Goal: Information Seeking & Learning: Check status

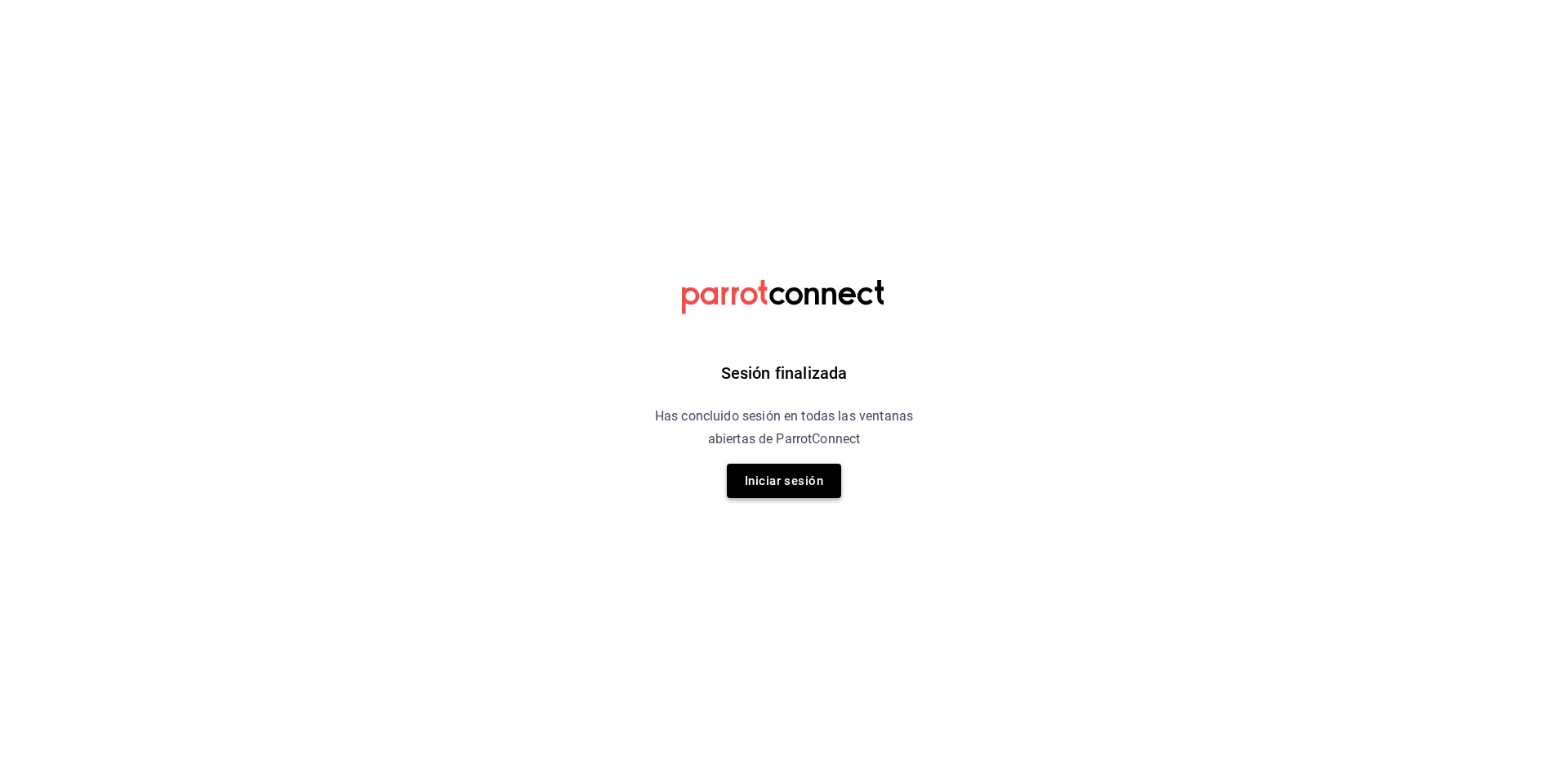
click at [771, 485] on button "Iniciar sesión" at bounding box center [784, 481] width 114 height 34
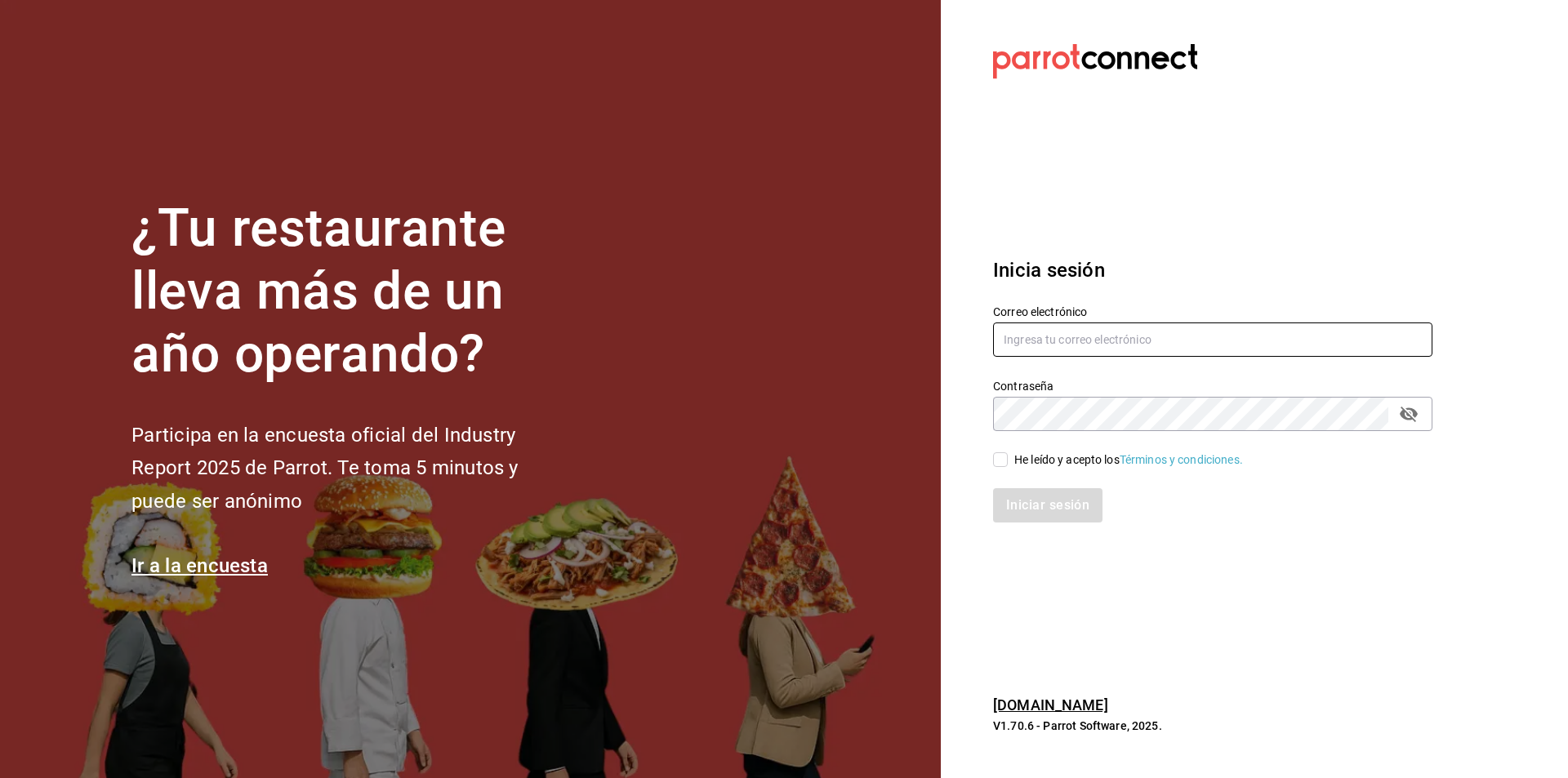
type input "shawarmahousemx@gmail.com"
click at [1004, 465] on input "He leído y acepto los Términos y condiciones." at bounding box center [1000, 459] width 14 height 14
checkbox input "true"
click at [1023, 505] on button "Iniciar sesión" at bounding box center [1049, 505] width 111 height 34
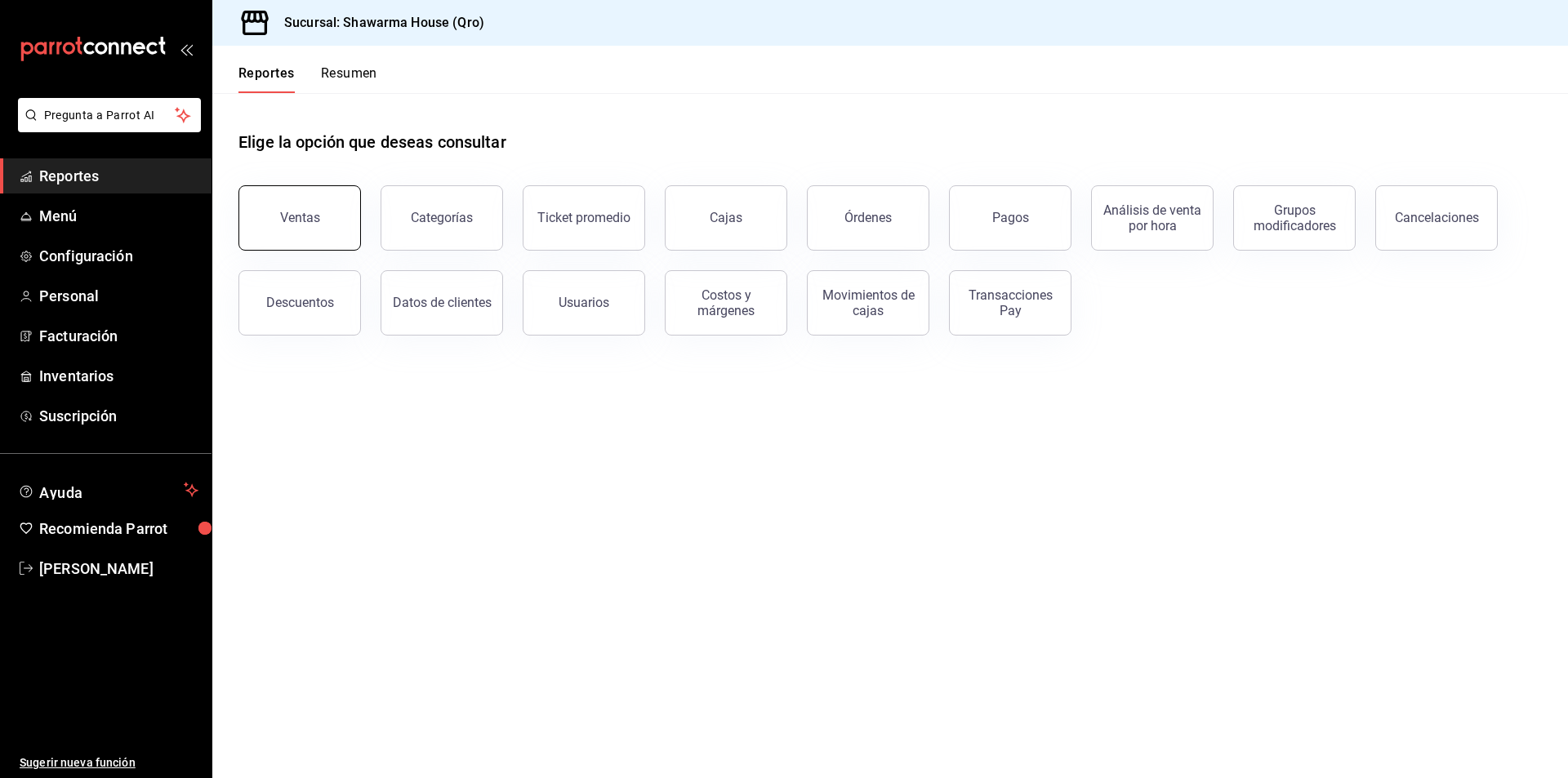
click at [301, 218] on div "Ventas" at bounding box center [300, 218] width 40 height 15
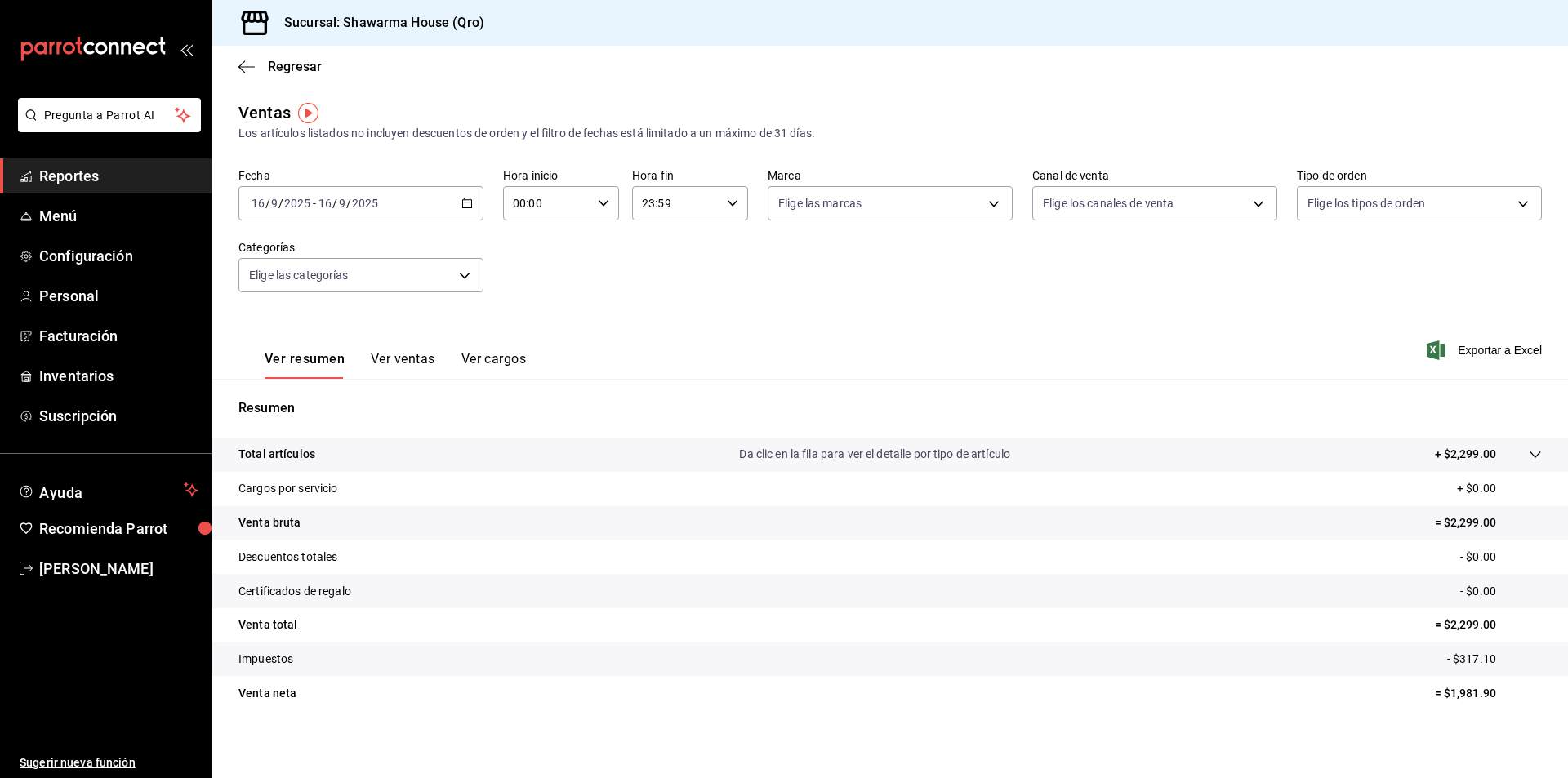
click at [467, 200] on \(Stroke\) "button" at bounding box center [467, 203] width 10 height 9
click at [290, 360] on span "Mes actual" at bounding box center [315, 363] width 127 height 17
click at [829, 215] on body "Pregunta a Parrot AI Reportes Menú Configuración Personal Facturación Inventari…" at bounding box center [784, 389] width 1568 height 778
click at [829, 328] on span "Shawarma House - Qro" at bounding box center [902, 321] width 190 height 17
type input "4462856a-a9b1-4595-9a30-2123d4ba33a8"
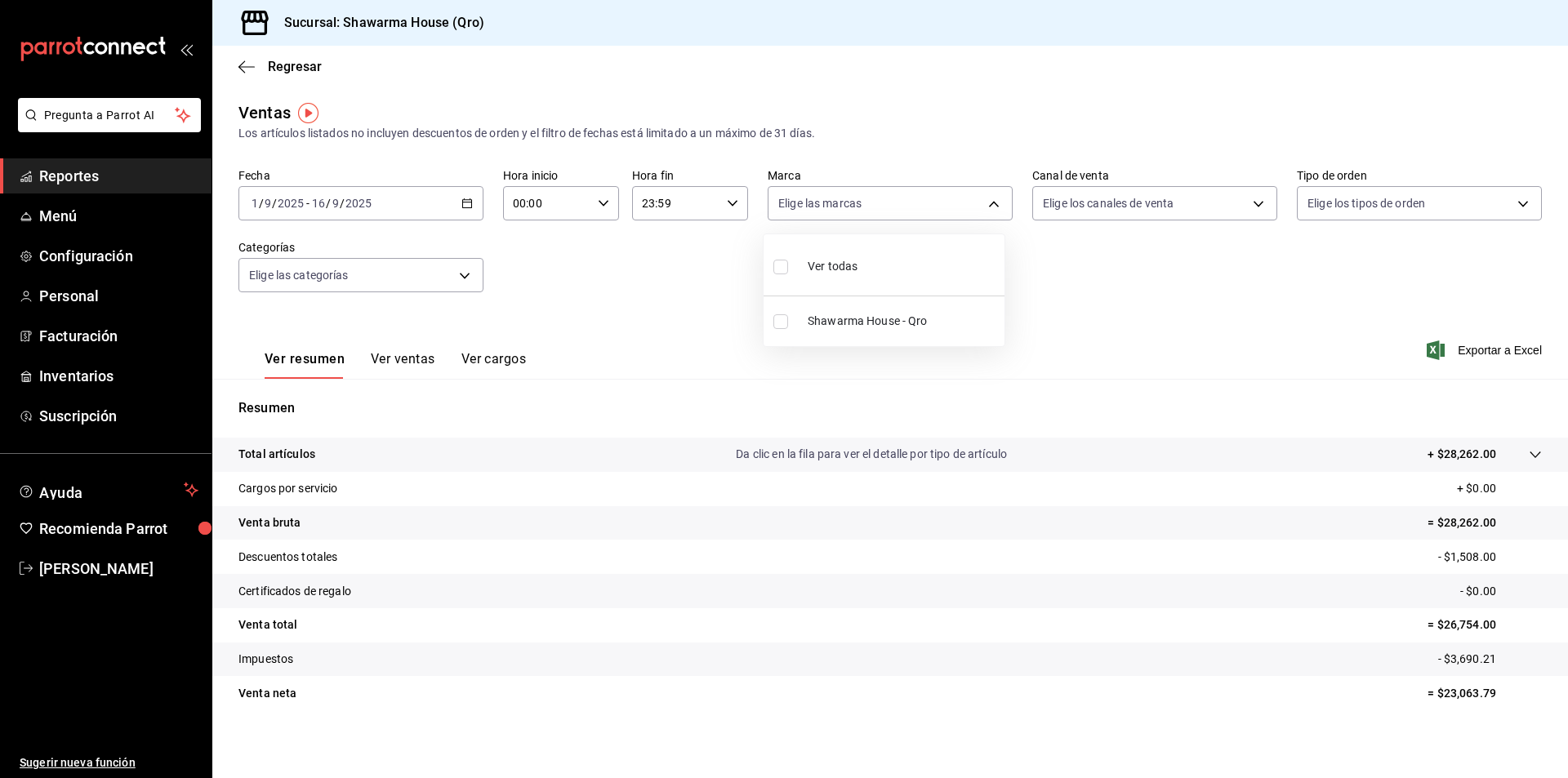
checkbox input "true"
click at [1104, 279] on div at bounding box center [784, 389] width 1568 height 778
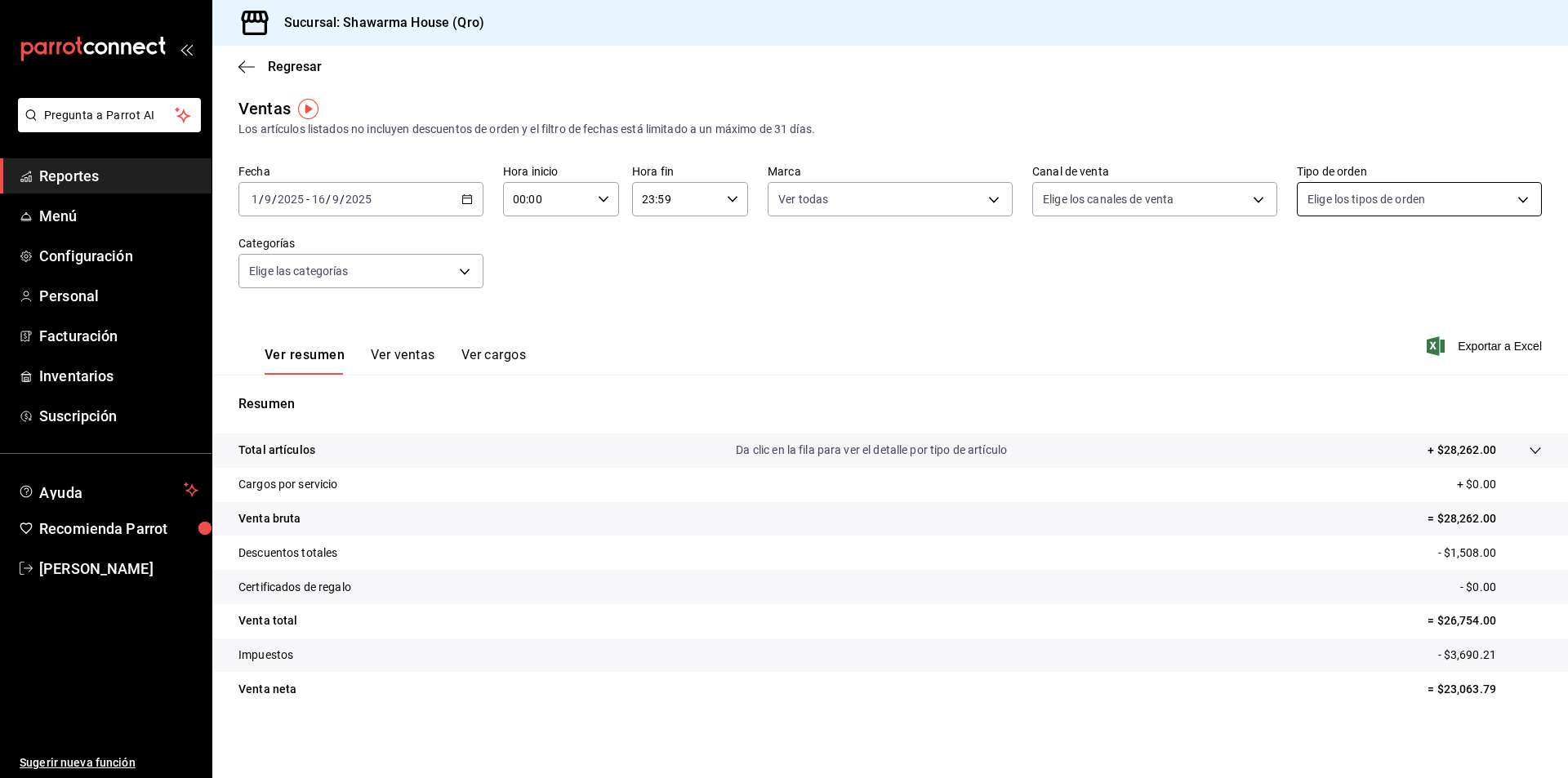
click at [1345, 196] on body "Pregunta a Parrot AI Reportes Menú Configuración Personal Facturación Inventari…" at bounding box center [784, 389] width 1568 height 778
click at [1301, 262] on input "checkbox" at bounding box center [1305, 262] width 14 height 14
checkbox input "true"
type input "8a1f302e-8ed8-4c41-a0f5-179e18de5d42,EXTERNAL,9edf5b85-2990-4aa1-94be-990bad651…"
checkbox input "true"
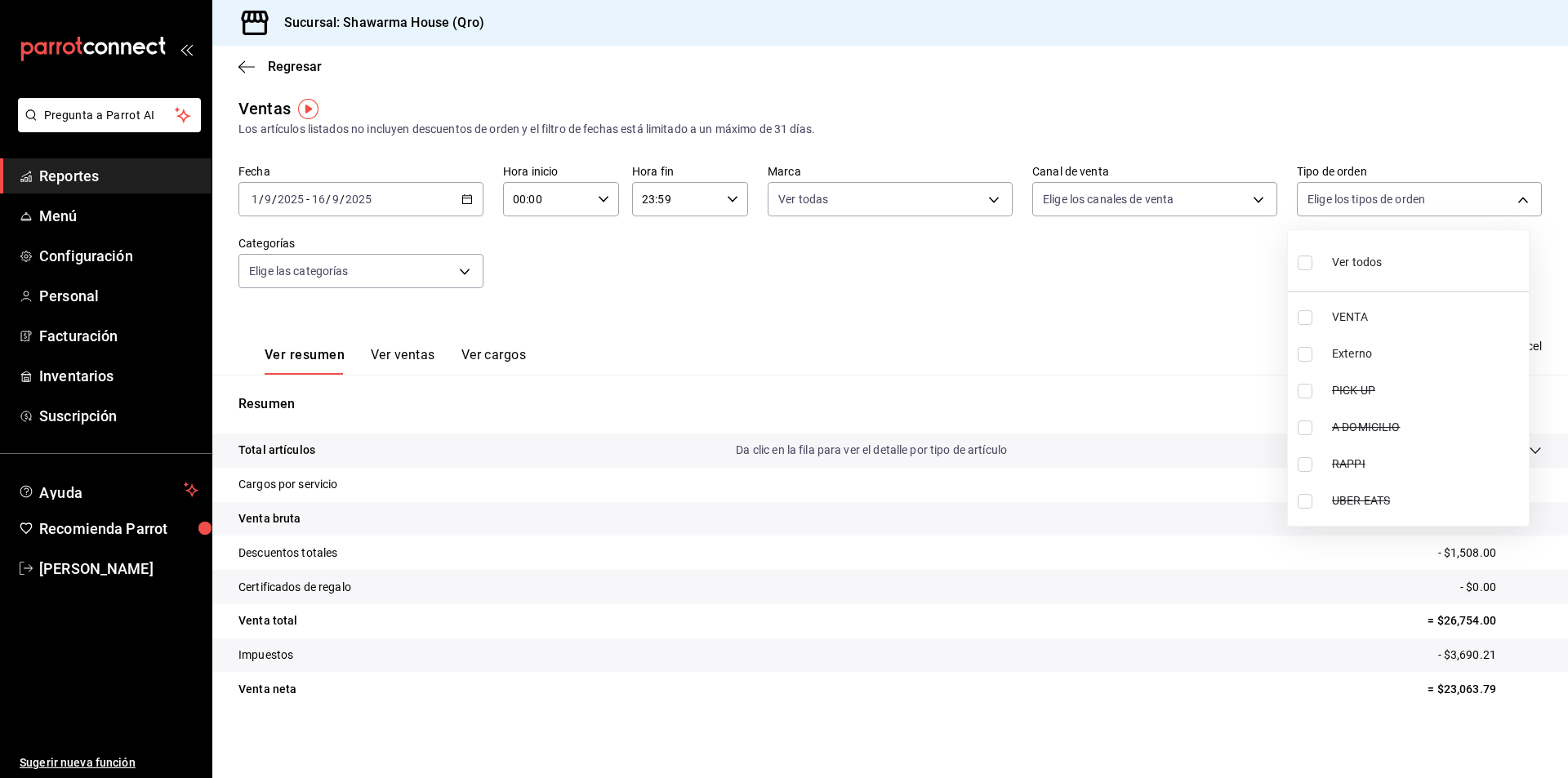
checkbox input "true"
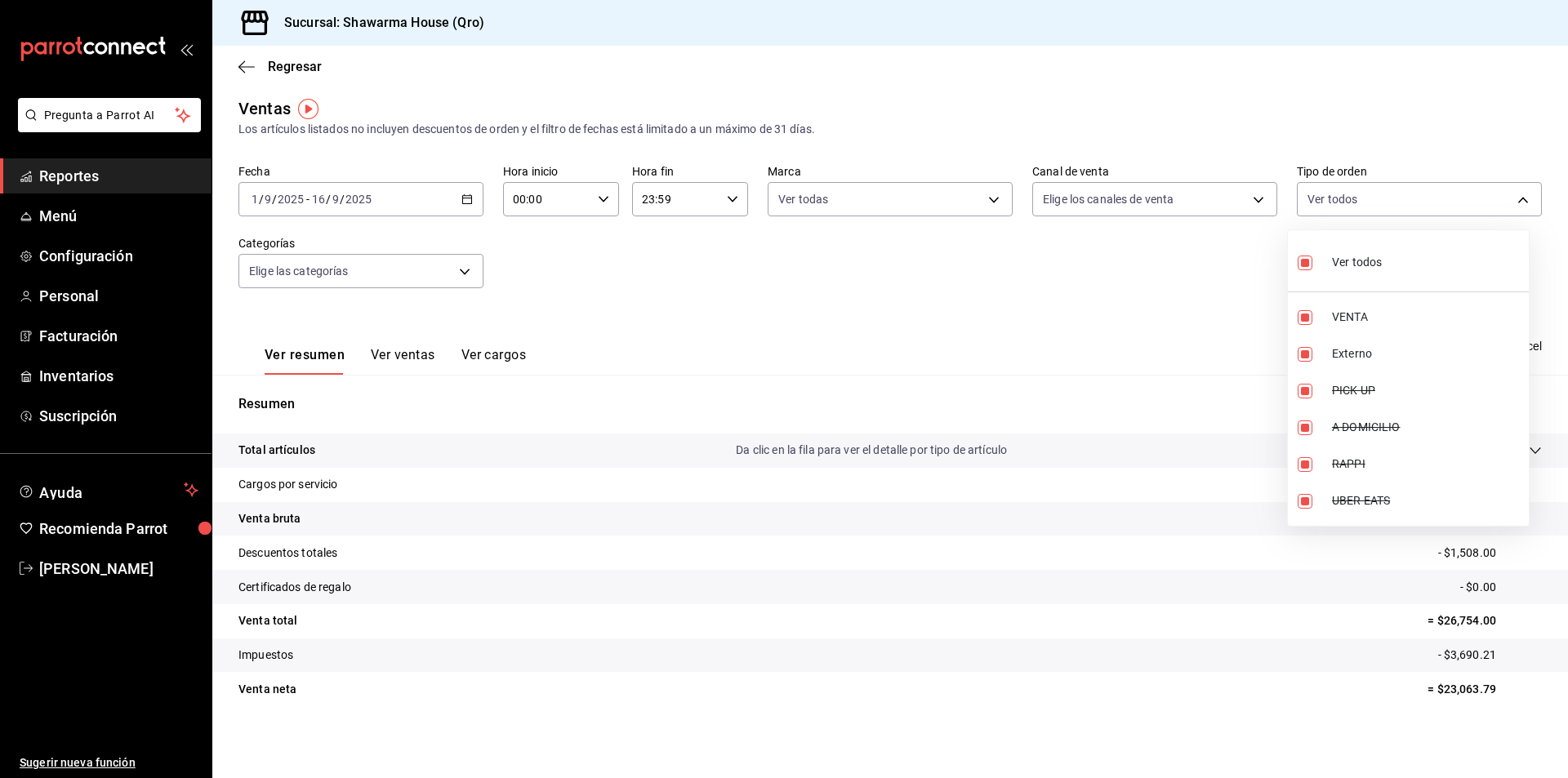
click at [1162, 283] on div at bounding box center [784, 389] width 1568 height 778
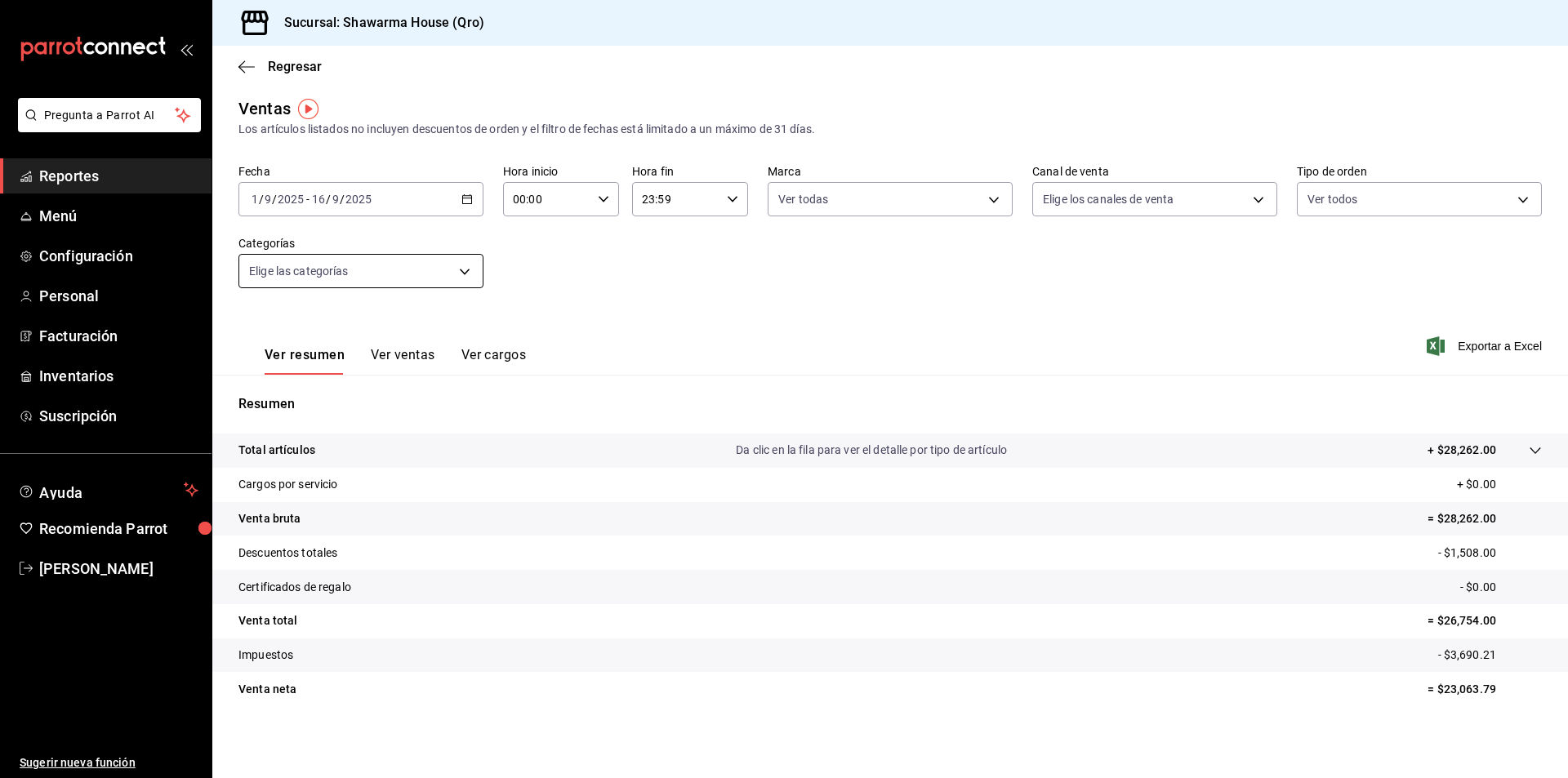
click at [438, 282] on body "Pregunta a Parrot AI Reportes Menú Configuración Personal Facturación Inventari…" at bounding box center [784, 389] width 1568 height 778
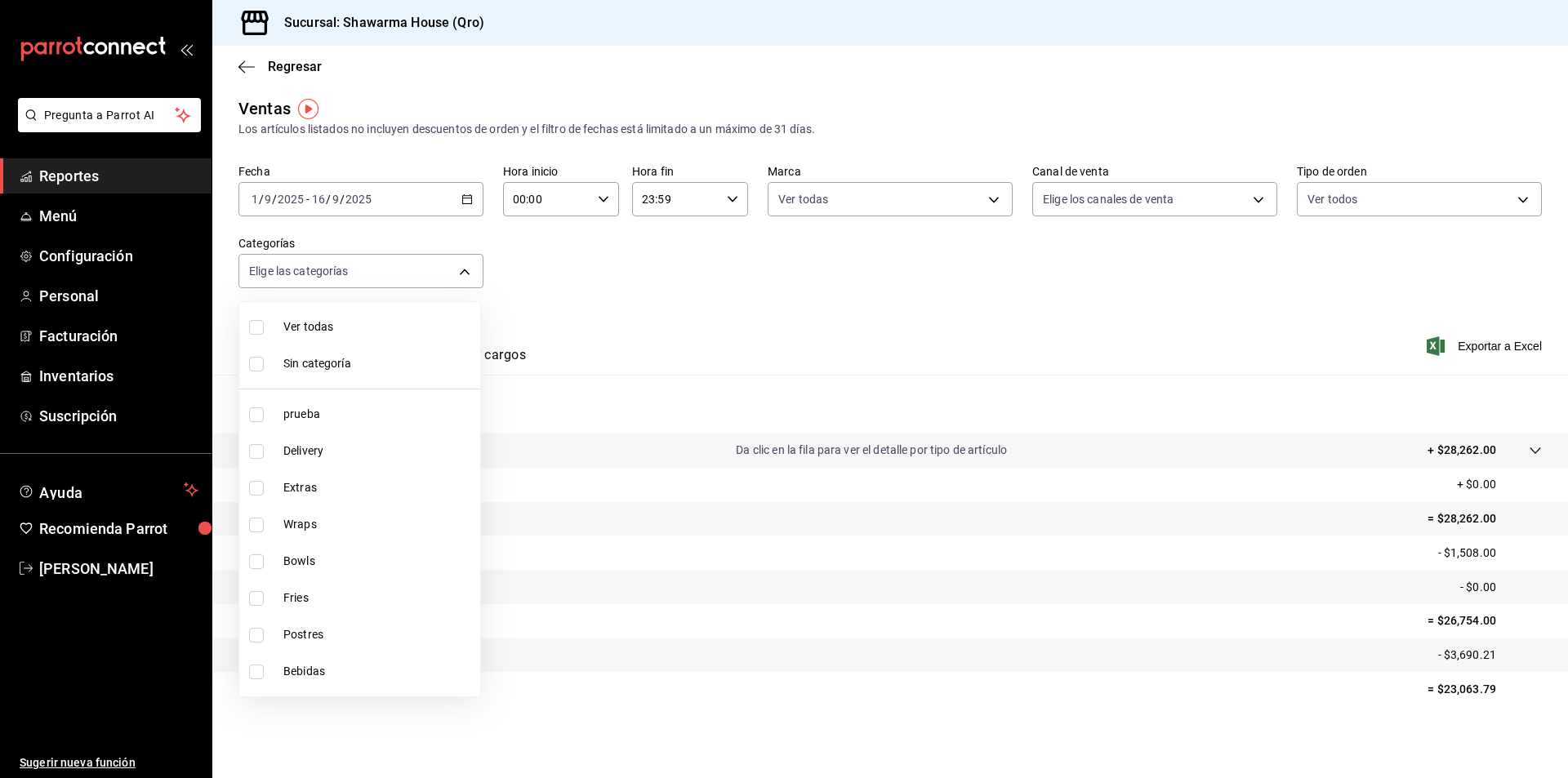
click at [753, 268] on div at bounding box center [784, 389] width 1568 height 778
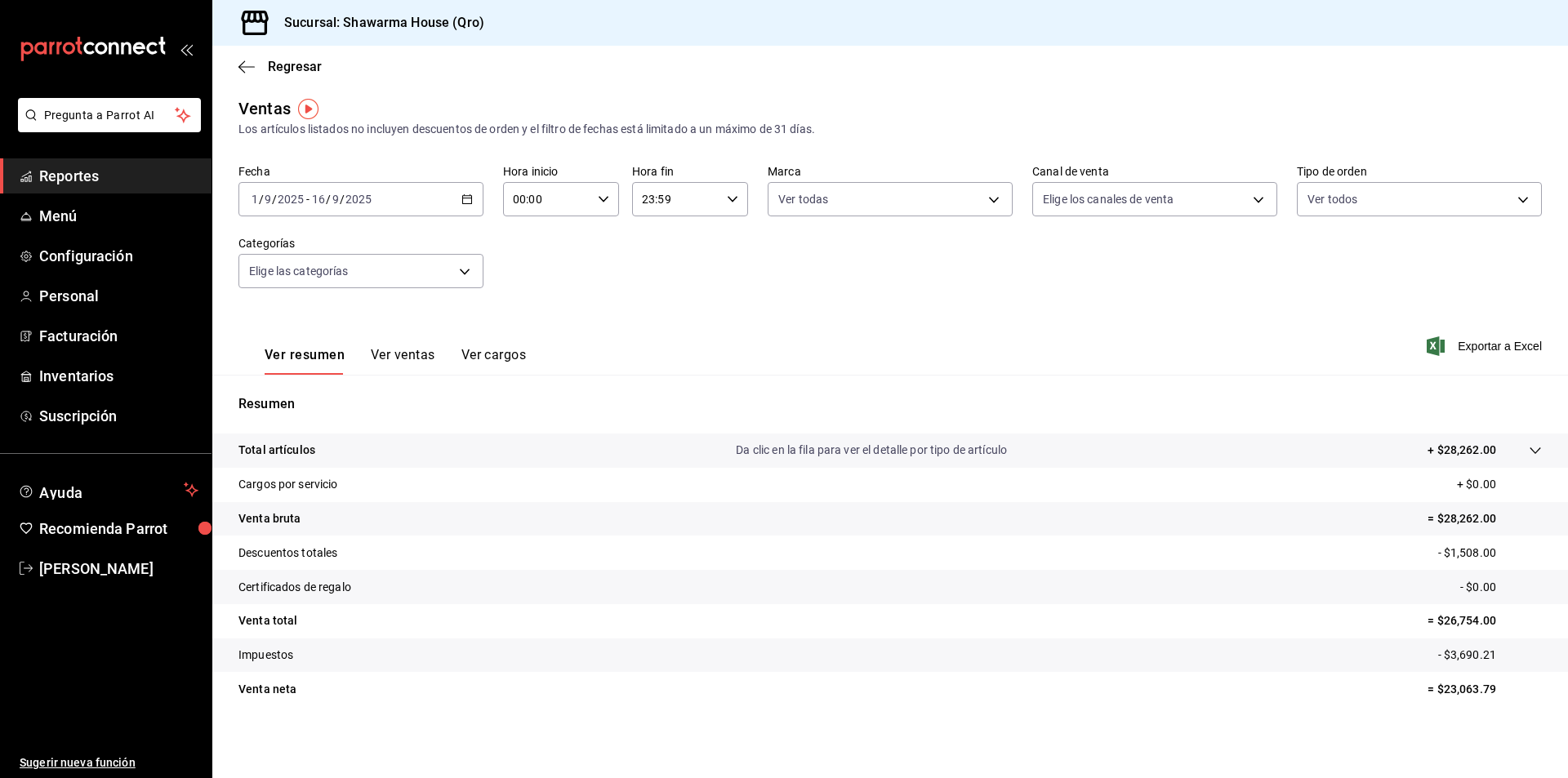
click at [411, 358] on button "Ver ventas" at bounding box center [403, 360] width 65 height 28
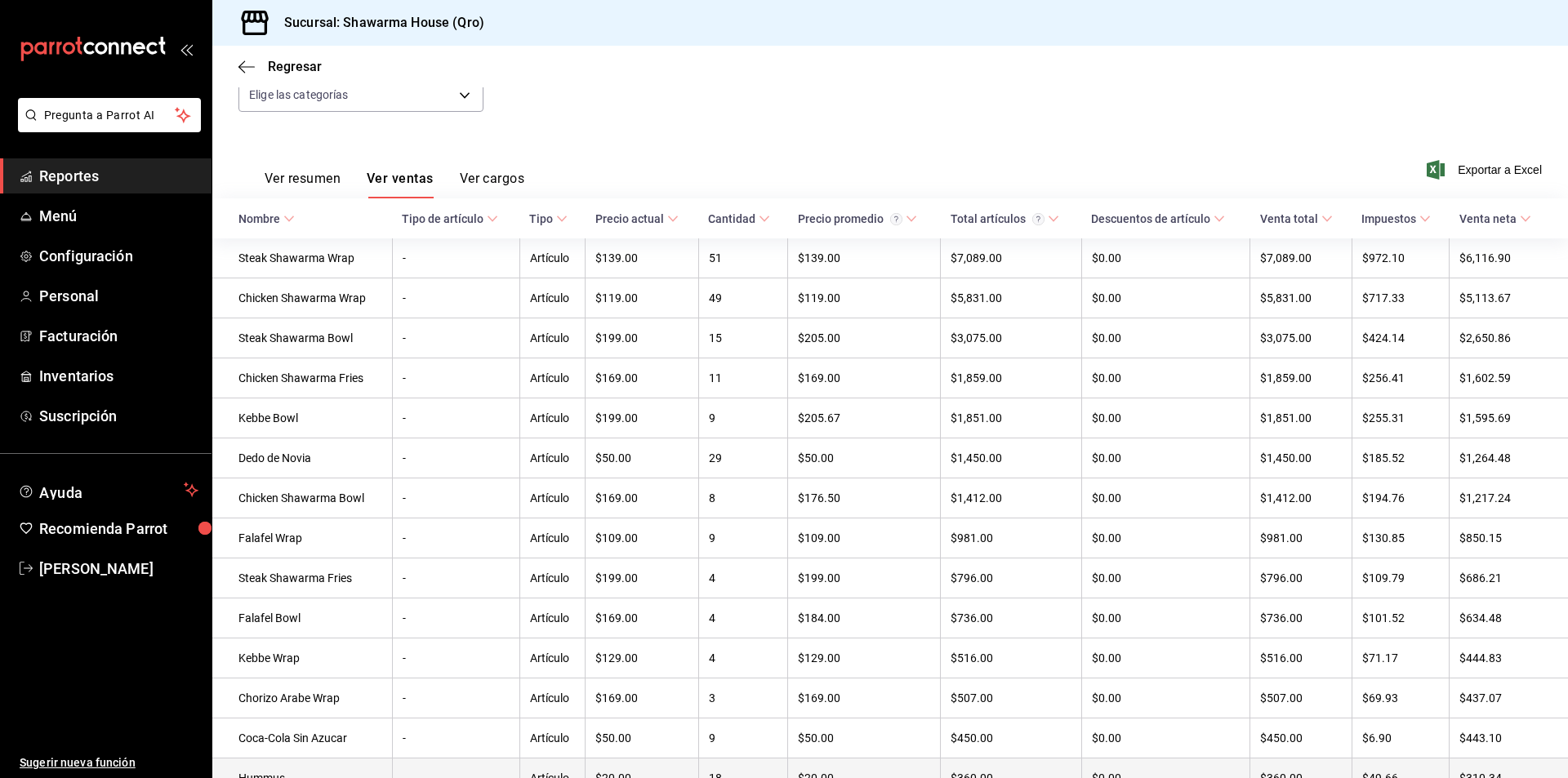
scroll to position [132, 0]
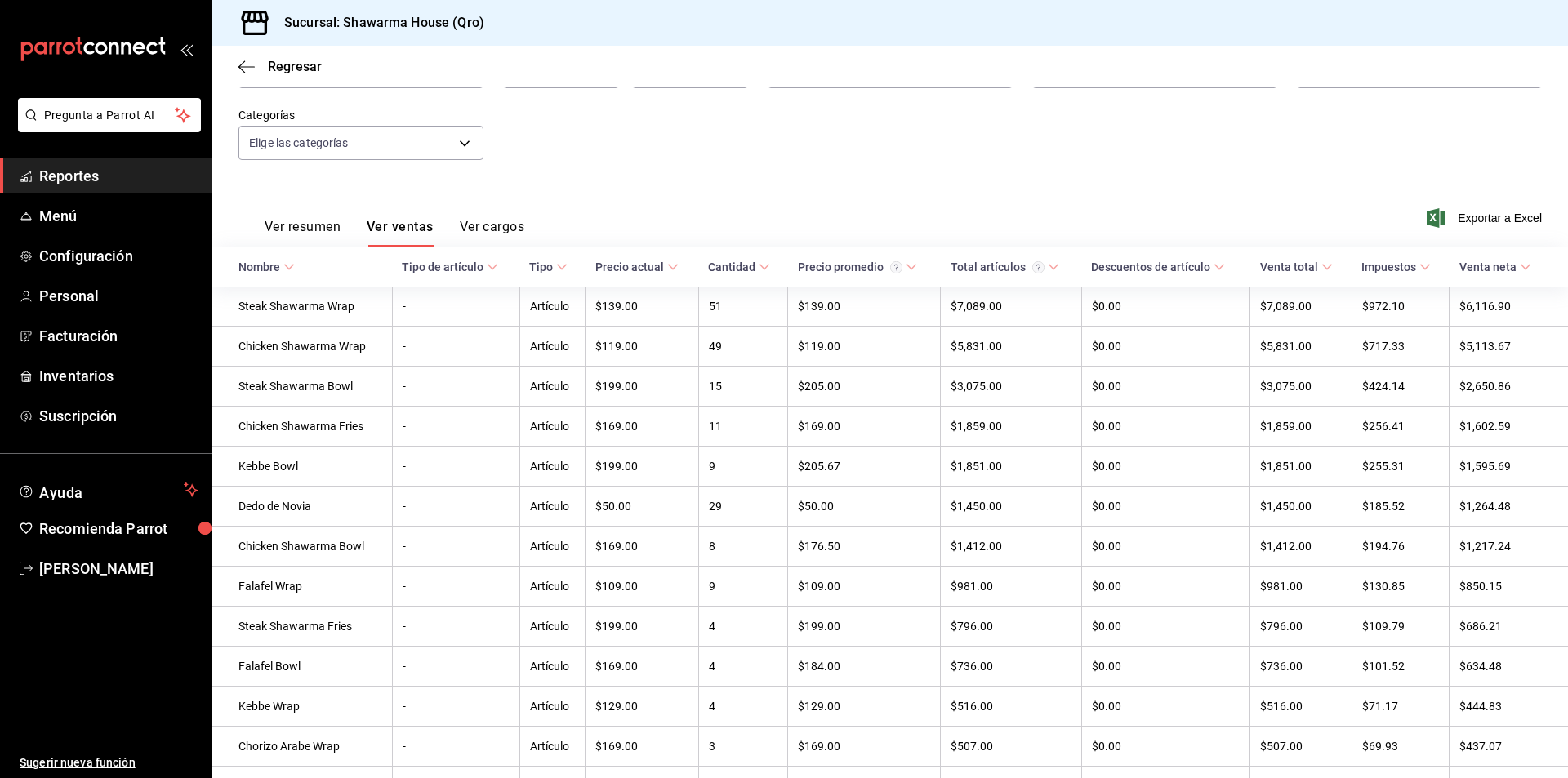
click at [71, 179] on span "Reportes" at bounding box center [119, 176] width 160 height 22
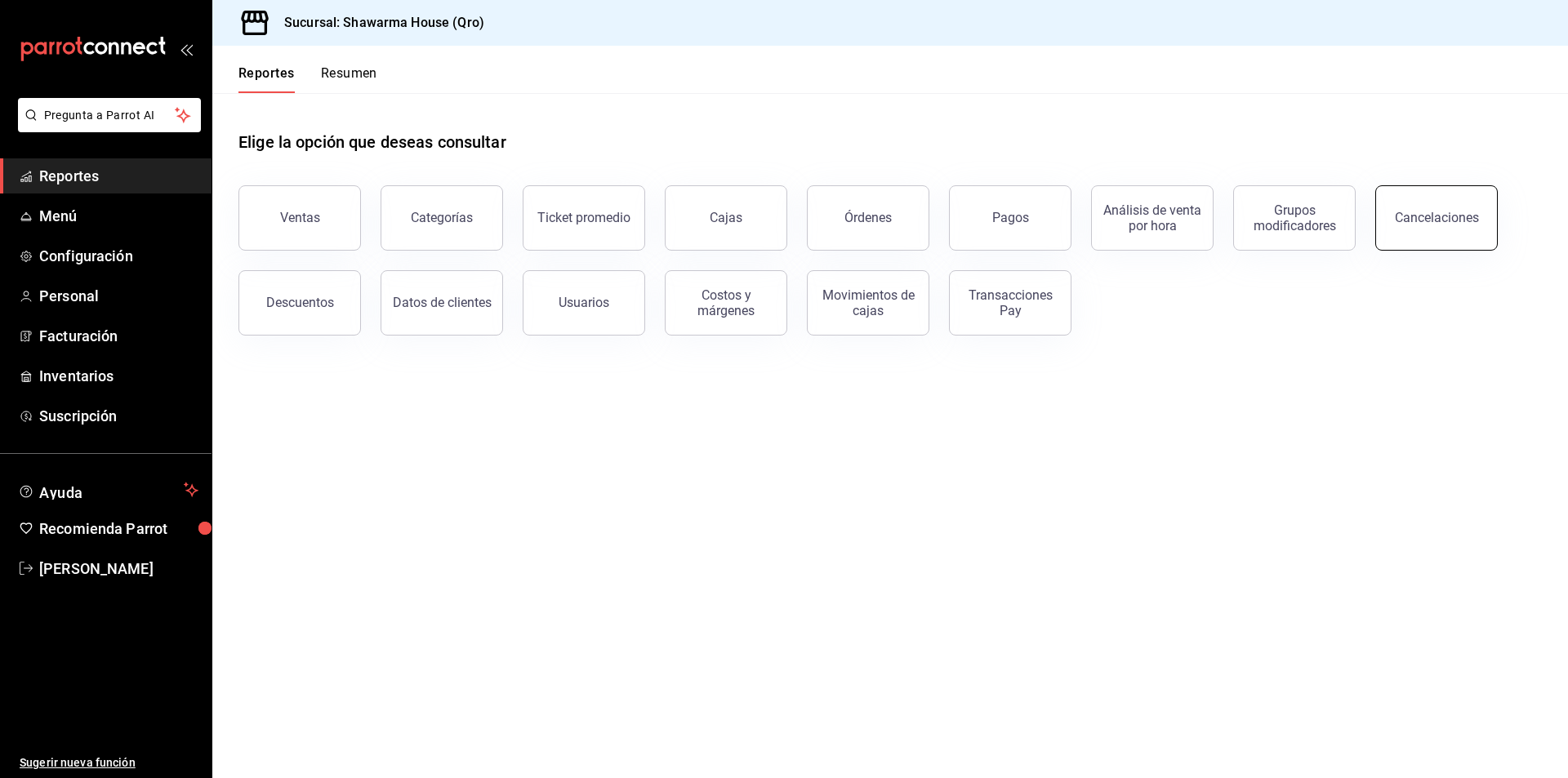
click at [1476, 236] on button "Cancelaciones" at bounding box center [1437, 218] width 123 height 66
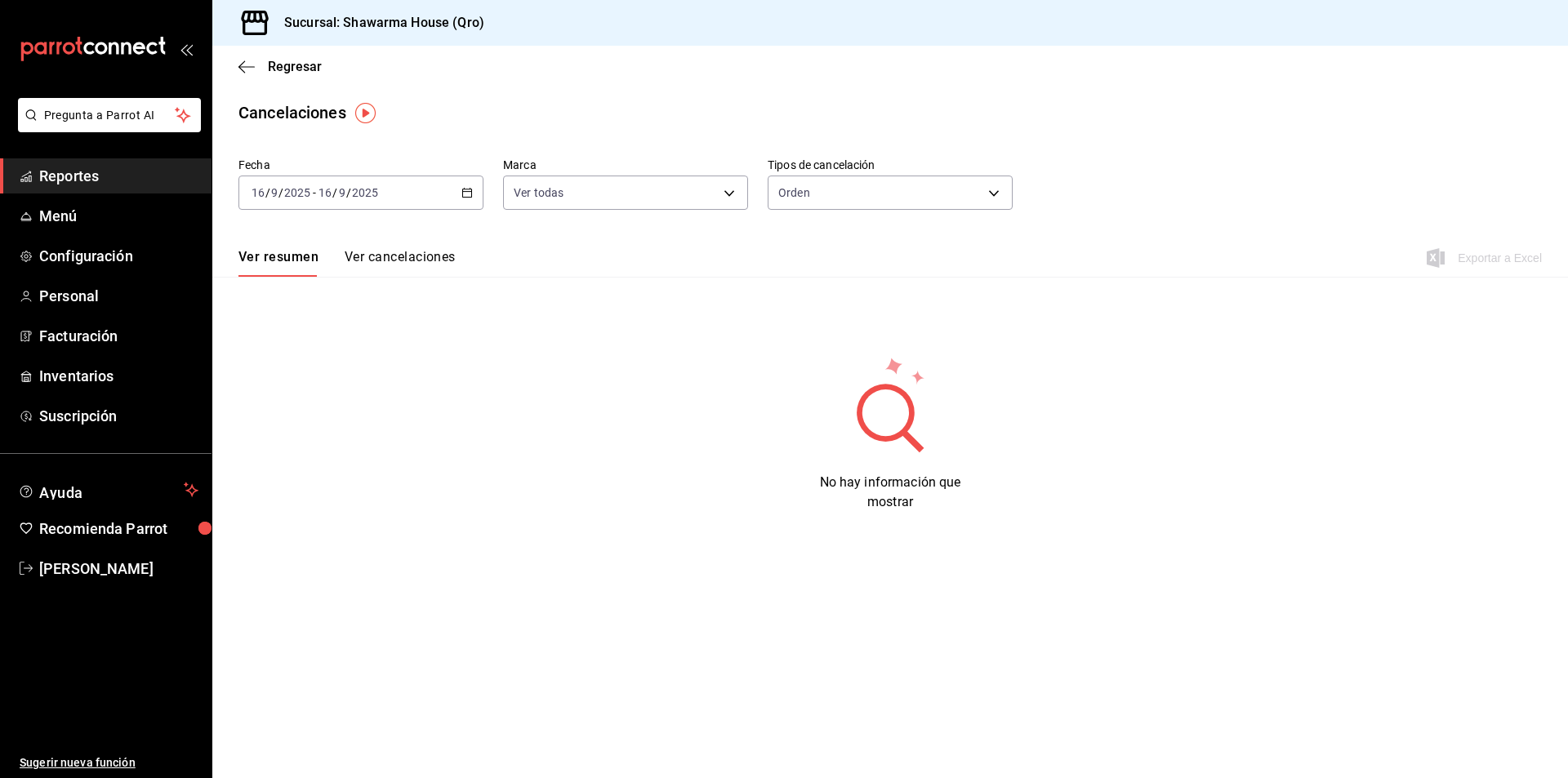
click at [97, 175] on span "Reportes" at bounding box center [119, 176] width 160 height 22
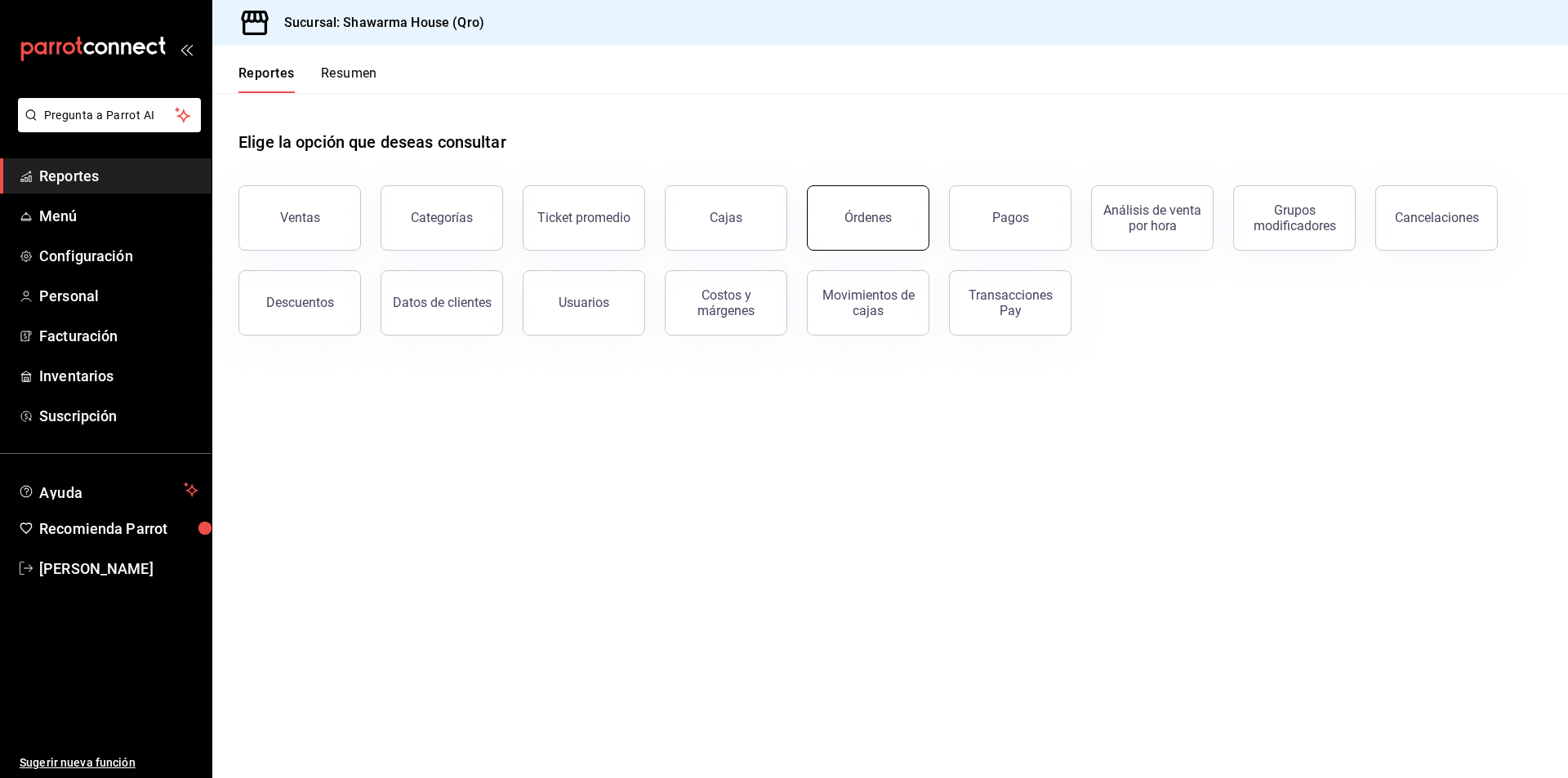
click at [871, 213] on div "Órdenes" at bounding box center [868, 218] width 47 height 15
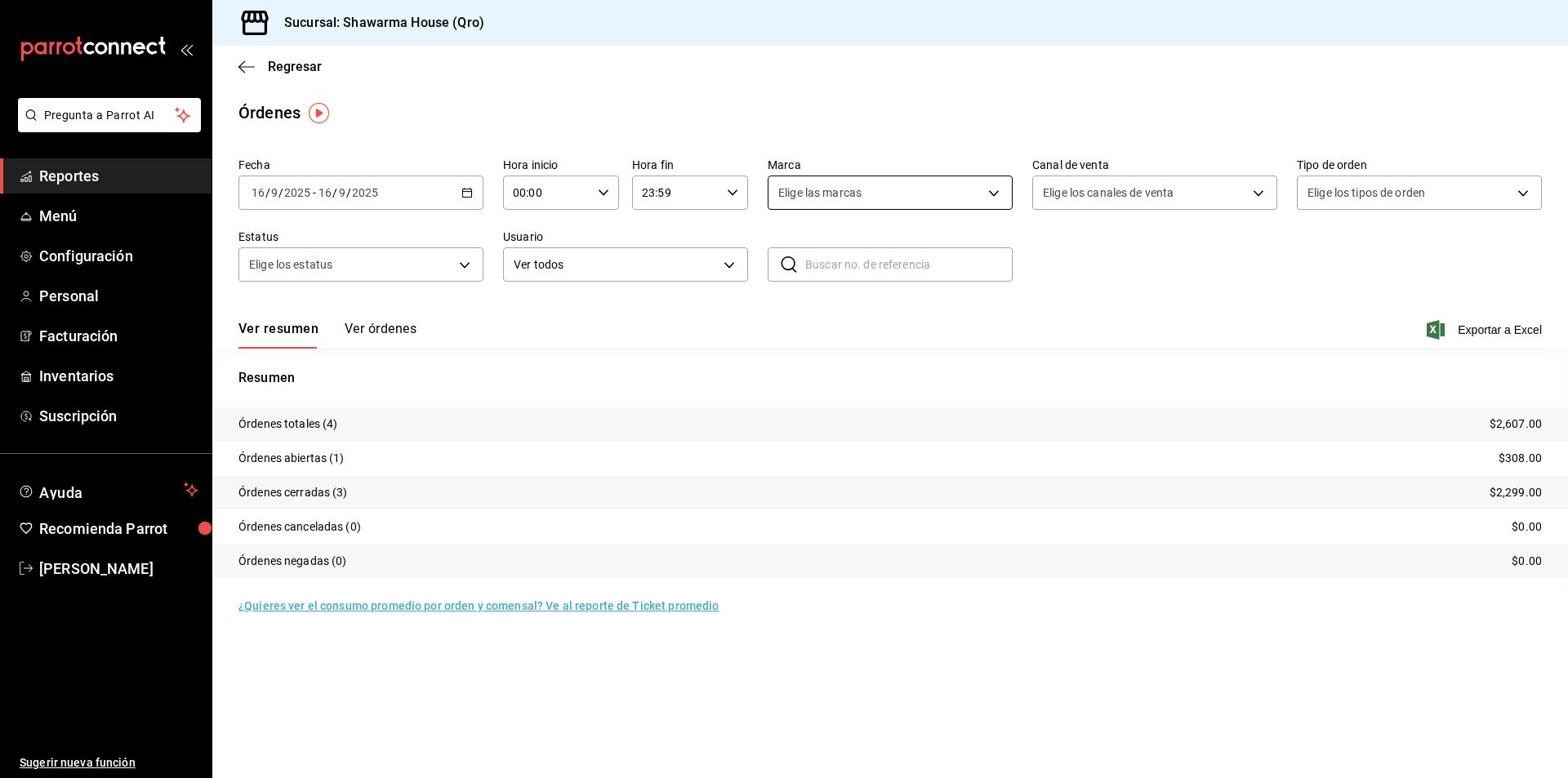
click at [894, 197] on body "Pregunta a Parrot AI Reportes Menú Configuración Personal Facturación Inventari…" at bounding box center [784, 389] width 1568 height 778
click at [839, 310] on span "Shawarma House - Qro" at bounding box center [908, 311] width 192 height 17
type input "4462856a-a9b1-4595-9a30-2123d4ba33a8"
checkbox input "true"
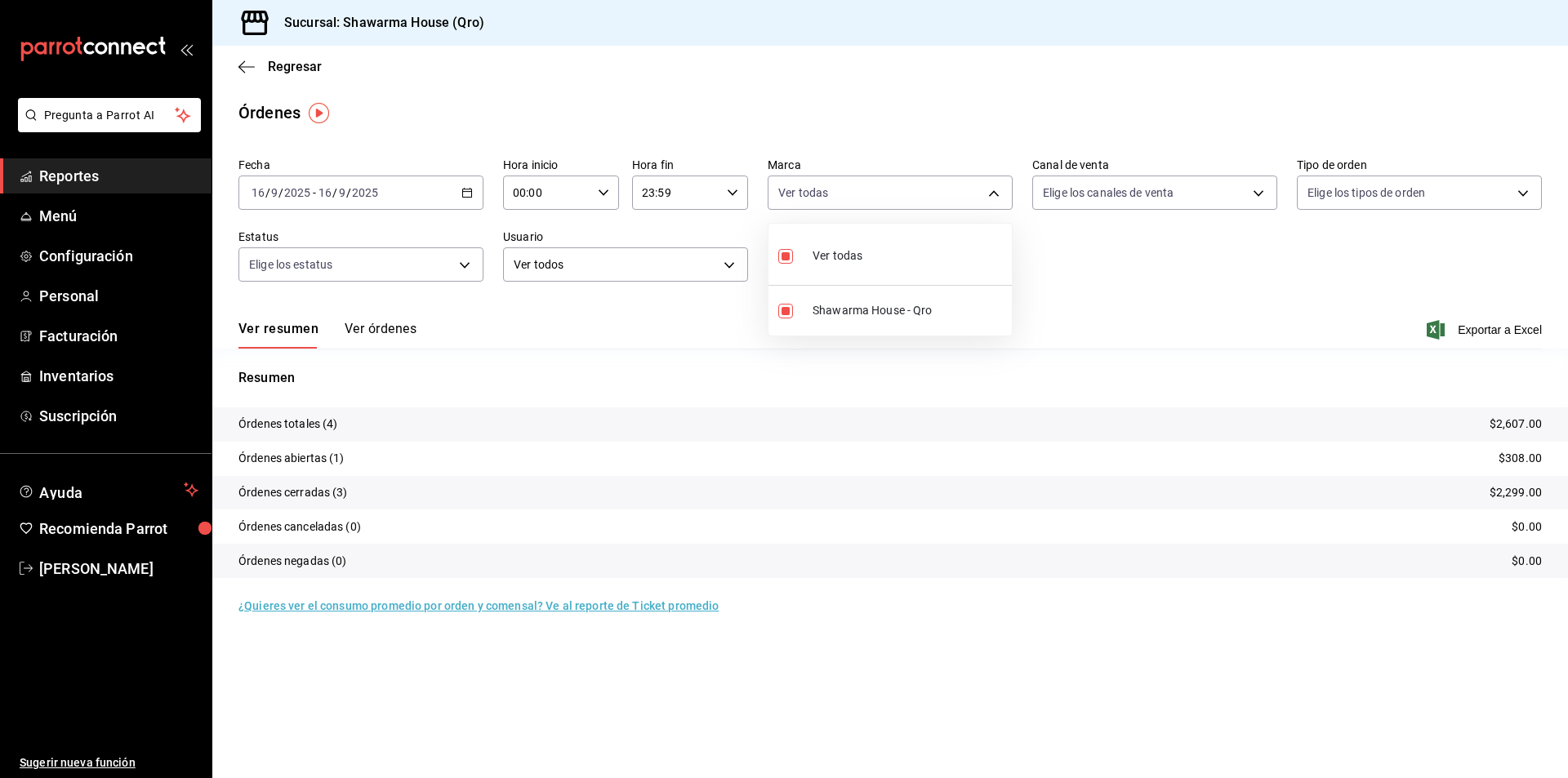
click at [431, 193] on div at bounding box center [784, 389] width 1568 height 778
click at [463, 190] on \(Stroke\) "button" at bounding box center [467, 193] width 10 height 9
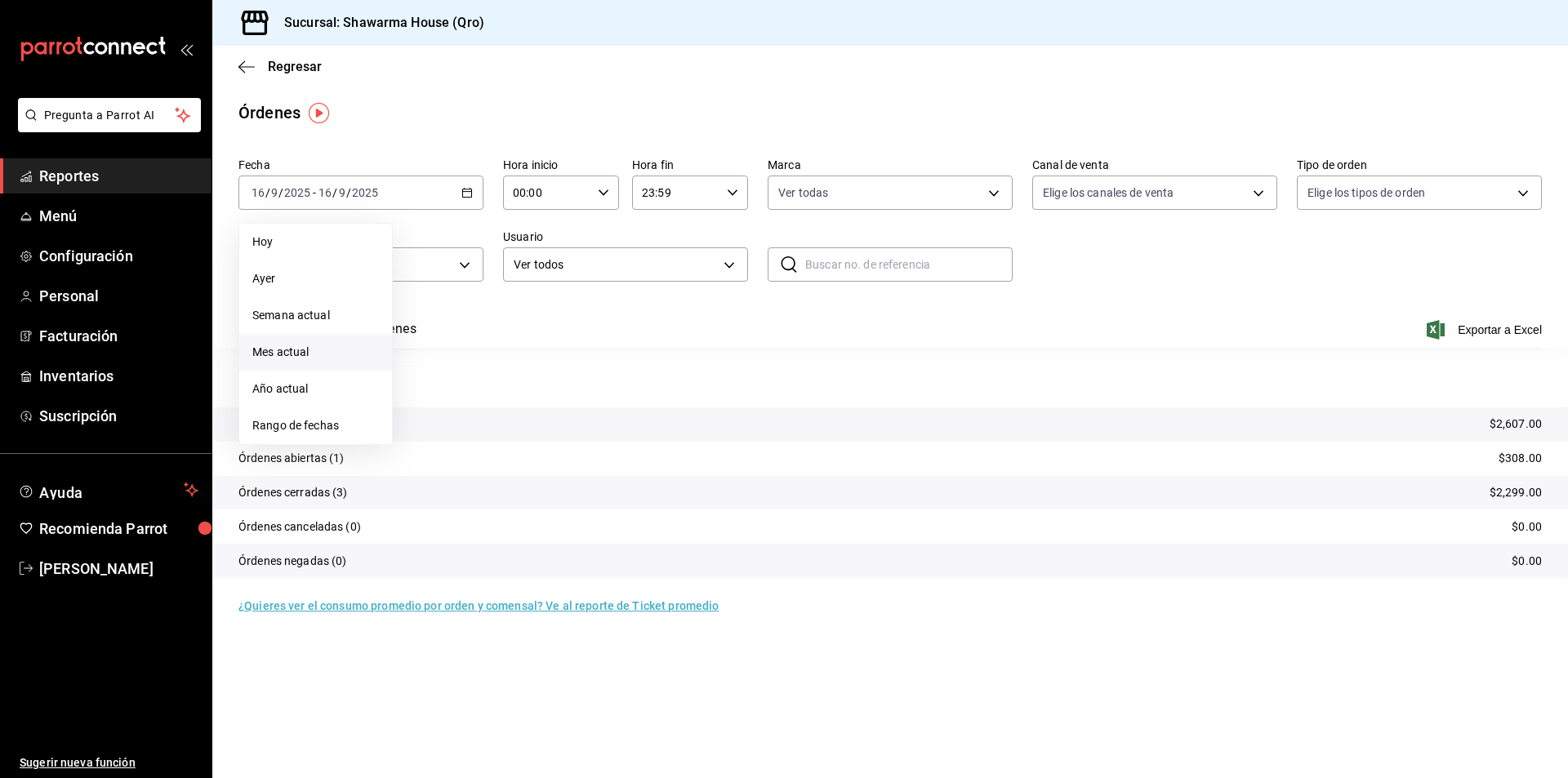
click at [313, 356] on span "Mes actual" at bounding box center [315, 352] width 127 height 17
click at [680, 263] on body "Pregunta a Parrot AI Reportes Menú Configuración Personal Facturación Inventari…" at bounding box center [784, 389] width 1568 height 778
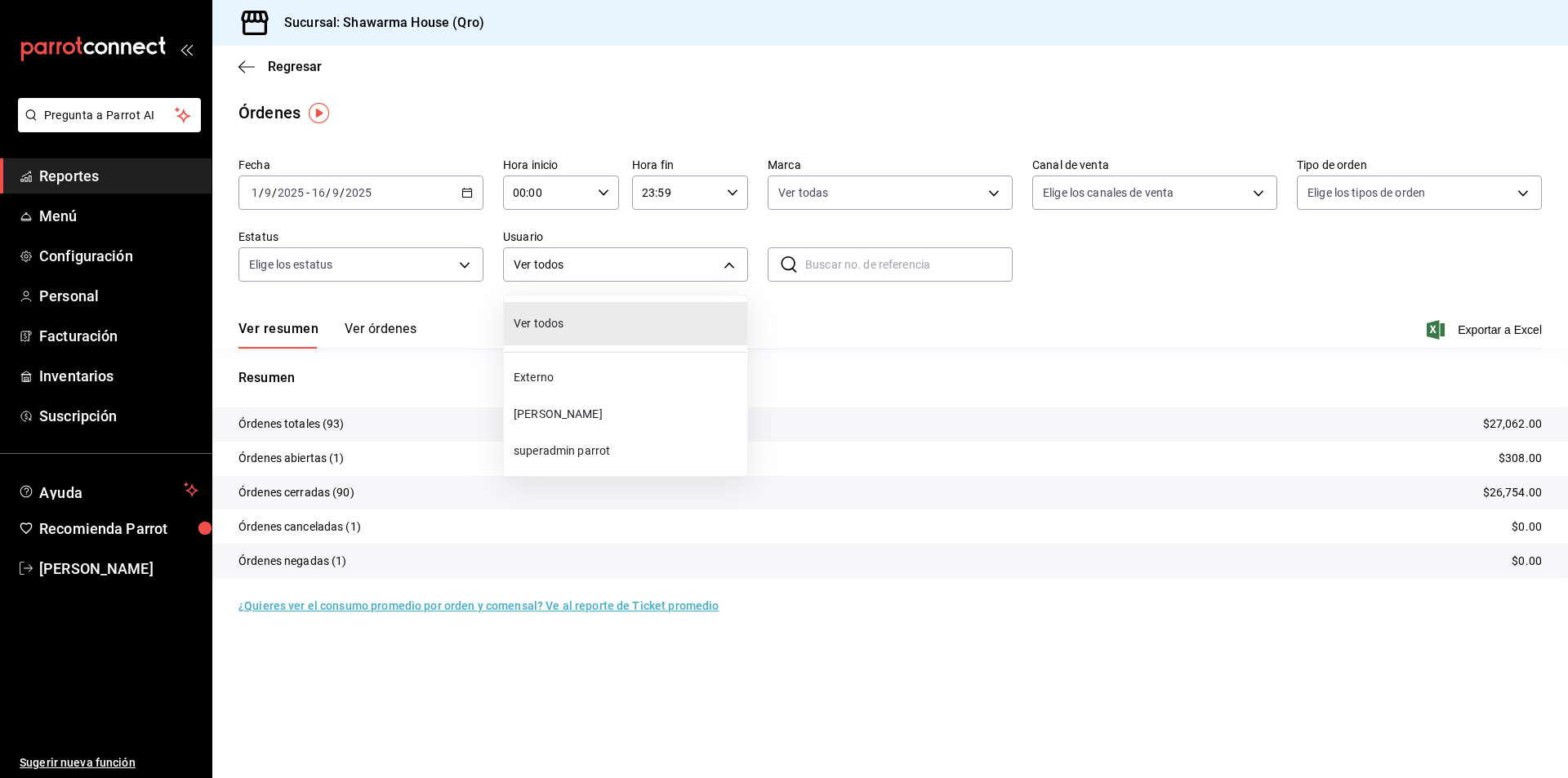
drag, startPoint x: 859, startPoint y: 326, endPoint x: 804, endPoint y: 325, distance: 55.0
click at [859, 326] on div at bounding box center [784, 389] width 1568 height 778
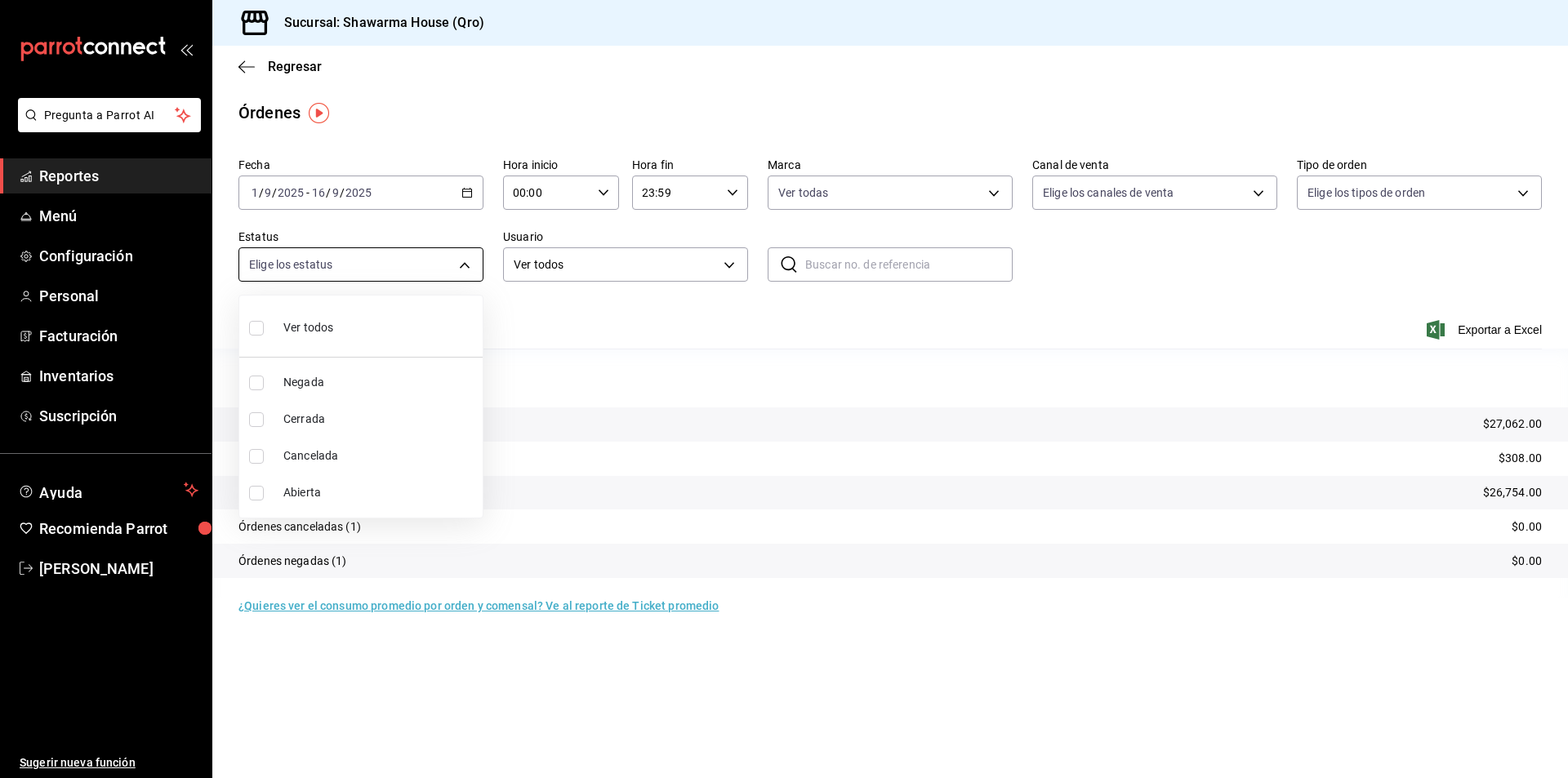
click at [450, 266] on body "Pregunta a Parrot AI Reportes Menú Configuración Personal Facturación Inventari…" at bounding box center [784, 389] width 1568 height 778
click at [553, 328] on div at bounding box center [784, 389] width 1568 height 778
click at [470, 267] on body "Pregunta a Parrot AI Reportes Menú Configuración Personal Facturación Inventari…" at bounding box center [784, 389] width 1568 height 778
click at [263, 379] on input "checkbox" at bounding box center [255, 382] width 14 height 14
checkbox input "true"
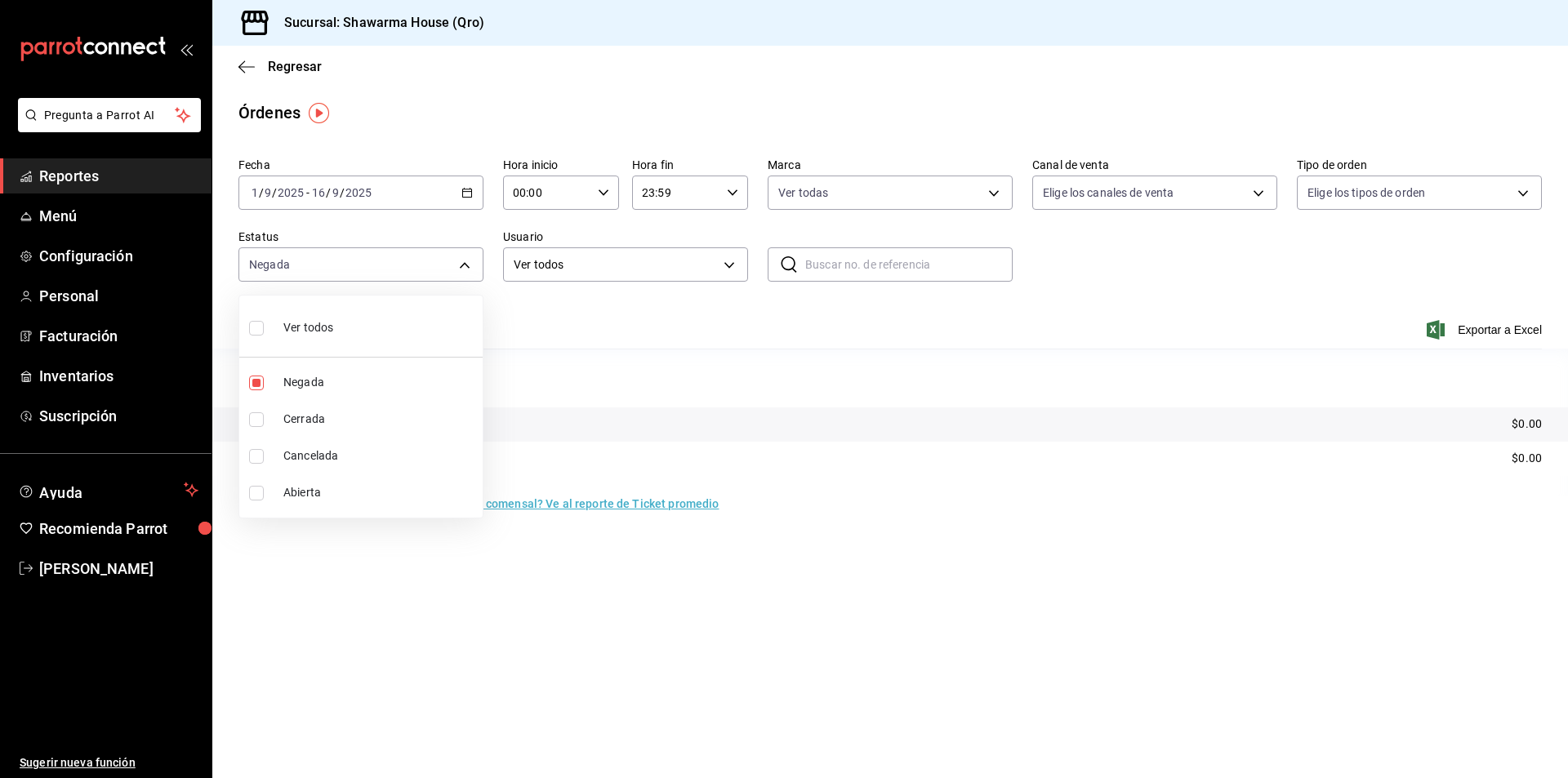
click at [883, 499] on div at bounding box center [784, 389] width 1568 height 778
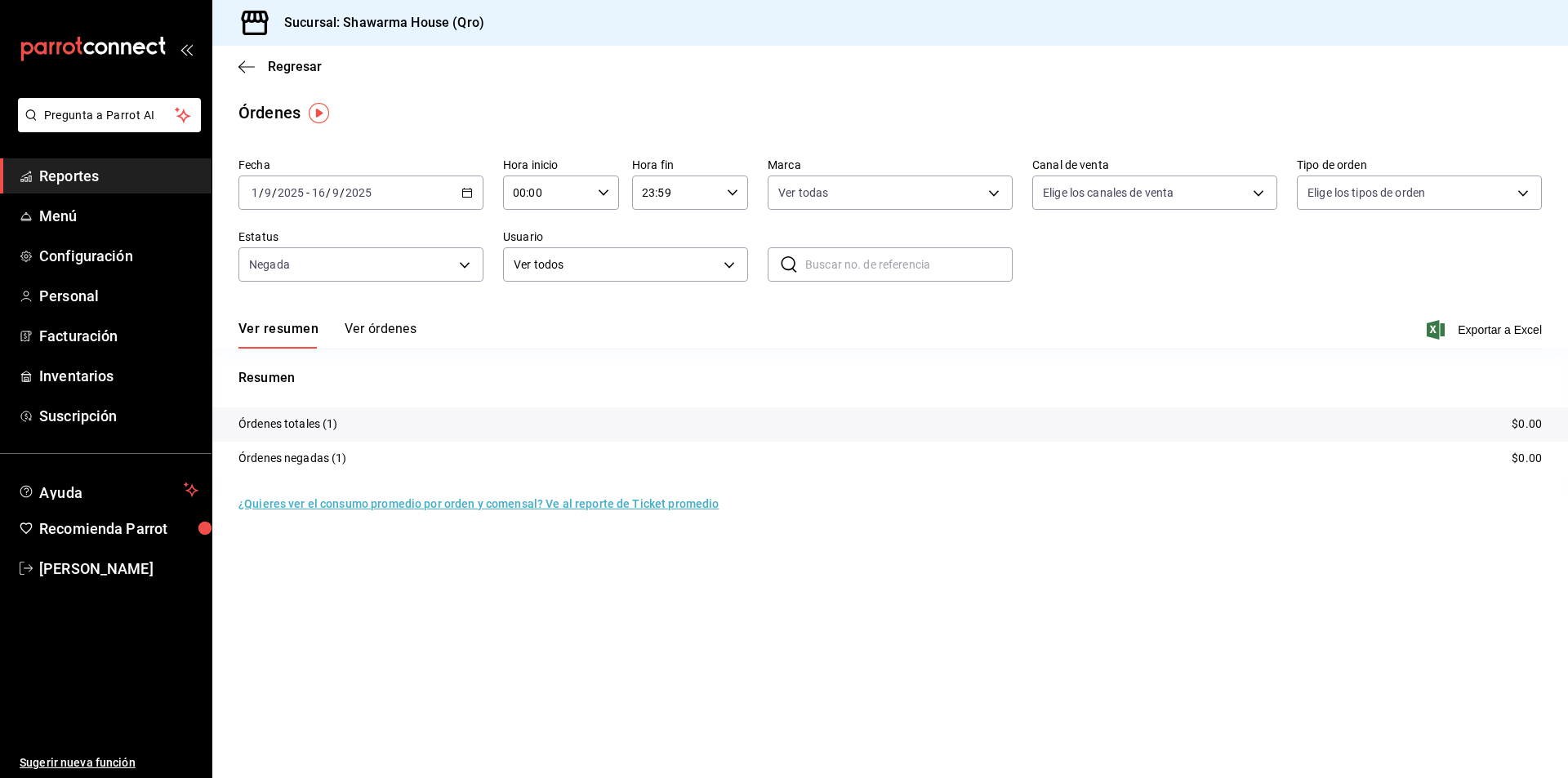
click at [287, 418] on p "Órdenes totales (1)" at bounding box center [288, 424] width 100 height 17
click at [281, 461] on p "Órdenes negadas (1)" at bounding box center [292, 459] width 108 height 17
click at [394, 330] on button "Ver órdenes" at bounding box center [381, 334] width 72 height 28
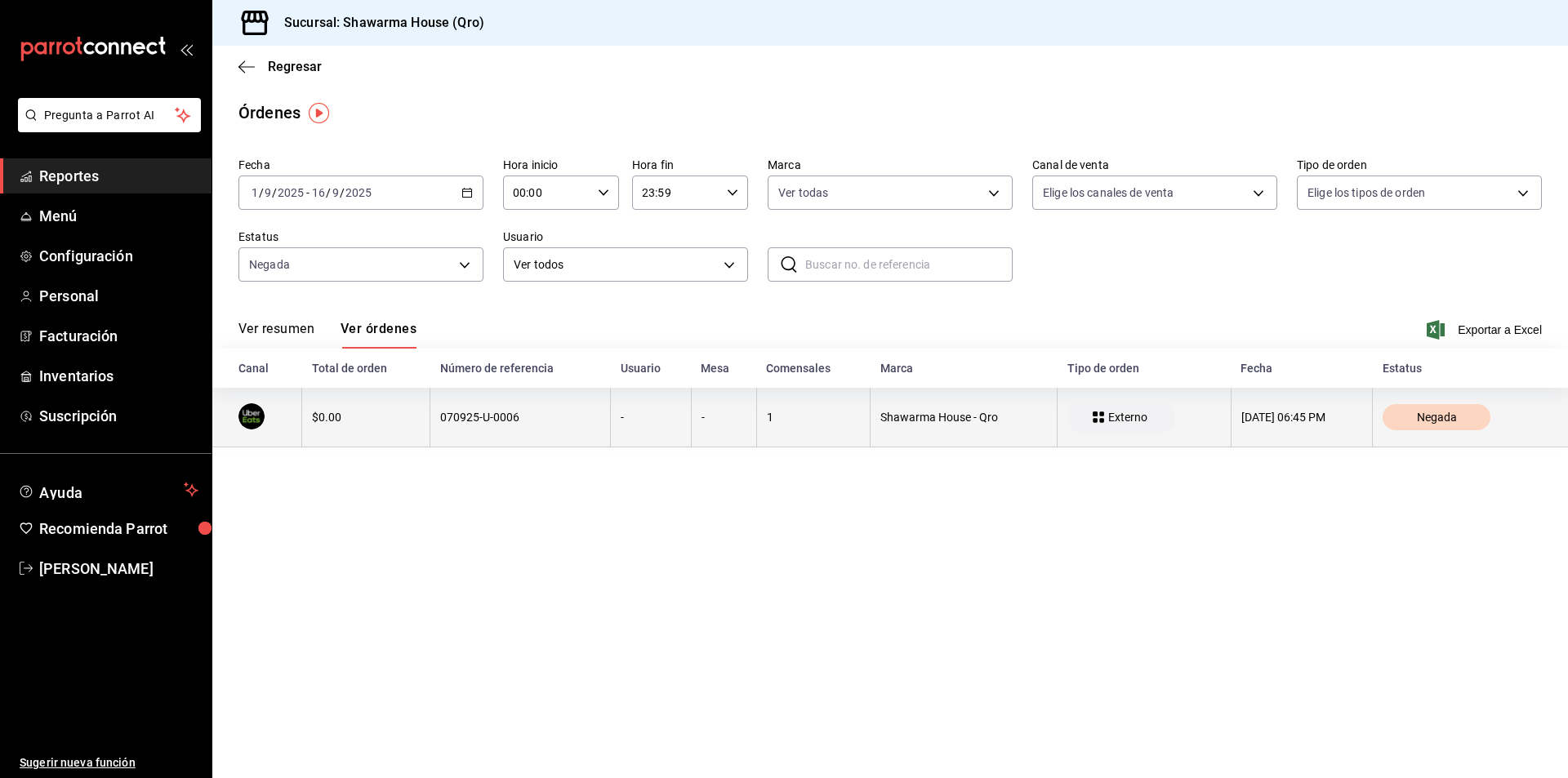
click at [1423, 413] on span "Negada" at bounding box center [1437, 418] width 53 height 13
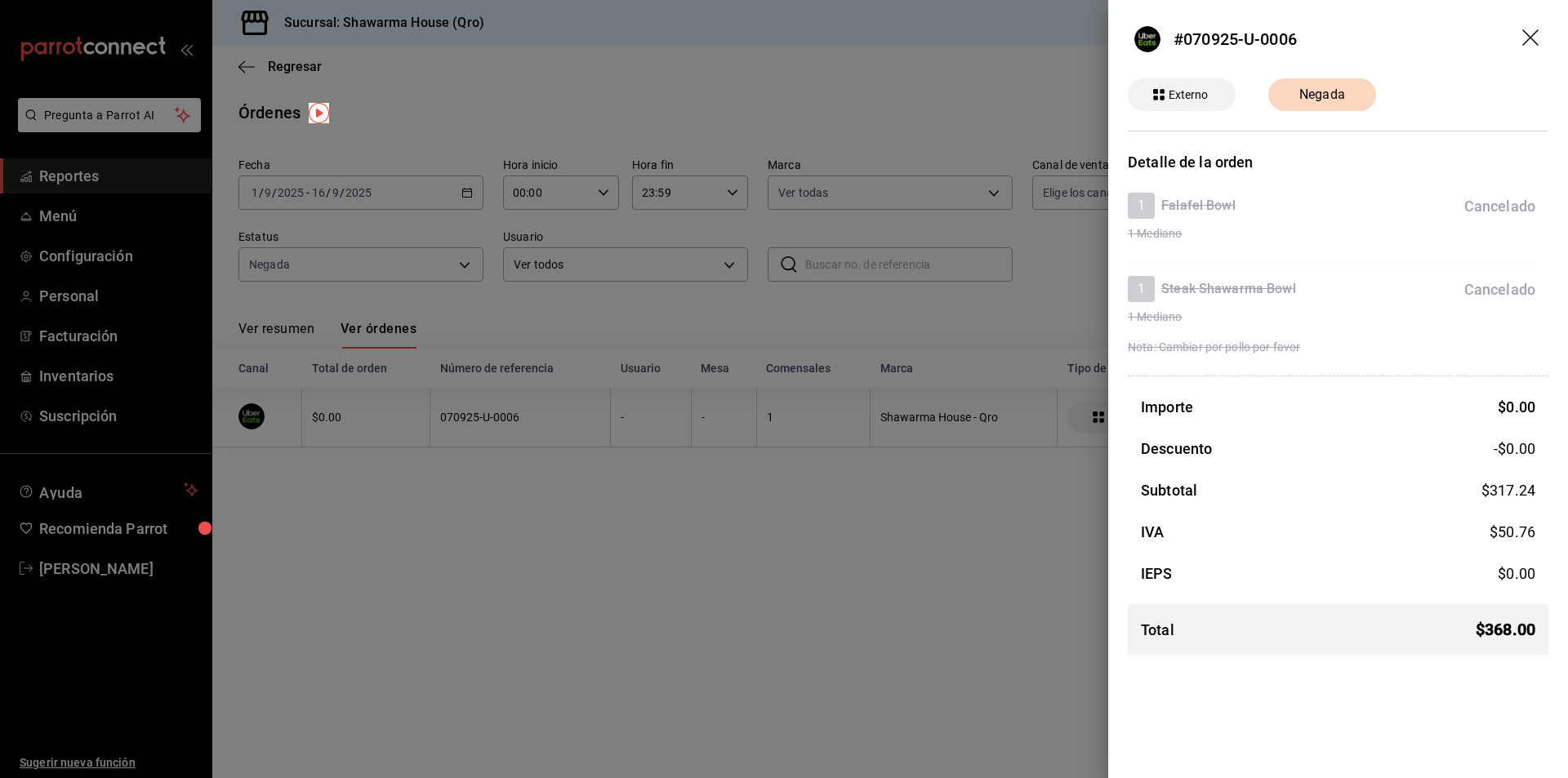
drag, startPoint x: 1530, startPoint y: 36, endPoint x: 1310, endPoint y: 52, distance: 220.6
click at [1530, 37] on icon "drag" at bounding box center [1530, 37] width 16 height 16
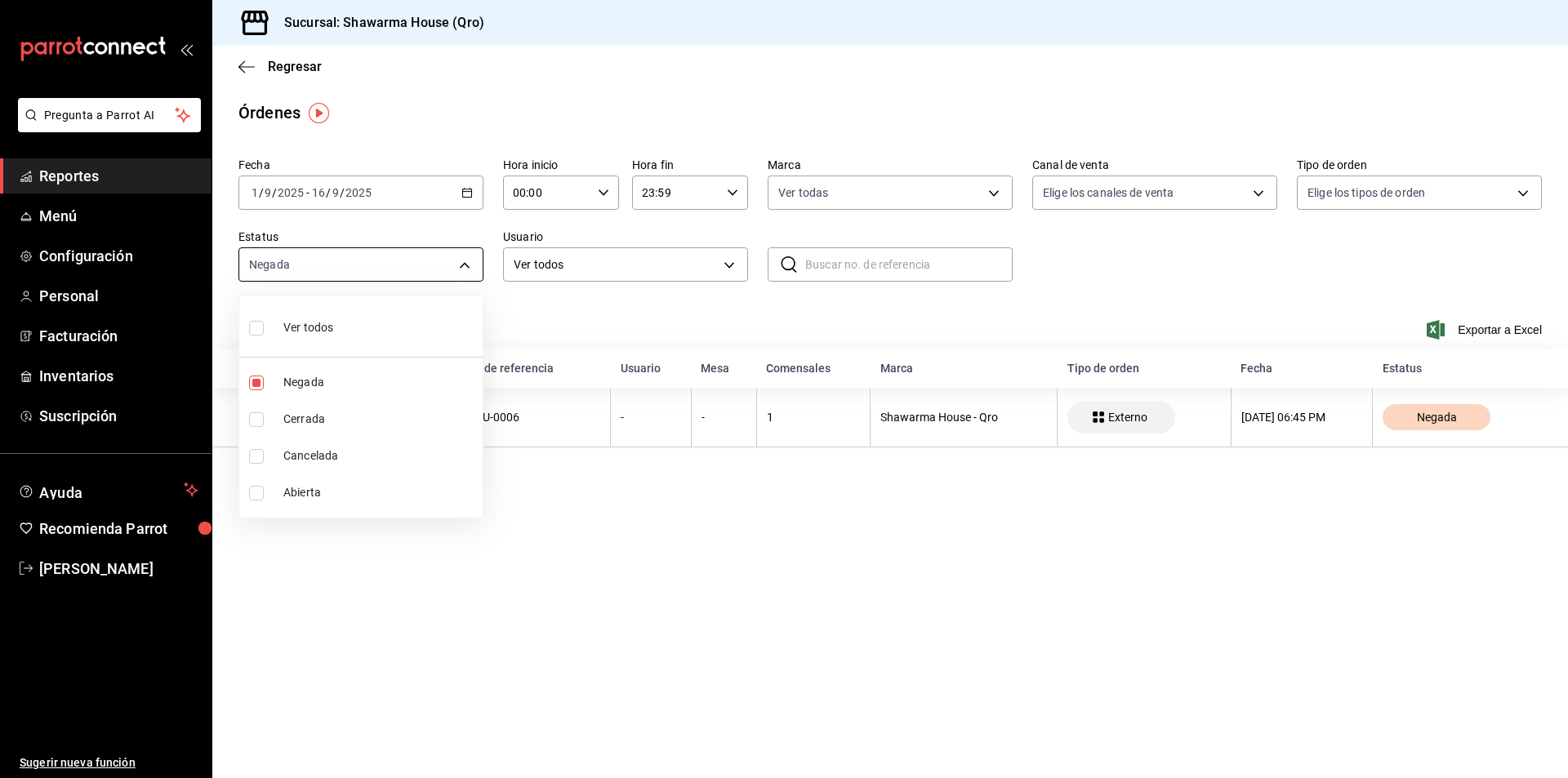
click at [397, 269] on body "Pregunta a Parrot AI Reportes Menú Configuración Personal Facturación Inventari…" at bounding box center [784, 389] width 1568 height 778
click at [305, 324] on span "Ver todos" at bounding box center [308, 328] width 50 height 17
type input "DENIED,FINISHED,CANCELED,OPEN"
checkbox input "true"
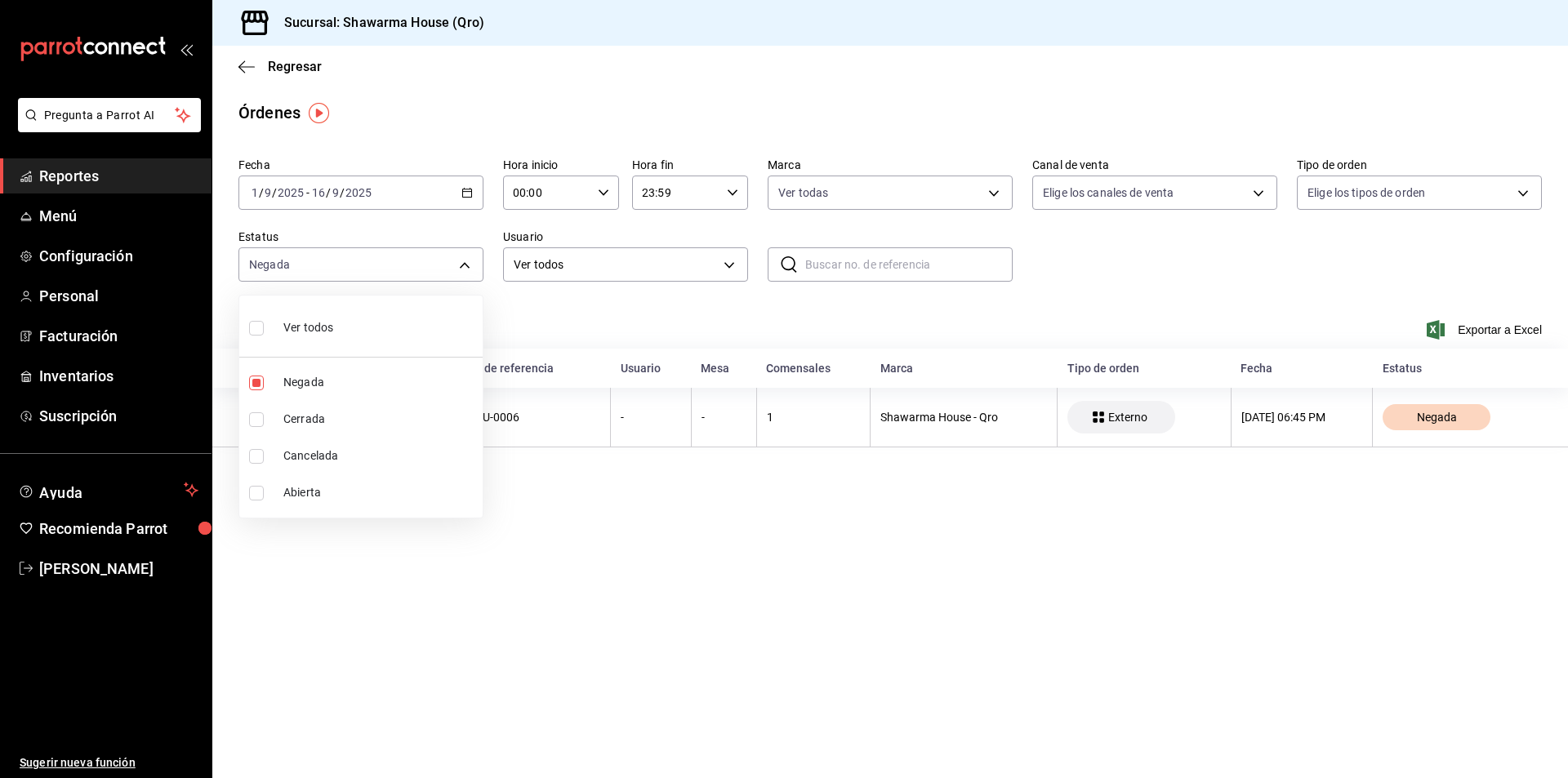
checkbox input "true"
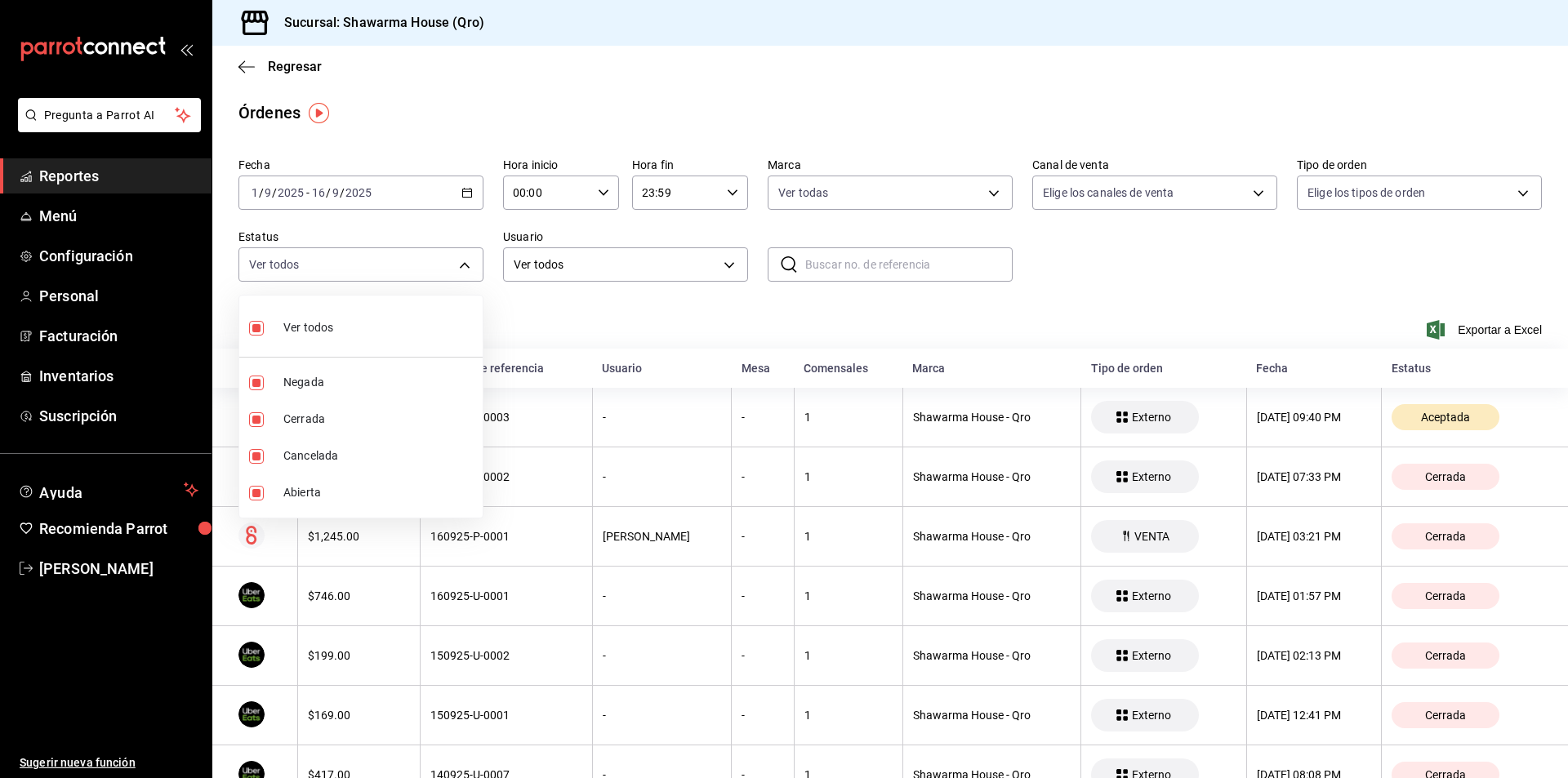
click at [583, 313] on div at bounding box center [784, 389] width 1568 height 778
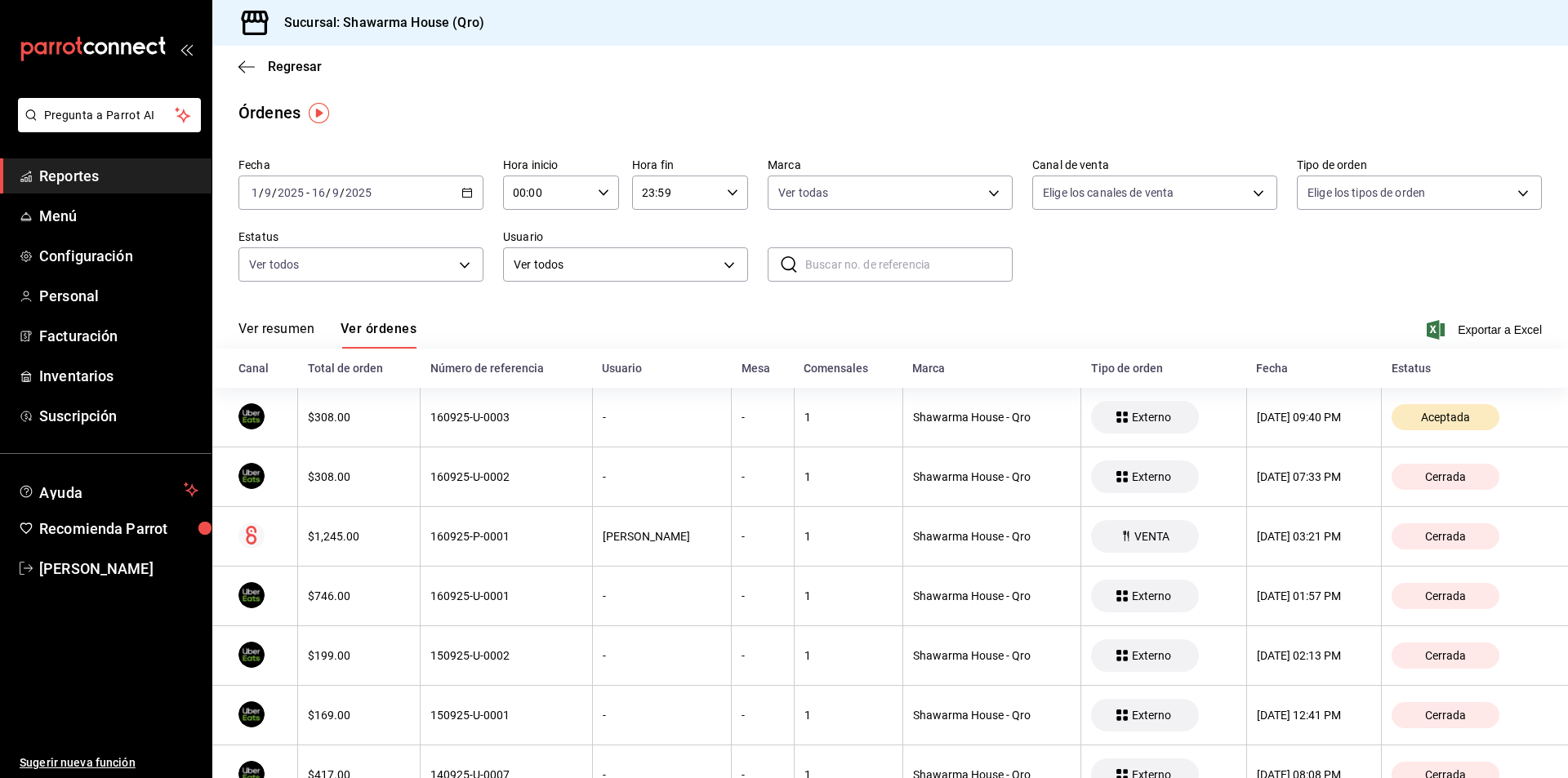
click at [289, 329] on button "Ver resumen" at bounding box center [276, 334] width 76 height 28
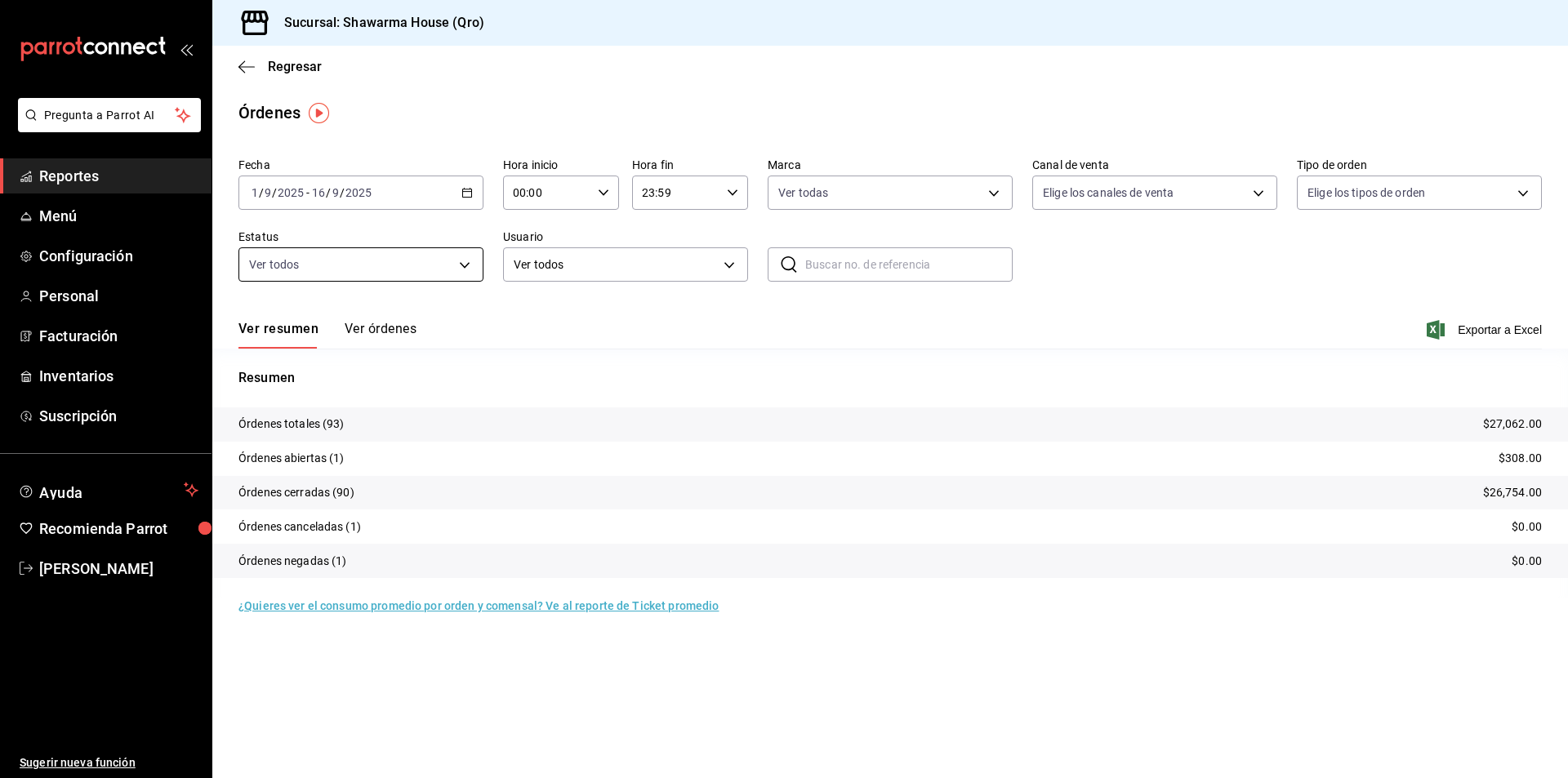
click at [450, 270] on body "Pregunta a Parrot AI Reportes Menú Configuración Personal Facturación Inventari…" at bounding box center [784, 389] width 1568 height 778
click at [317, 331] on span "Ver todos" at bounding box center [308, 328] width 50 height 17
checkbox input "false"
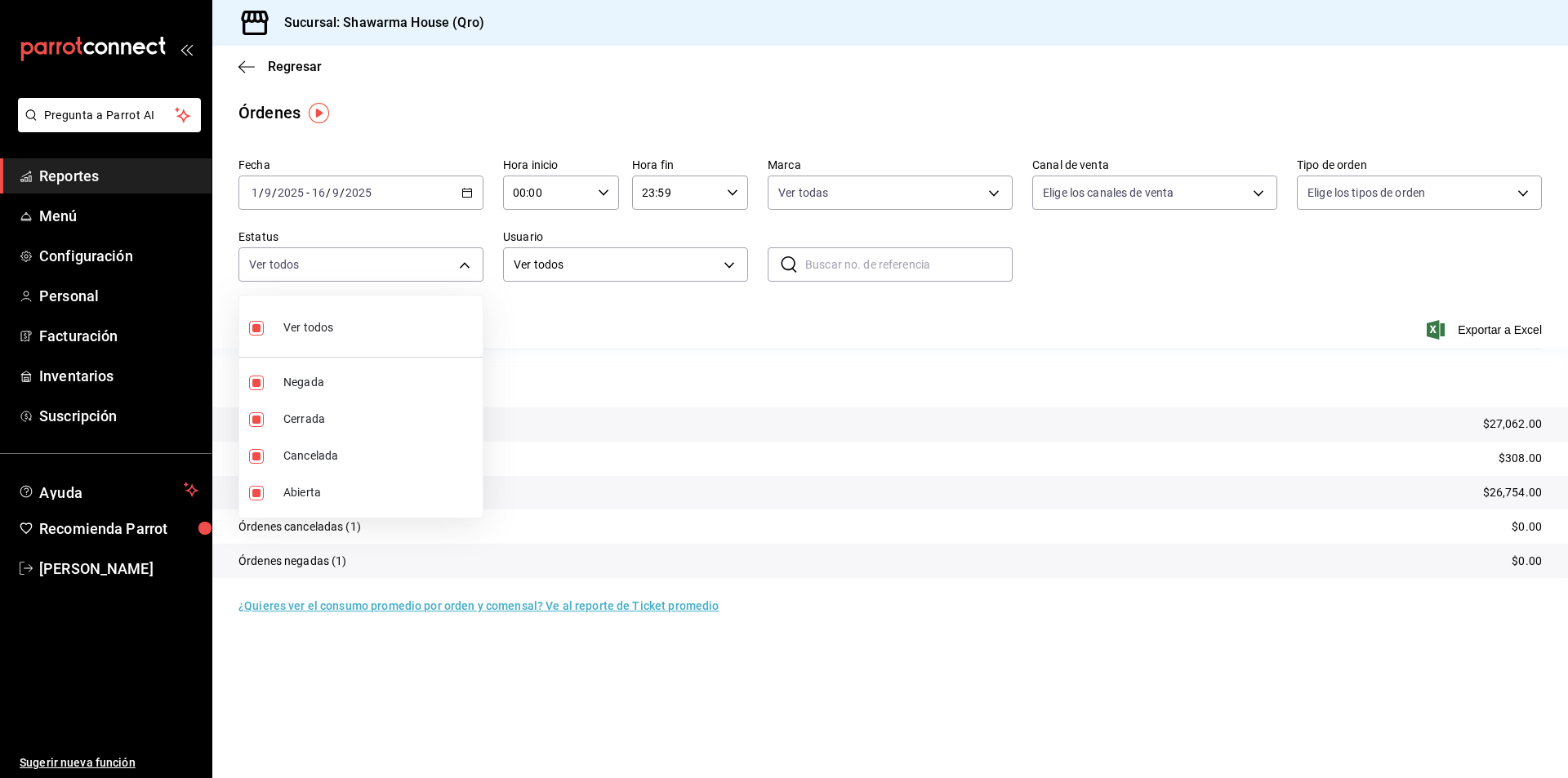
checkbox input "false"
click at [263, 379] on input "checkbox" at bounding box center [255, 382] width 14 height 14
checkbox input "true"
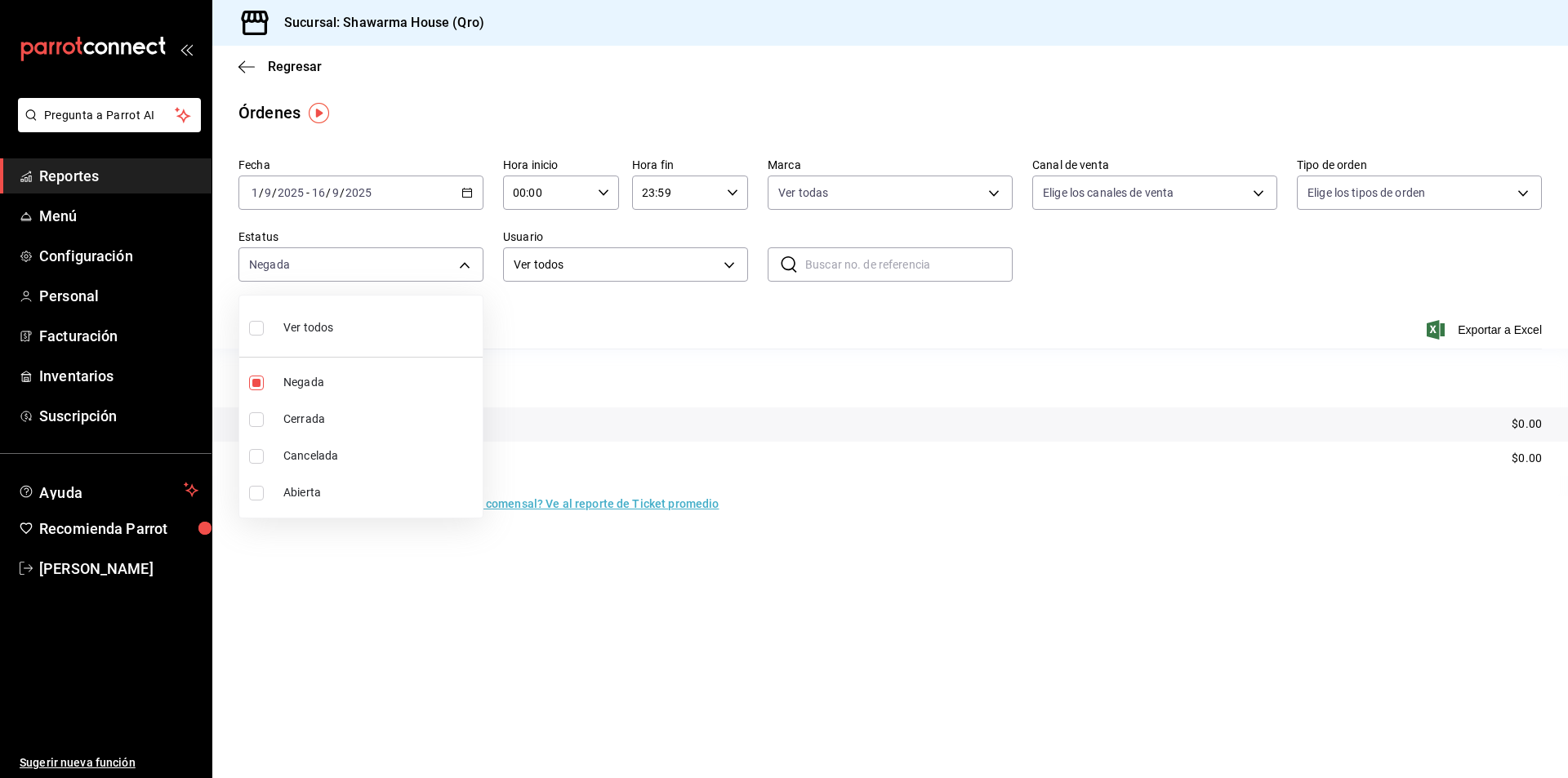
click at [676, 332] on div at bounding box center [784, 389] width 1568 height 778
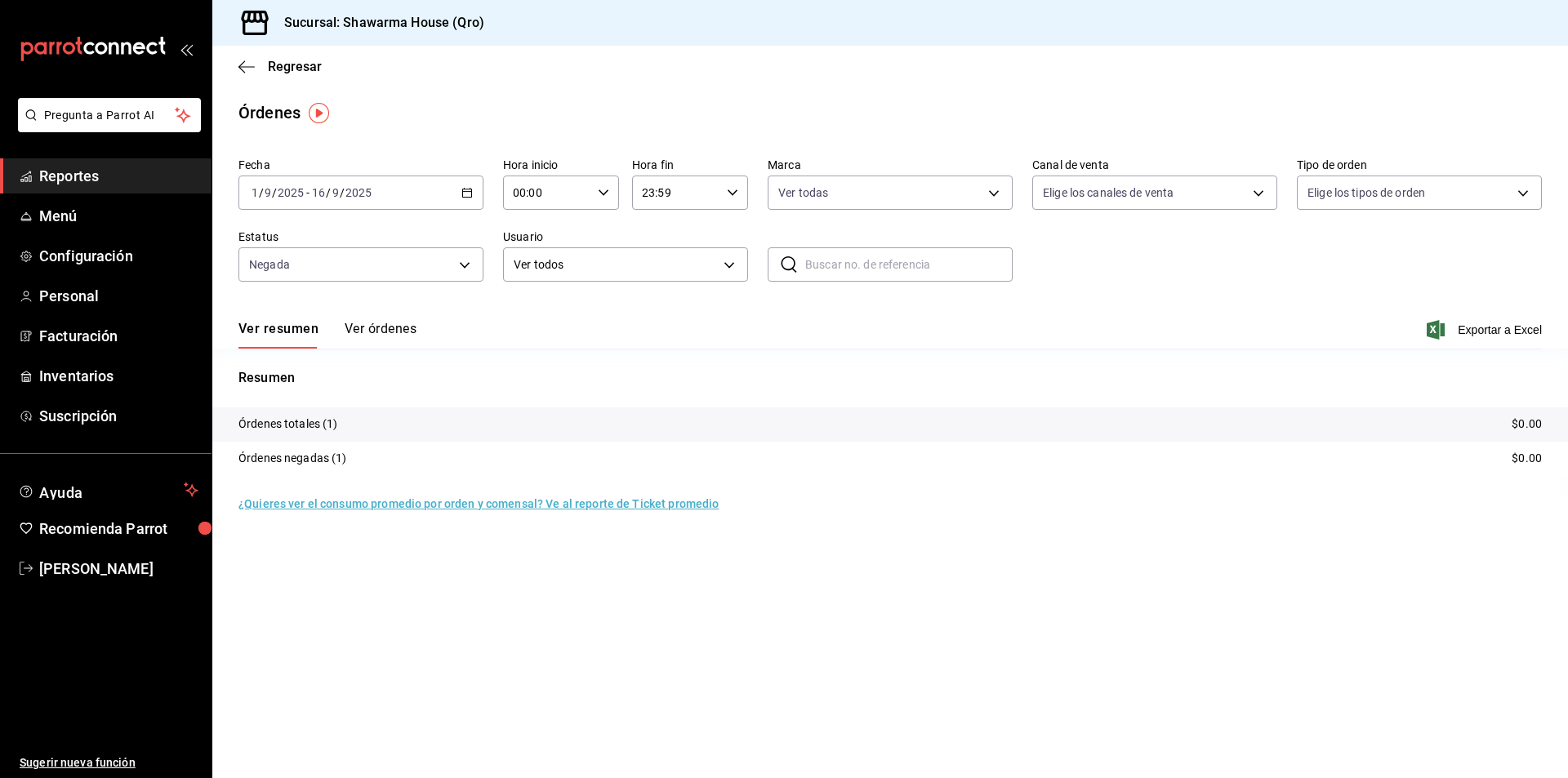
click at [372, 330] on button "Ver órdenes" at bounding box center [381, 334] width 72 height 28
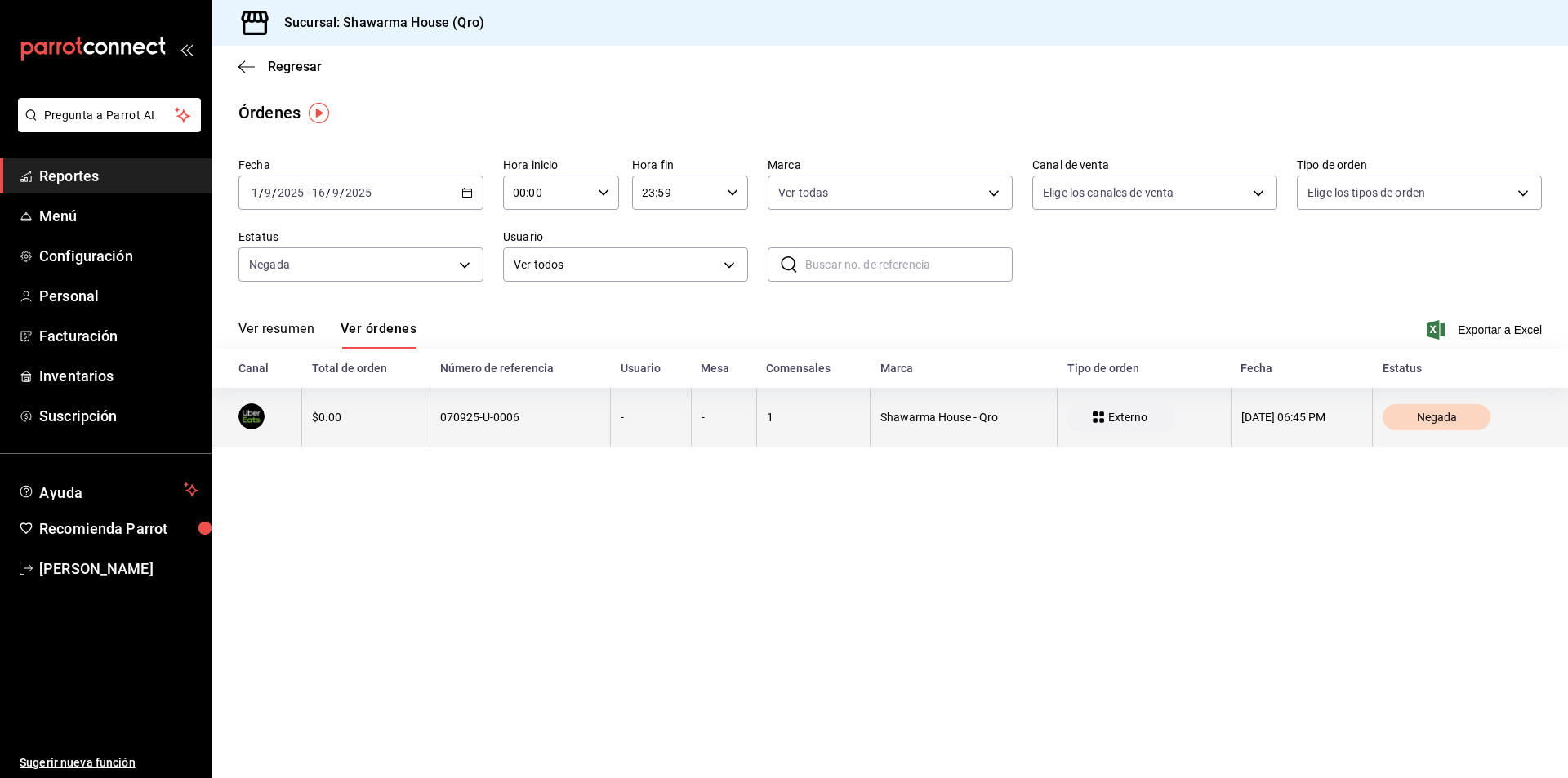
click at [1433, 418] on span "Negada" at bounding box center [1437, 418] width 53 height 13
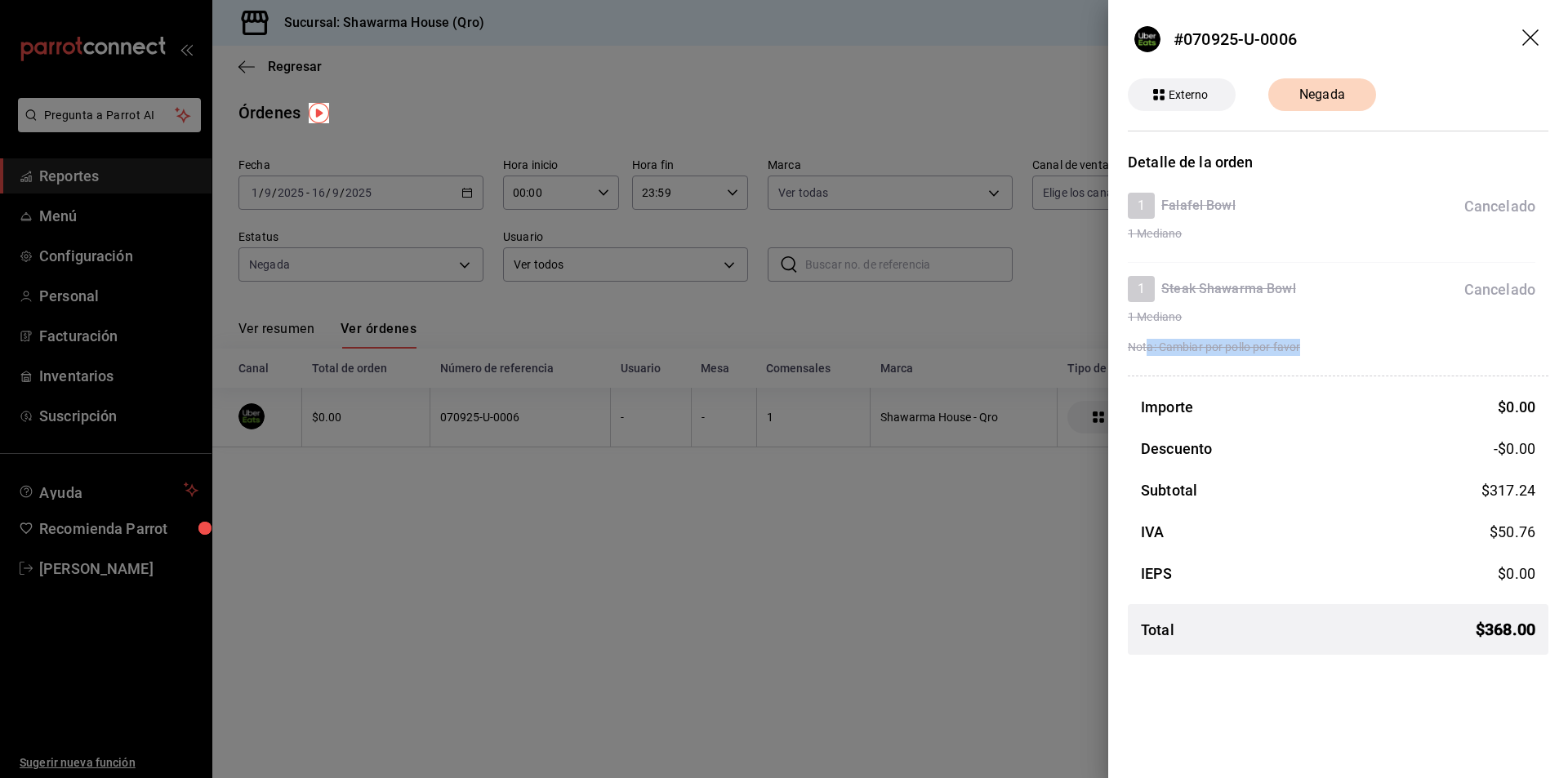
drag, startPoint x: 1147, startPoint y: 344, endPoint x: 1314, endPoint y: 345, distance: 167.0
click at [1314, 345] on div "Nota: Cambiar por pollo por favor" at bounding box center [1331, 347] width 408 height 17
click at [1322, 336] on div "1 Mediano Nota: Cambiar por pollo por favor" at bounding box center [1331, 329] width 408 height 54
click at [1533, 39] on icon "drag" at bounding box center [1532, 39] width 19 height 19
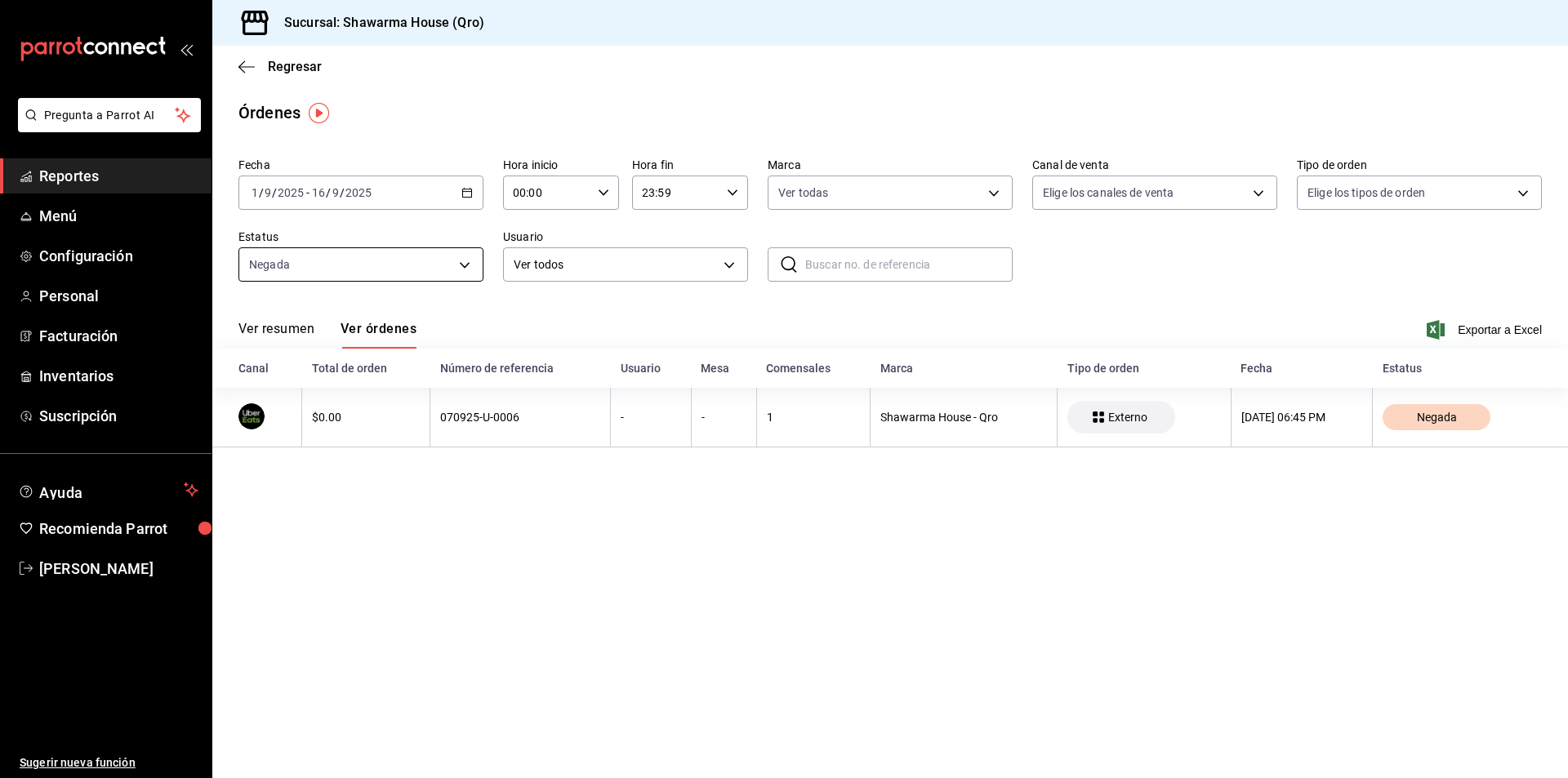
click at [408, 259] on body "Pregunta a Parrot AI Reportes Menú Configuración Personal Facturación Inventari…" at bounding box center [784, 389] width 1568 height 778
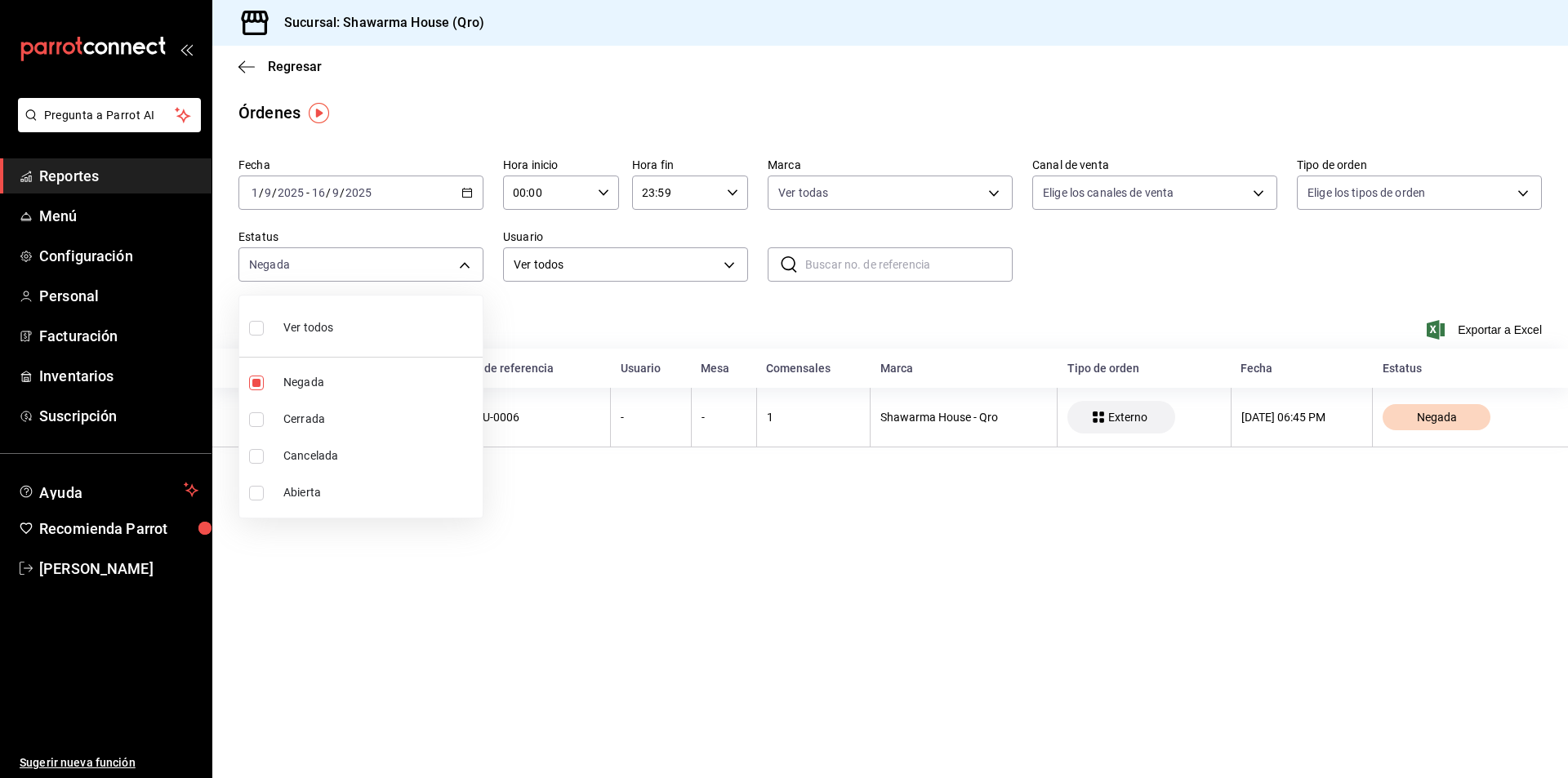
click at [307, 454] on span "Cancelada" at bounding box center [379, 456] width 192 height 17
type input "DENIED,CANCELED"
checkbox input "true"
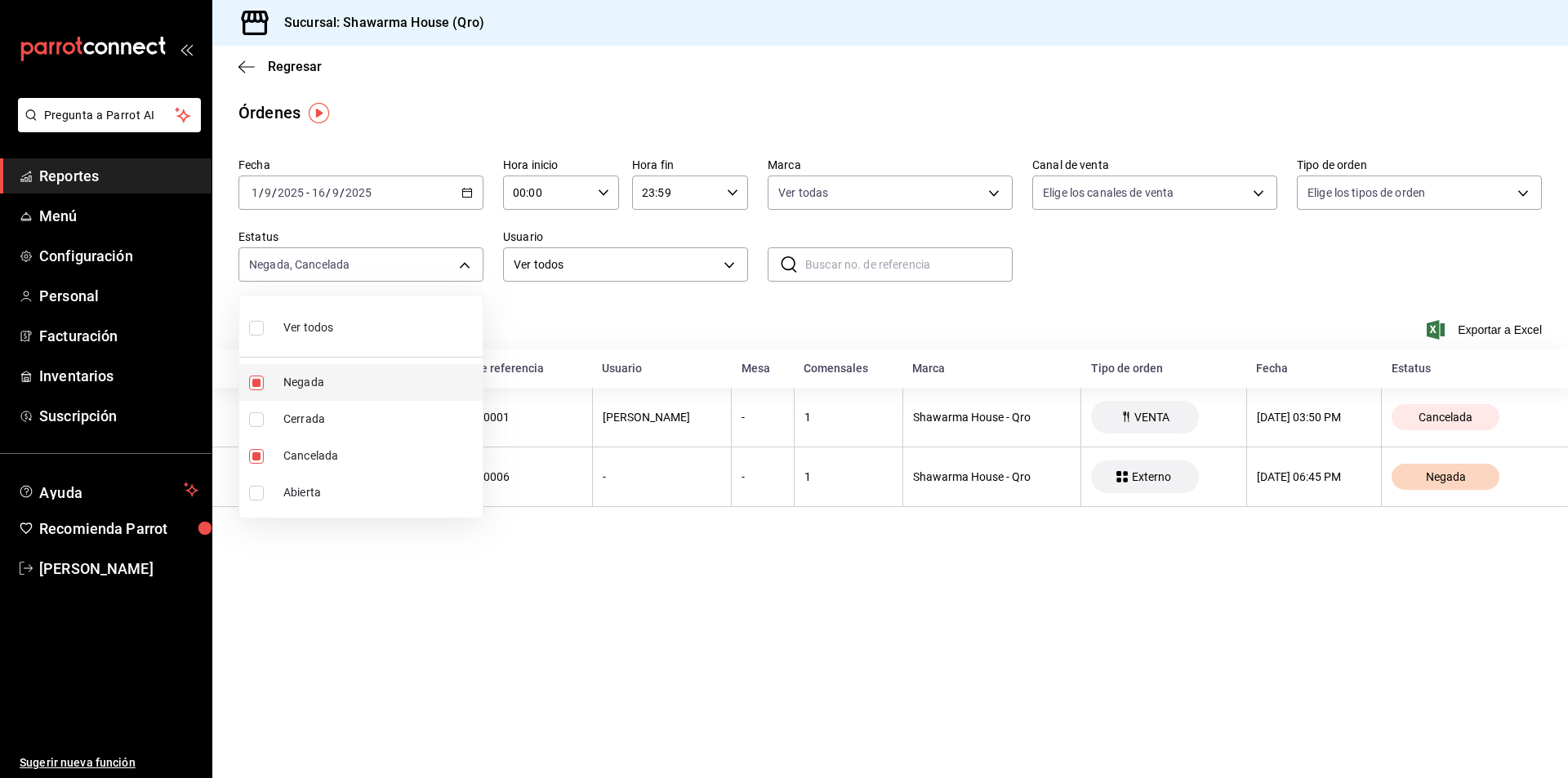
click at [307, 376] on span "Negada" at bounding box center [379, 382] width 192 height 17
type input "CANCELED"
checkbox input "false"
click at [627, 476] on div at bounding box center [784, 389] width 1568 height 778
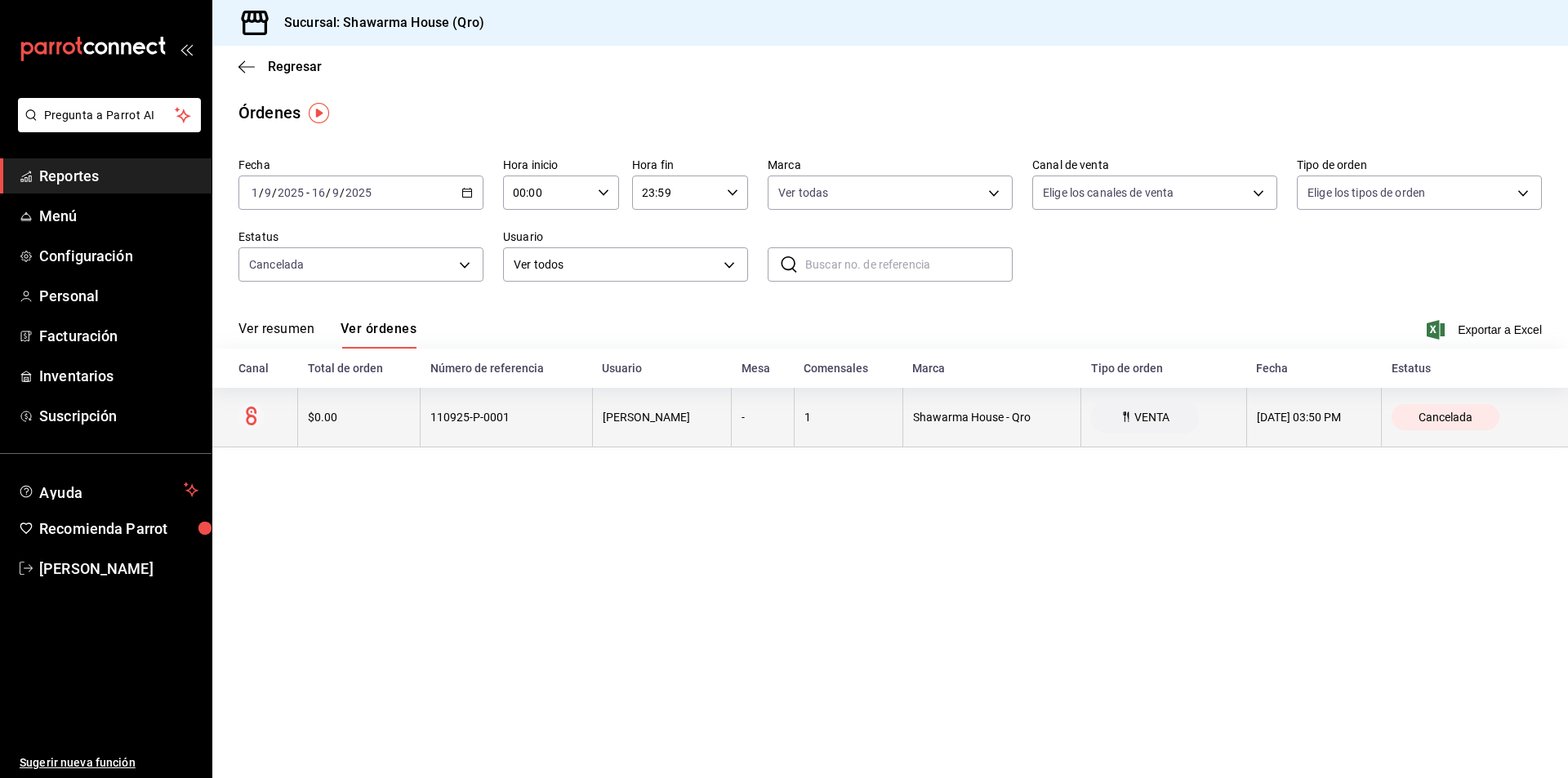
click at [1435, 423] on span "Cancelada" at bounding box center [1446, 418] width 67 height 13
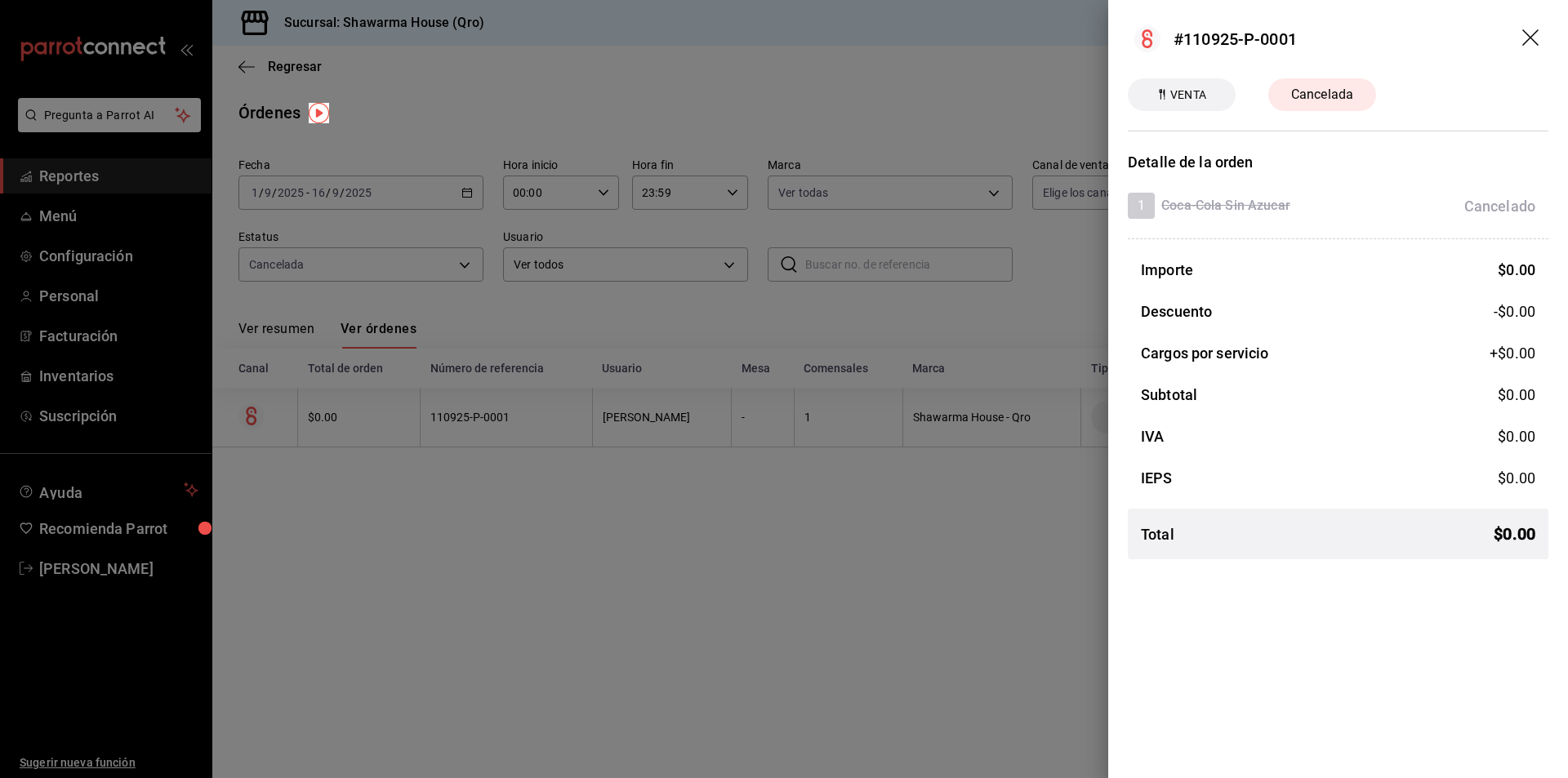
click at [1529, 35] on icon "drag" at bounding box center [1530, 37] width 16 height 16
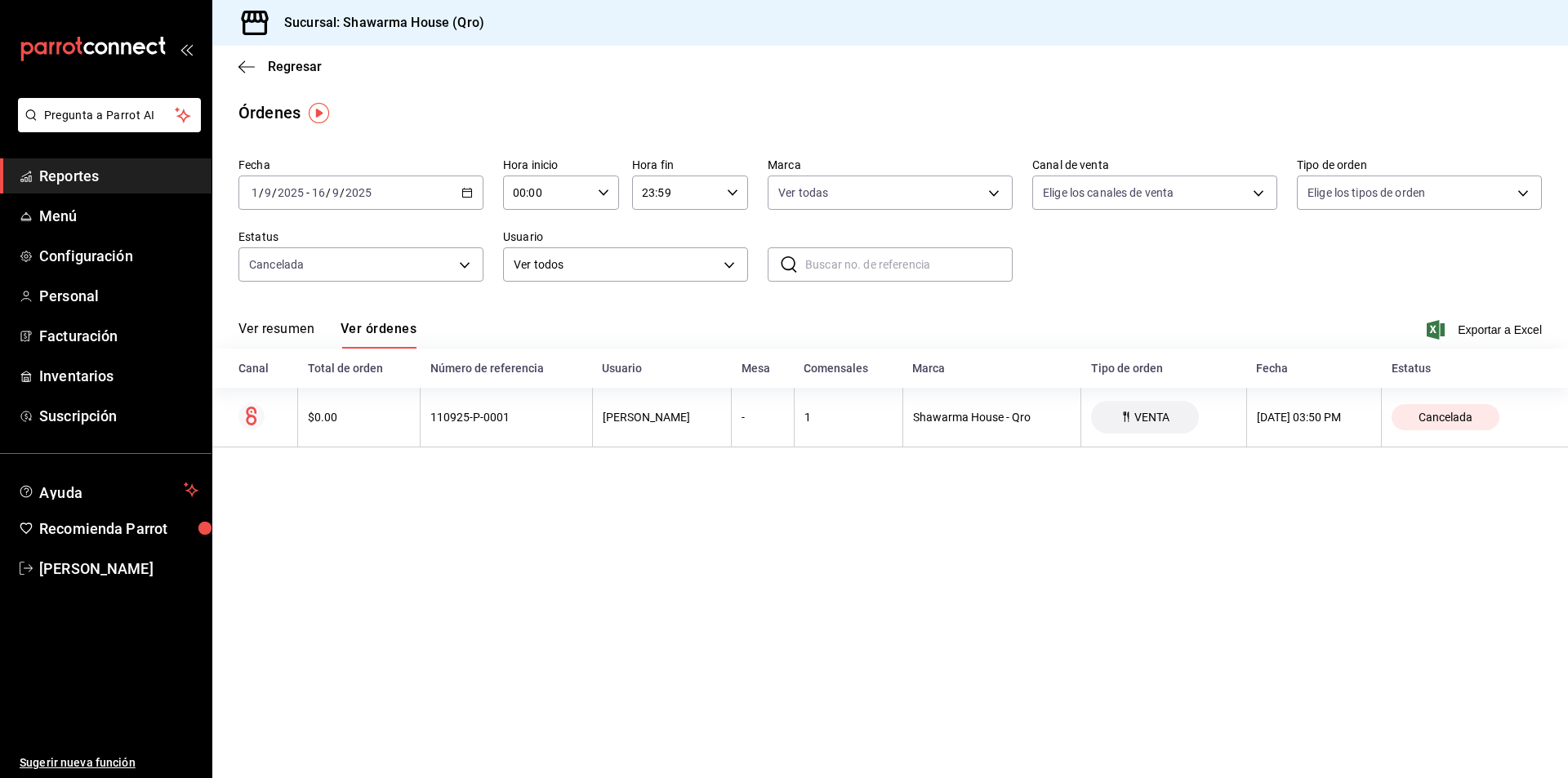
click at [130, 178] on span "Reportes" at bounding box center [119, 176] width 160 height 22
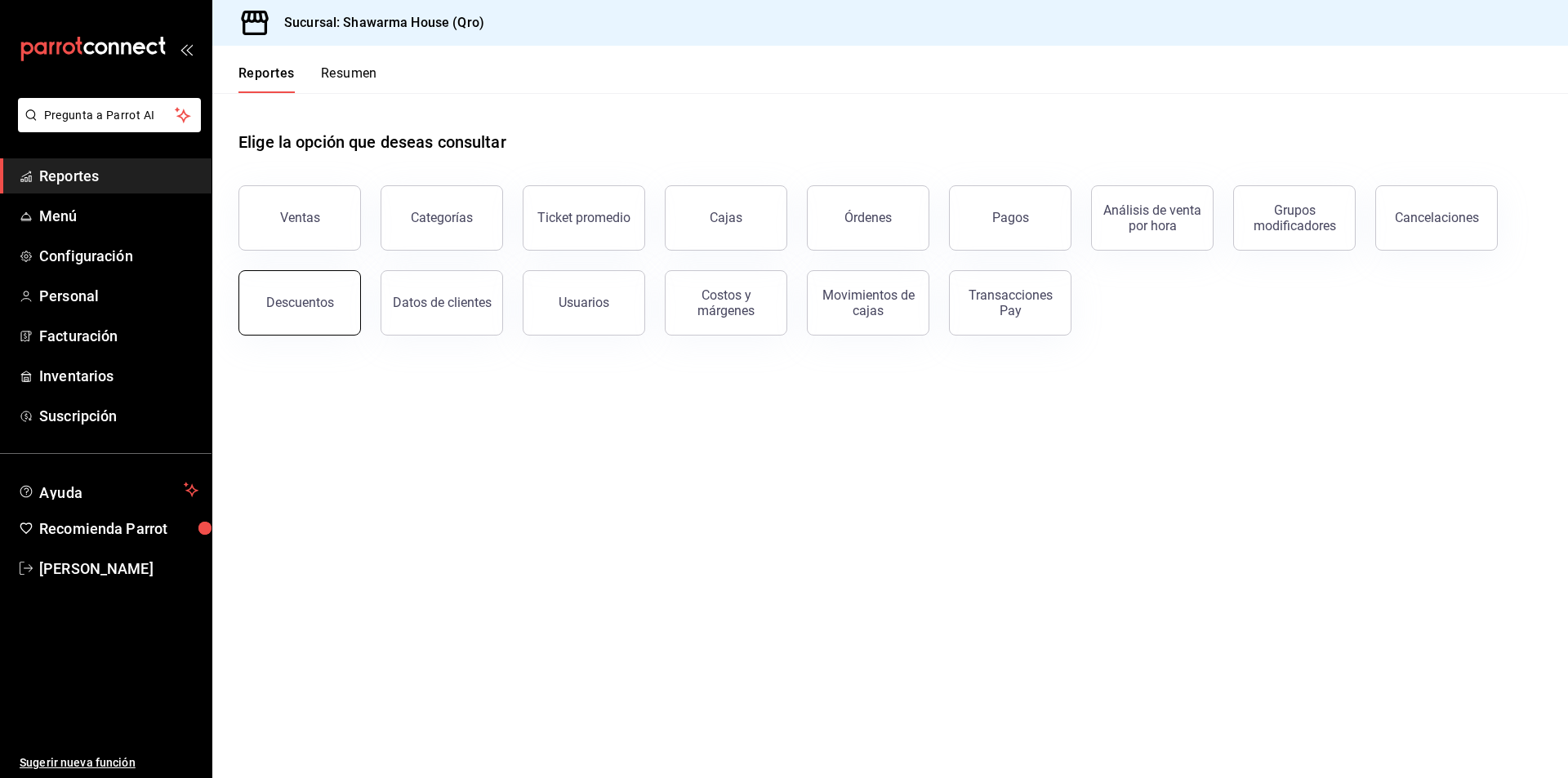
click at [318, 297] on div "Descuentos" at bounding box center [300, 302] width 68 height 15
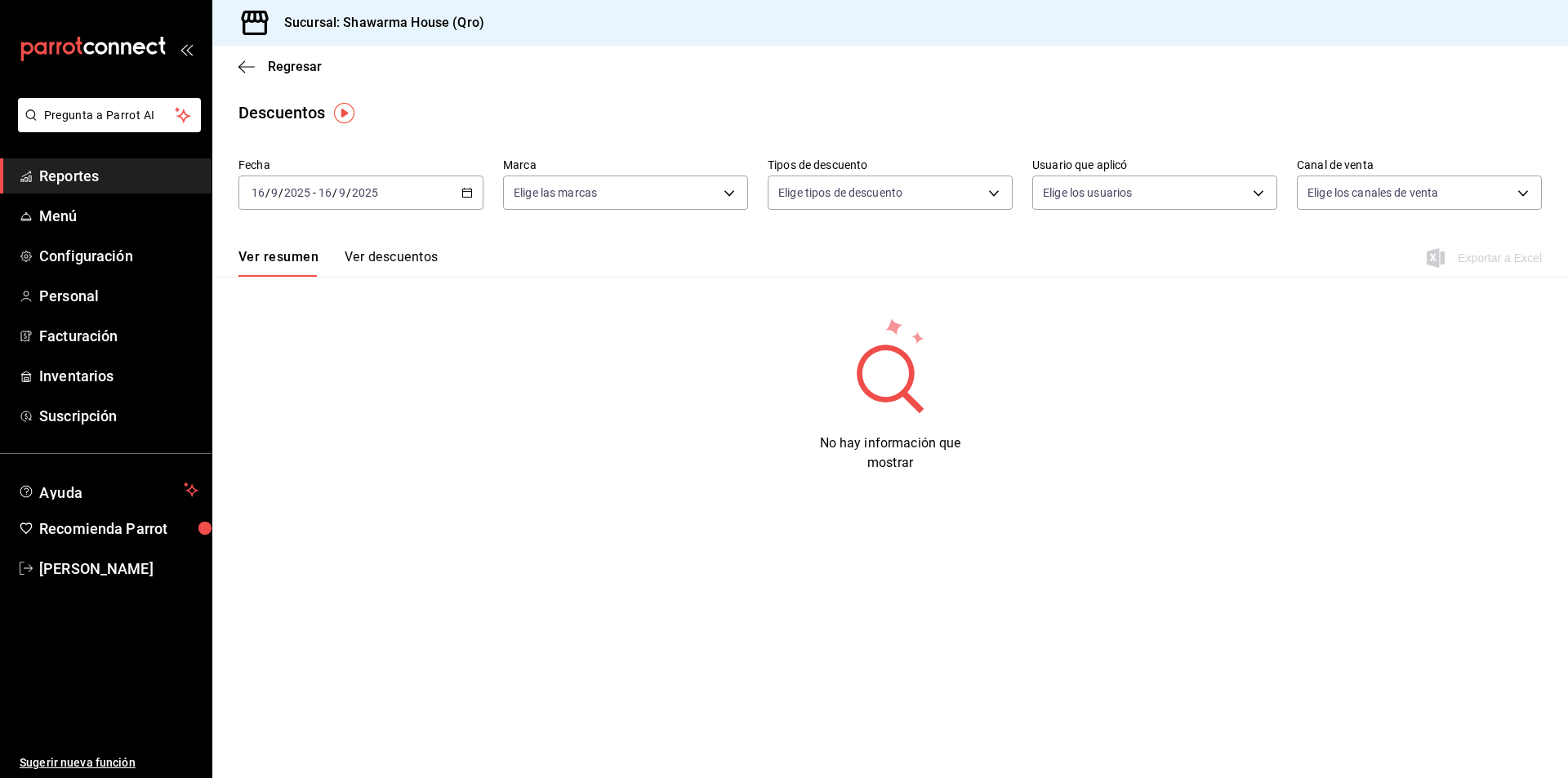
click at [54, 176] on span "Reportes" at bounding box center [119, 176] width 160 height 22
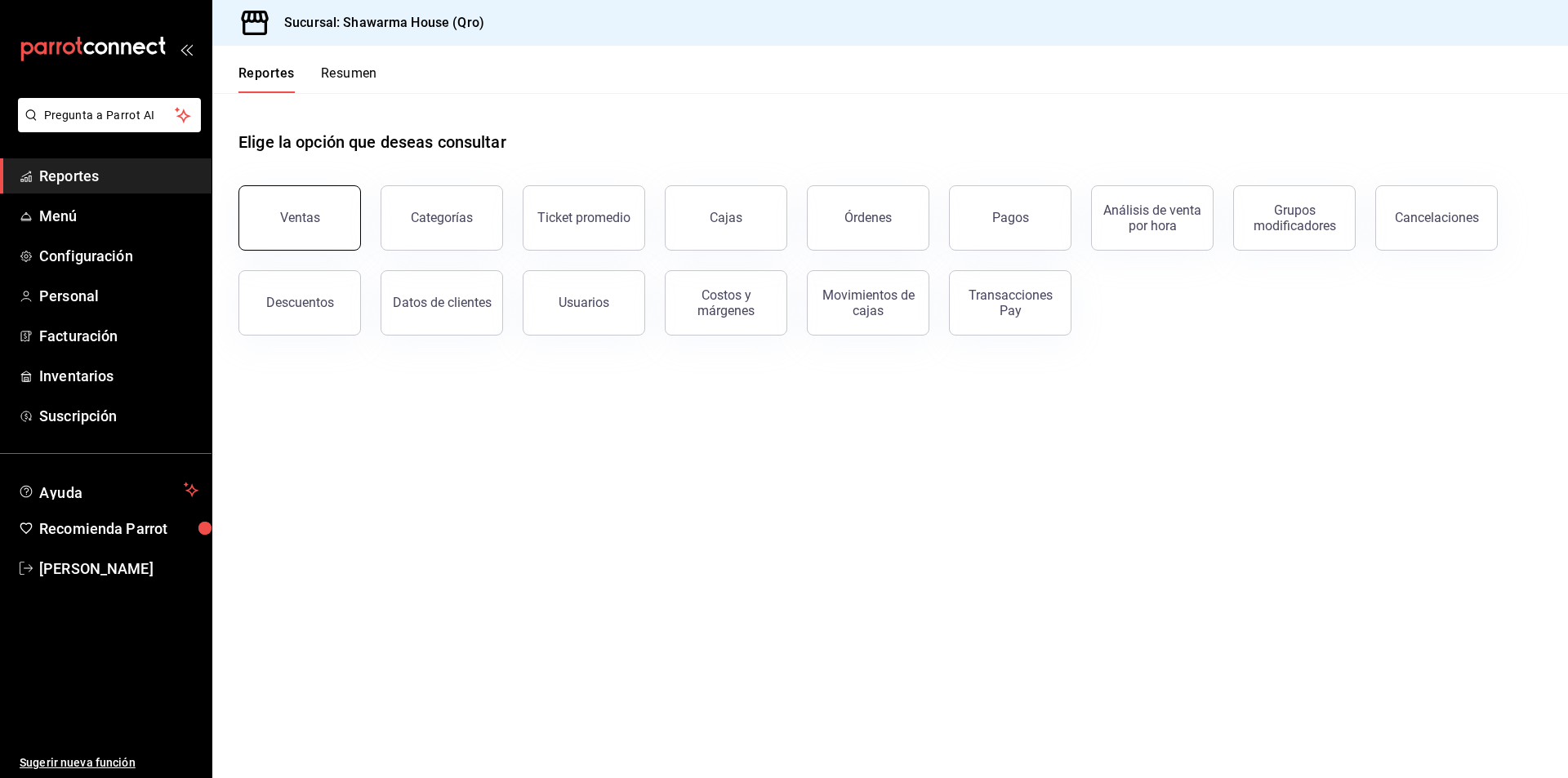
click at [338, 225] on button "Ventas" at bounding box center [300, 218] width 123 height 66
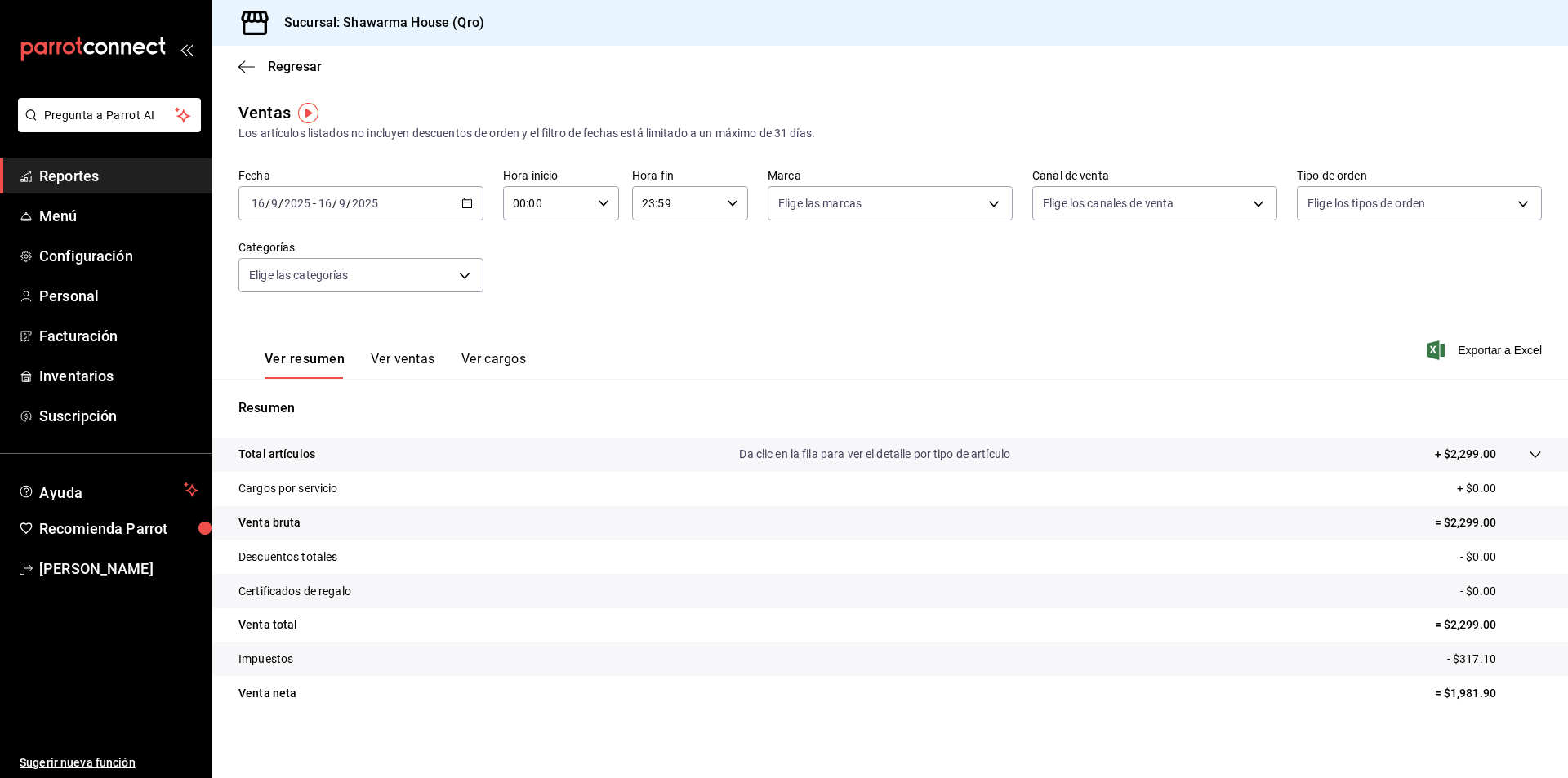
click at [64, 172] on span "Reportes" at bounding box center [119, 176] width 160 height 22
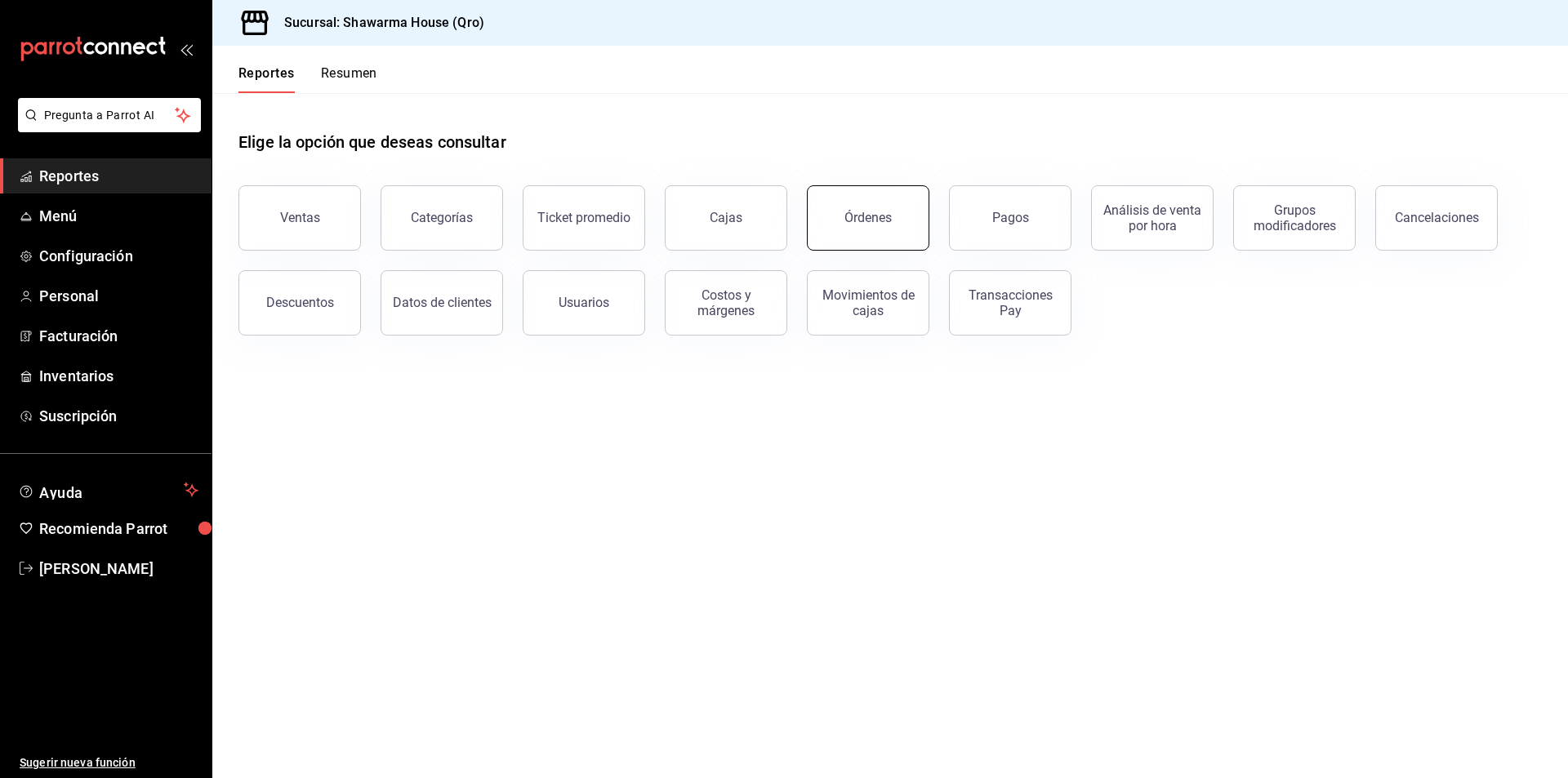
click at [847, 212] on div "Órdenes" at bounding box center [868, 218] width 47 height 15
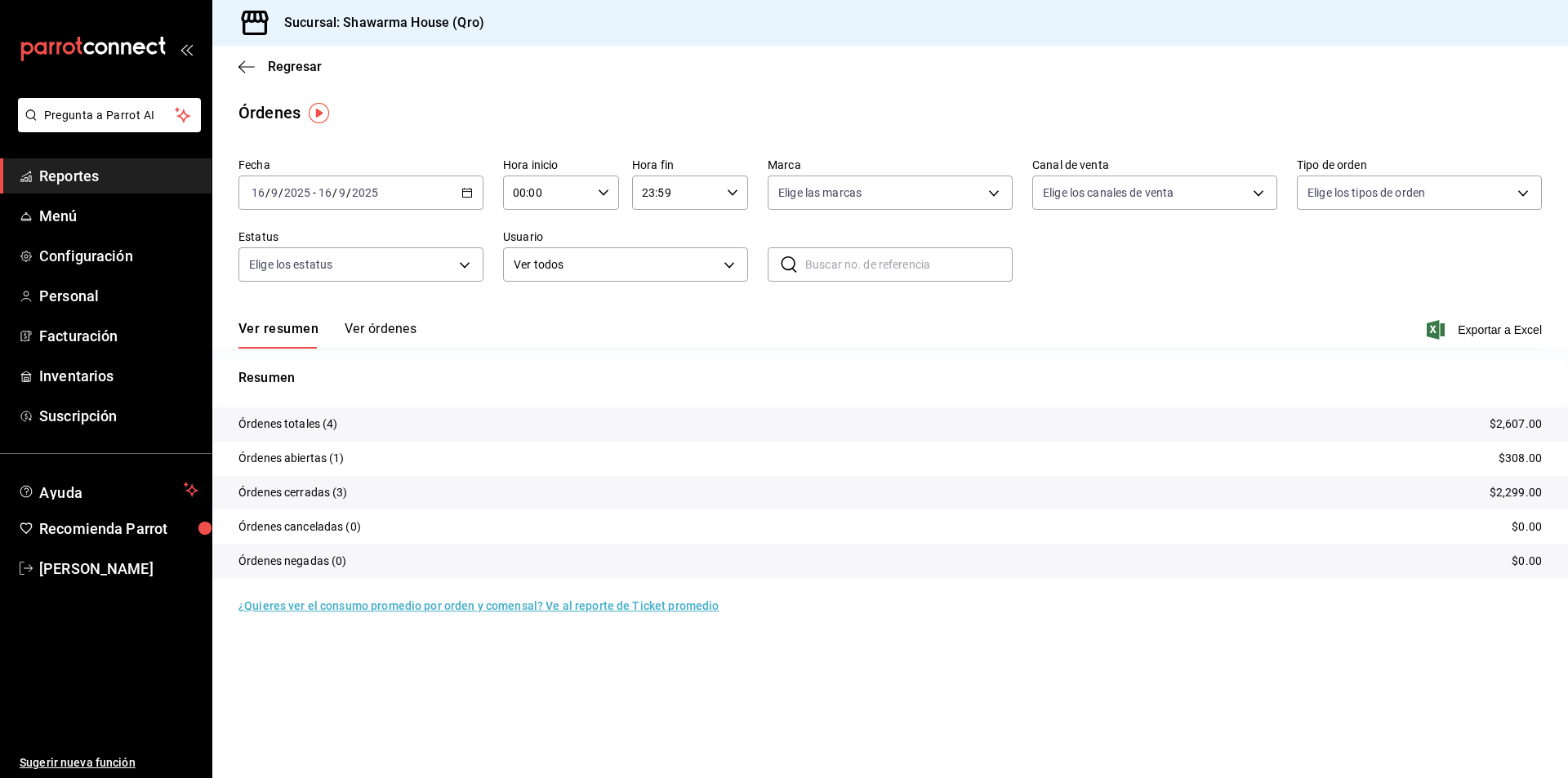
click at [446, 197] on div "[DATE] [DATE] - [DATE] [DATE]" at bounding box center [361, 192] width 245 height 34
click at [308, 343] on li "Mes actual" at bounding box center [316, 353] width 153 height 37
click at [409, 258] on body "Pregunta a Parrot AI Reportes Menú Configuración Personal Facturación Inventari…" at bounding box center [784, 389] width 1568 height 778
click at [257, 381] on input "checkbox" at bounding box center [255, 382] width 14 height 14
checkbox input "true"
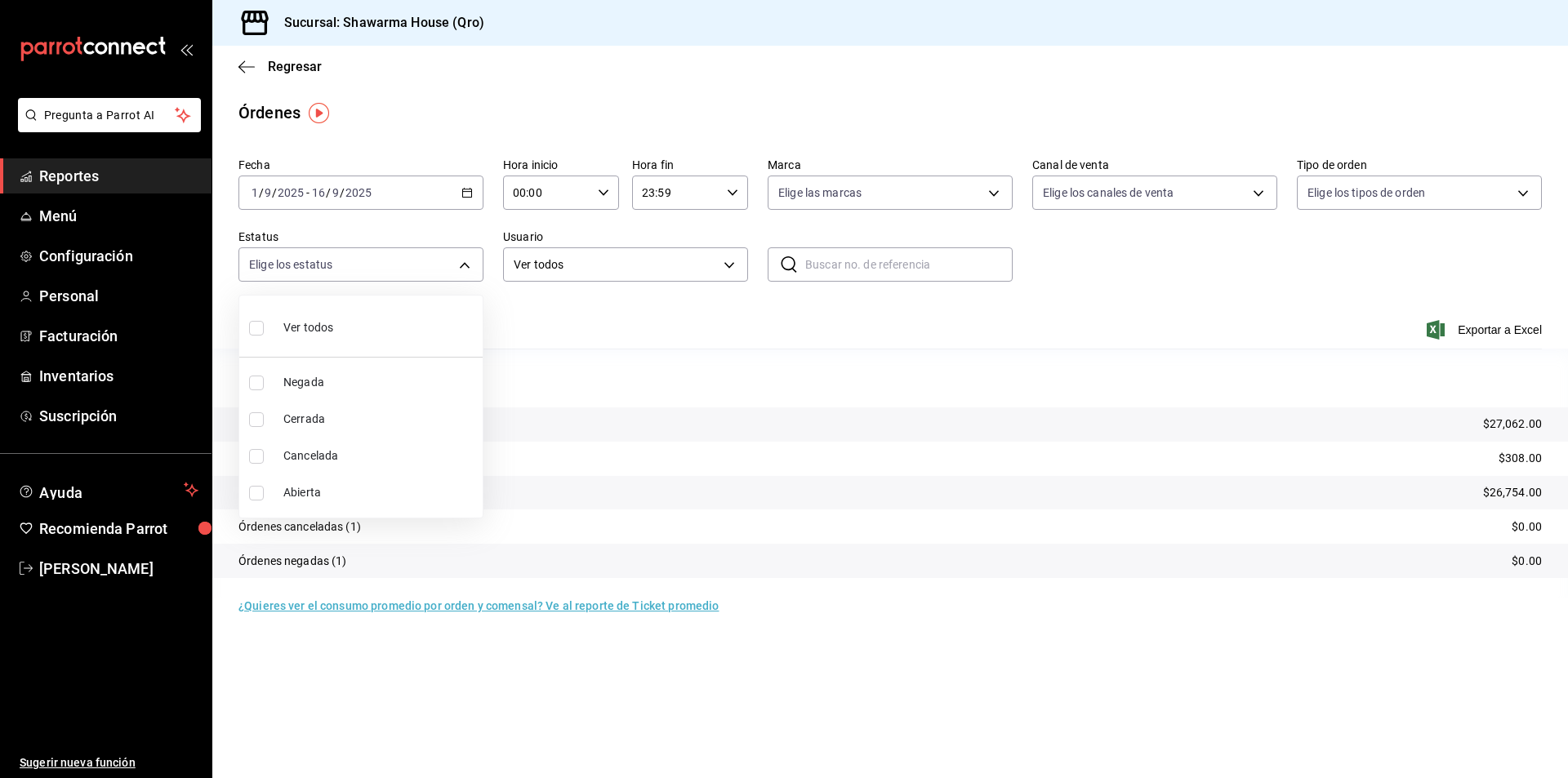
type input "DENIED"
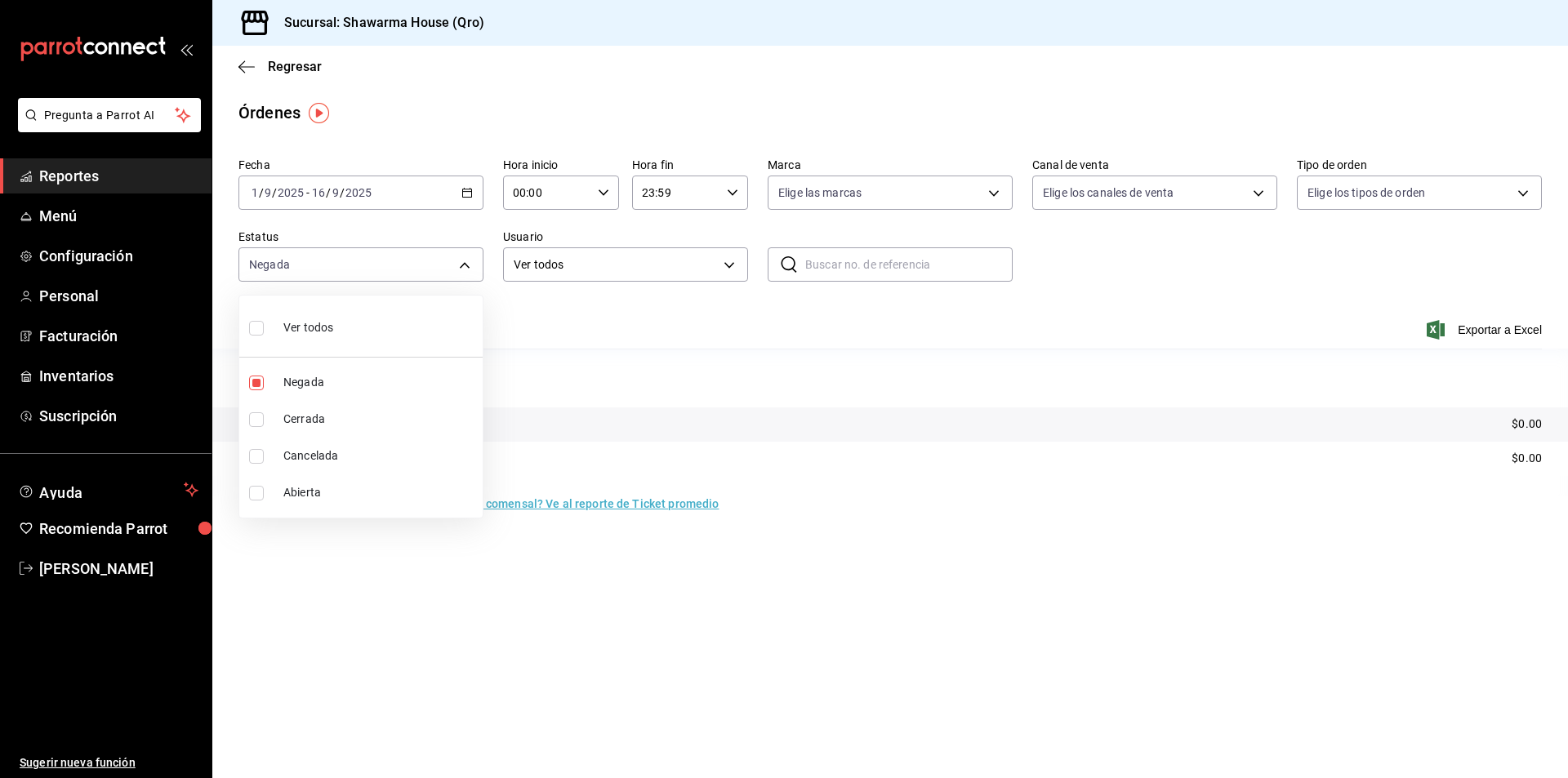
click at [590, 325] on div at bounding box center [784, 389] width 1568 height 778
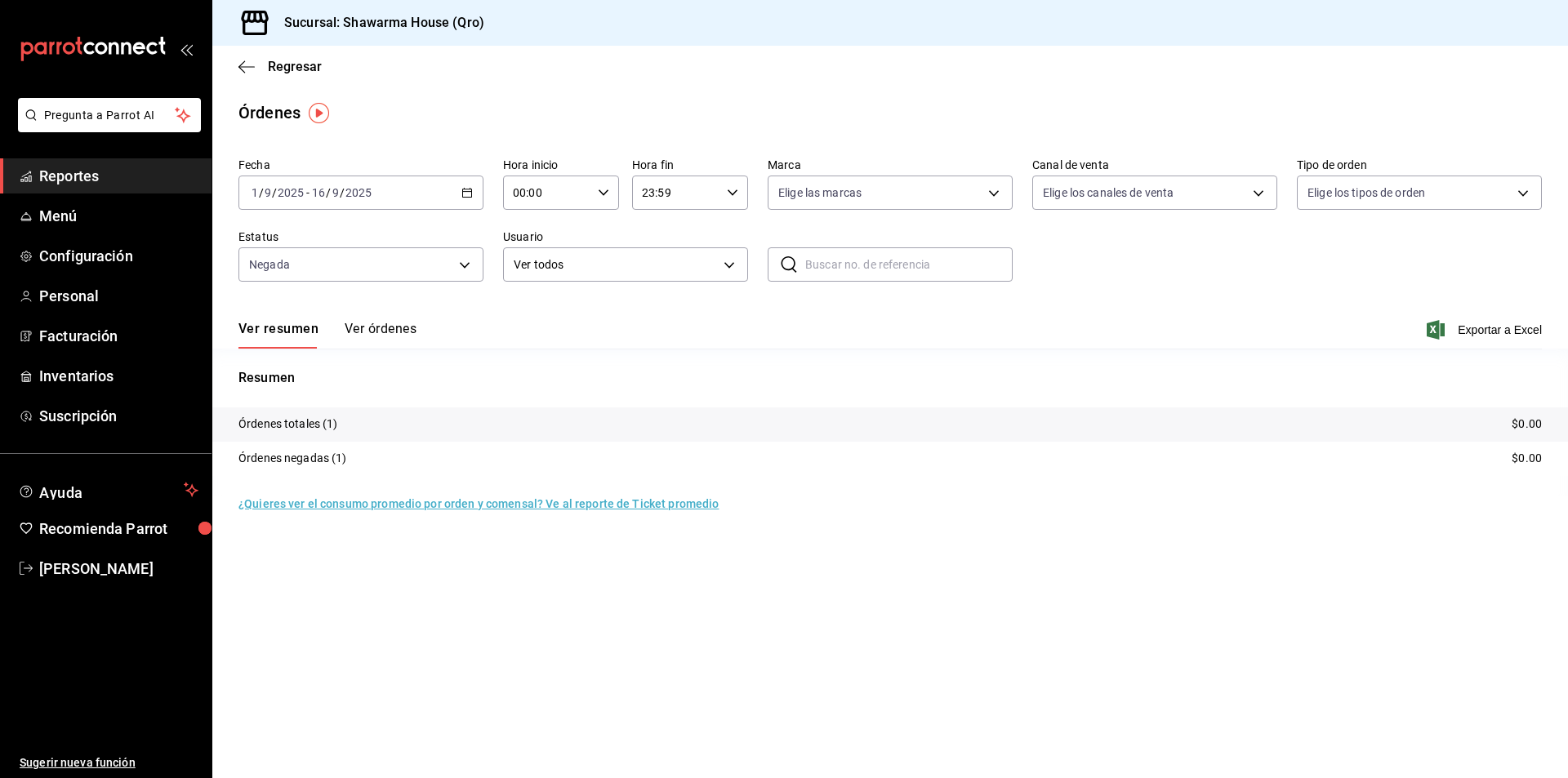
click at [391, 334] on button "Ver órdenes" at bounding box center [381, 334] width 72 height 28
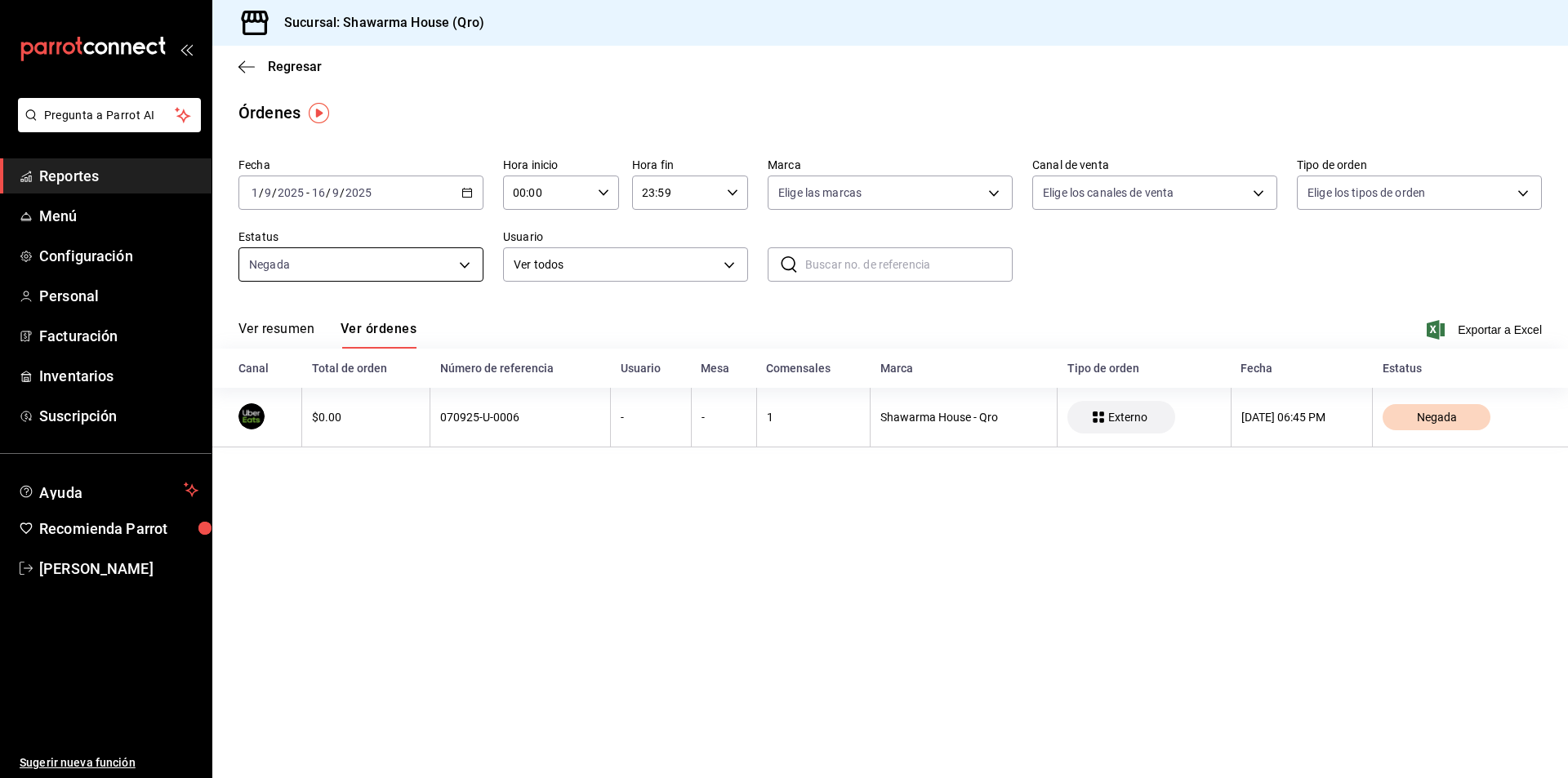
click at [403, 260] on body "Pregunta a Parrot AI Reportes Menú Configuración Personal Facturación Inventari…" at bounding box center [784, 389] width 1568 height 778
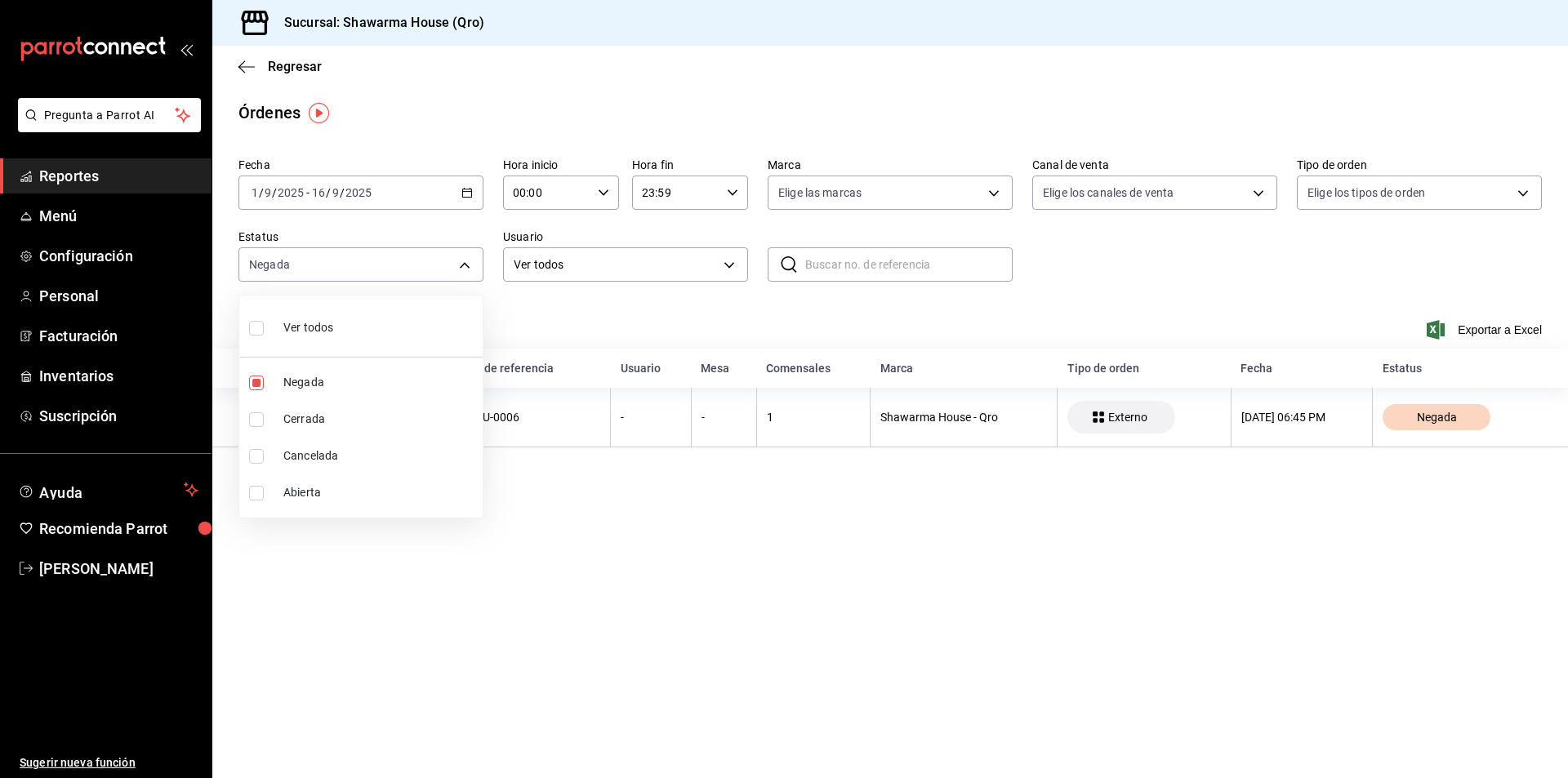
click at [261, 455] on input "checkbox" at bounding box center [255, 456] width 14 height 14
checkbox input "true"
type input "DENIED,CANCELED"
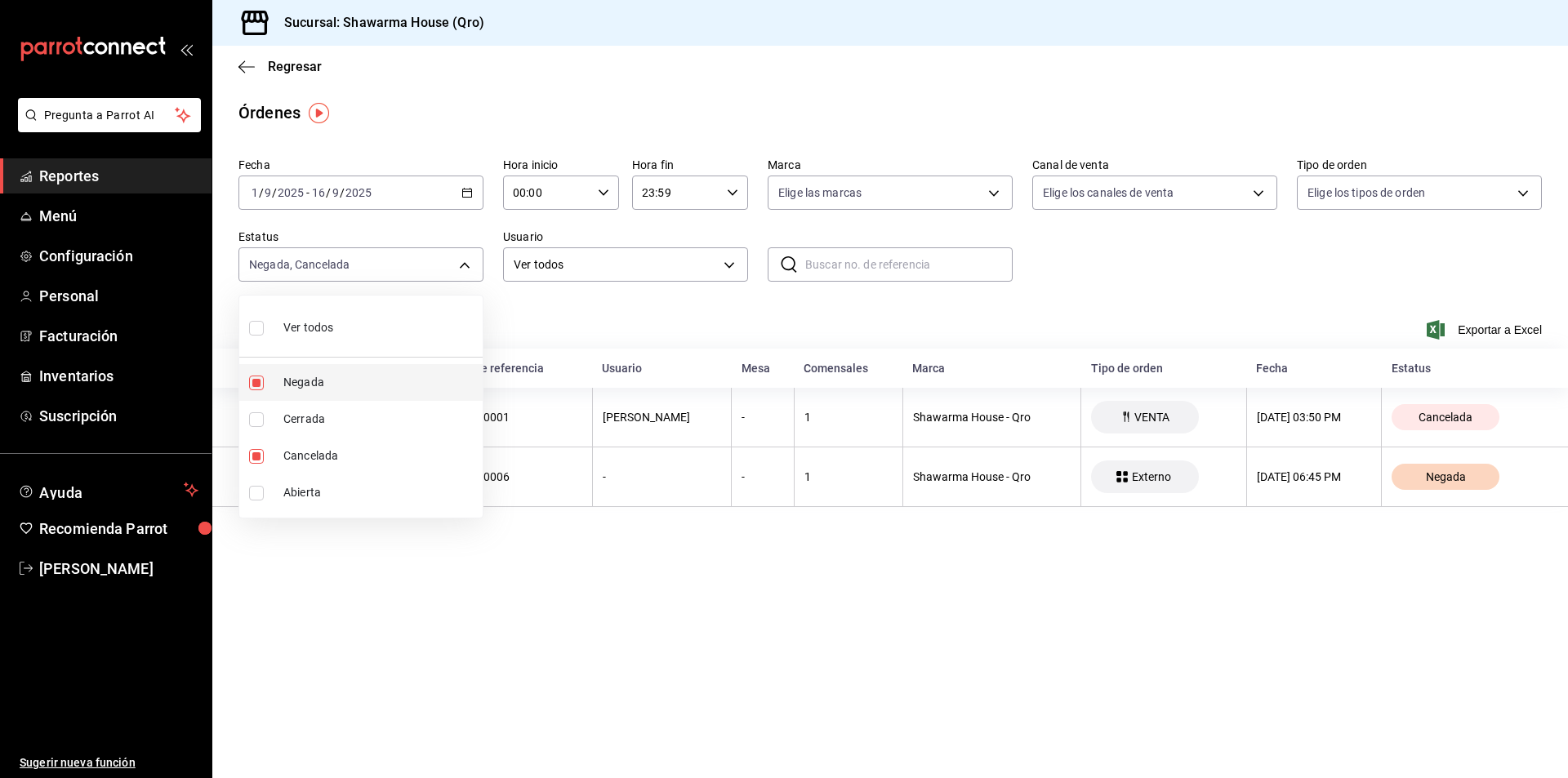
click at [257, 381] on input "checkbox" at bounding box center [255, 382] width 14 height 14
checkbox input "false"
click at [569, 306] on div at bounding box center [784, 389] width 1568 height 778
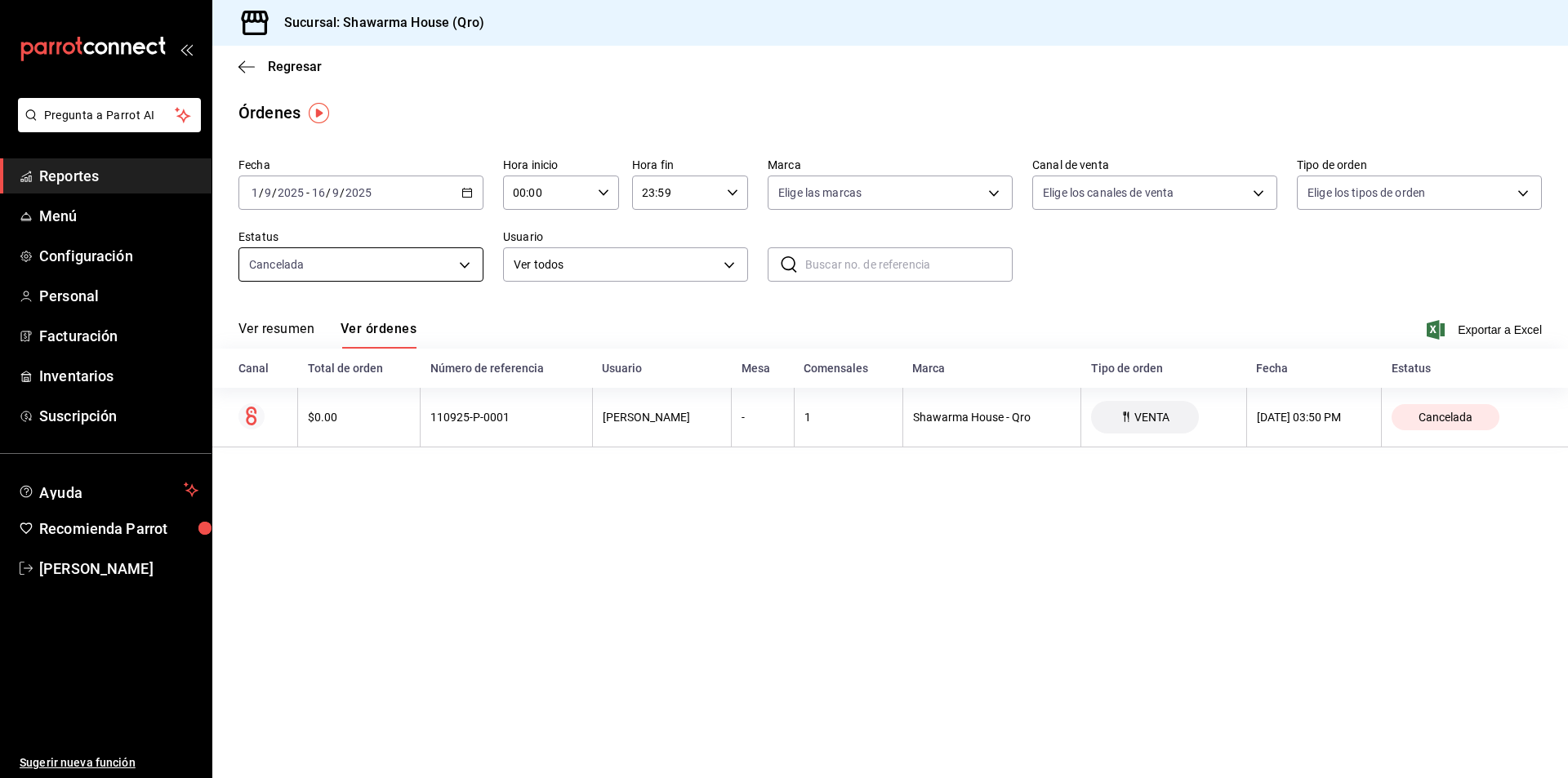
click at [394, 267] on body "Pregunta a Parrot AI Reportes Menú Configuración Personal Facturación Inventari…" at bounding box center [784, 389] width 1568 height 778
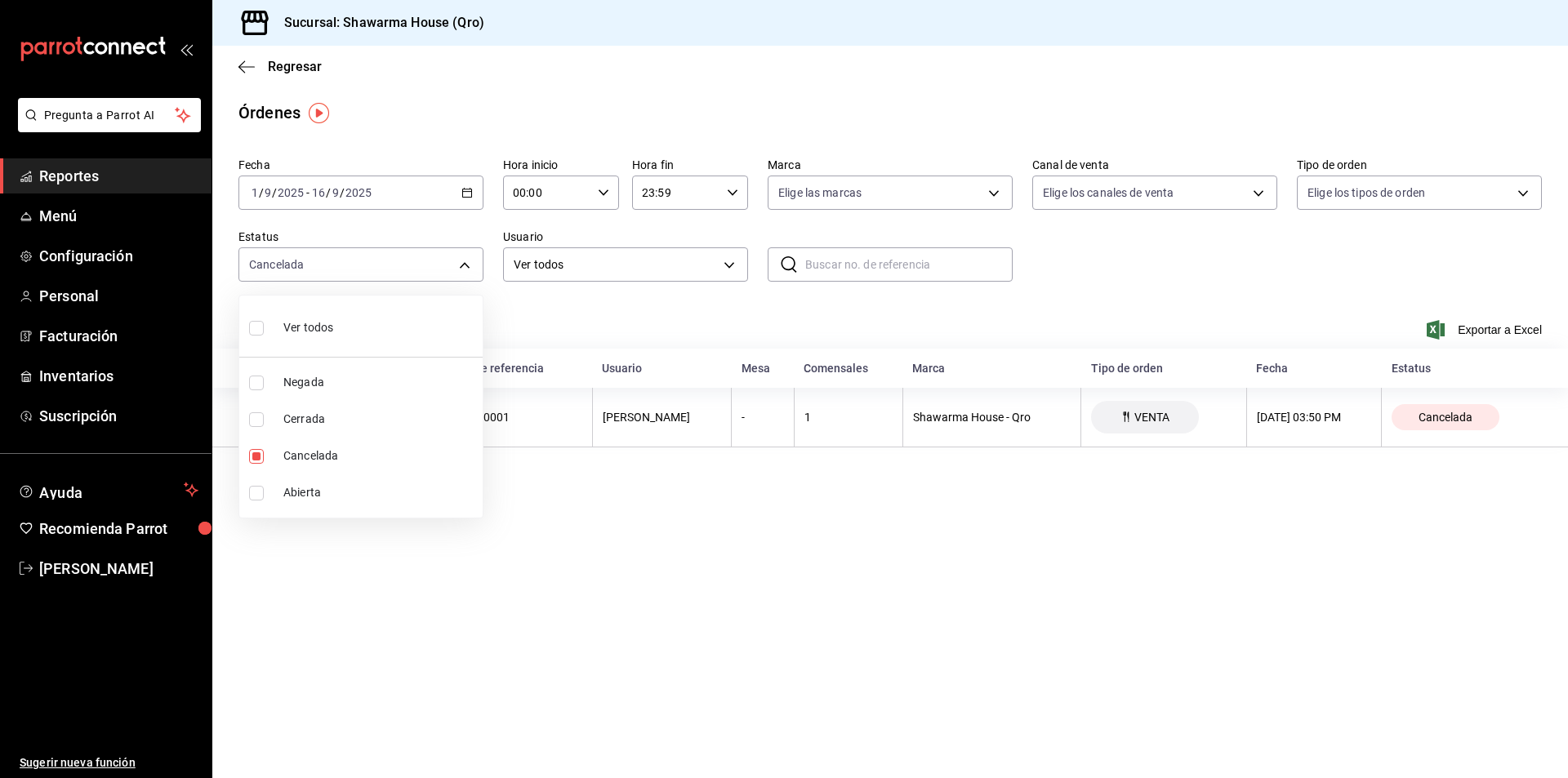
click at [284, 328] on span "Ver todos" at bounding box center [308, 328] width 50 height 17
type input "DENIED,FINISHED,CANCELED,OPEN"
checkbox input "true"
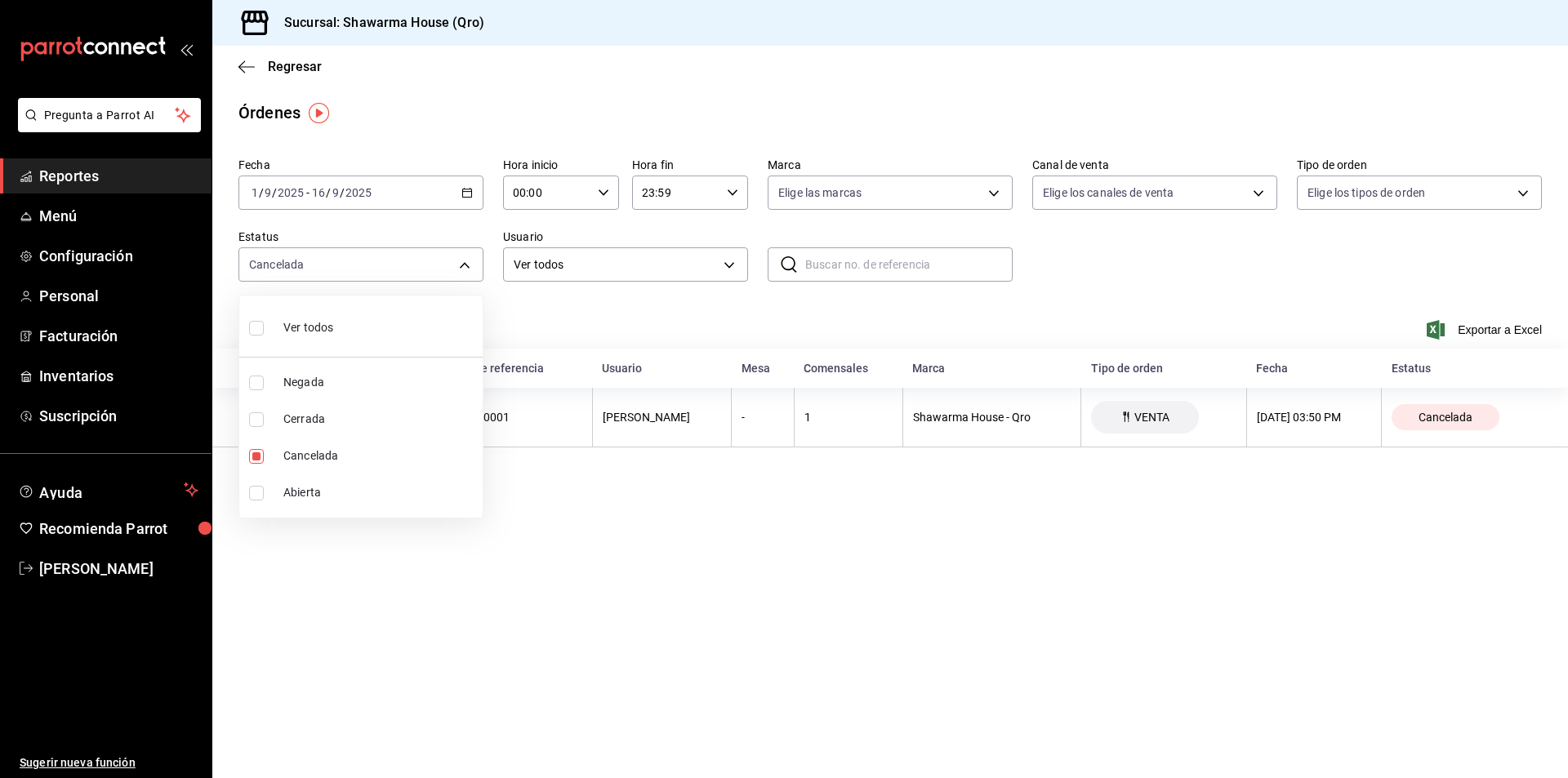
checkbox input "true"
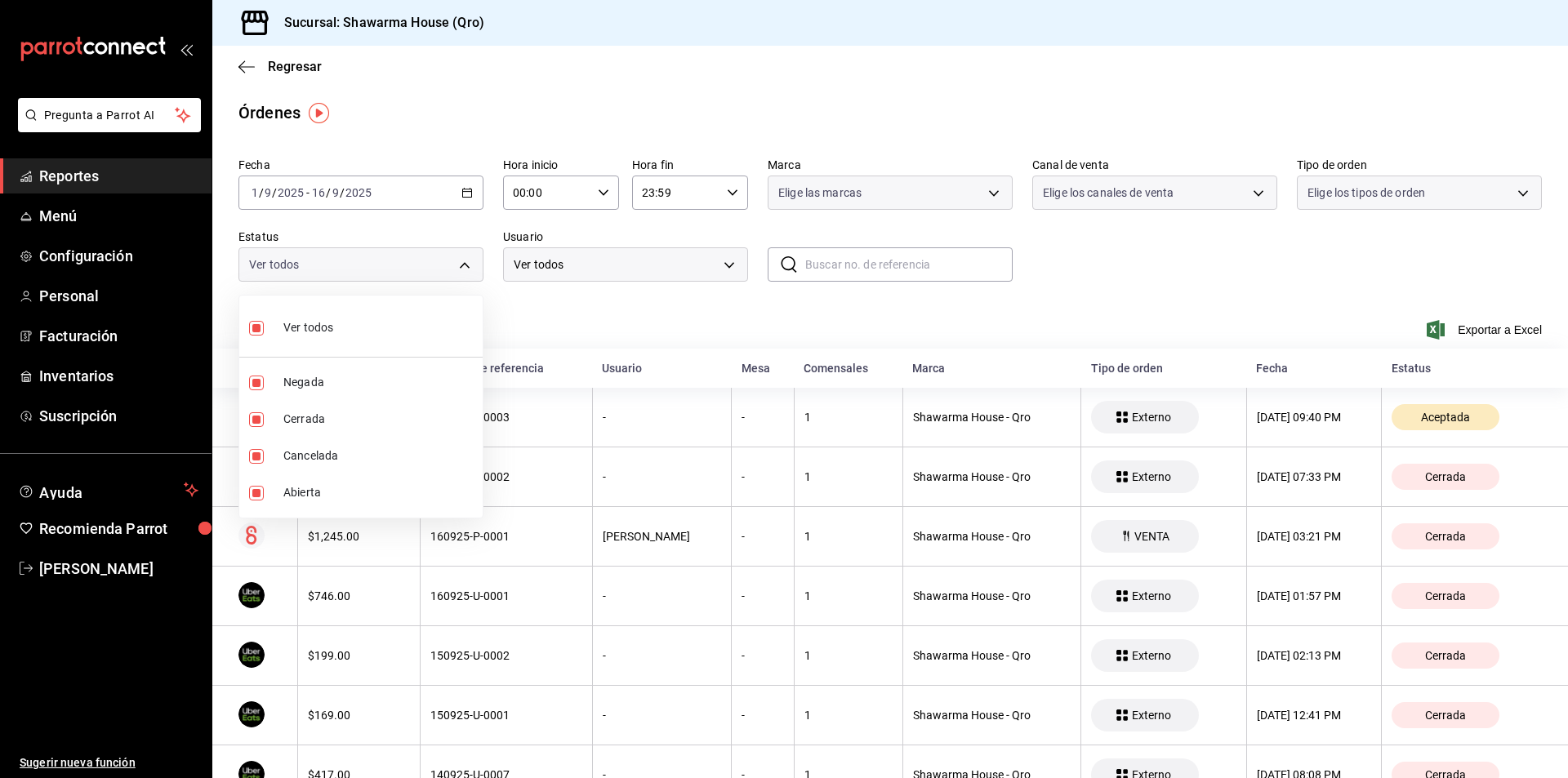
click at [639, 309] on div at bounding box center [784, 389] width 1568 height 778
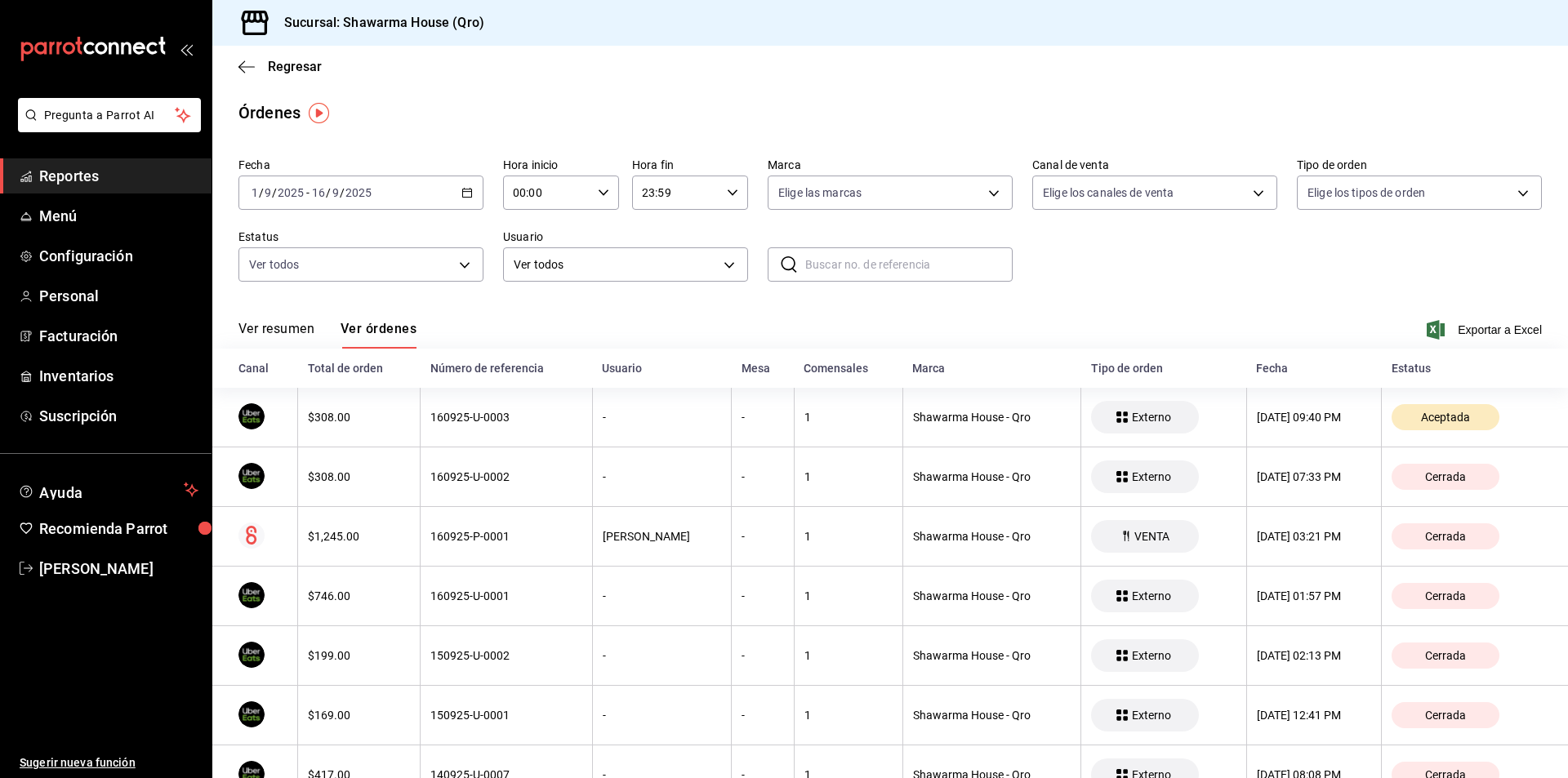
click at [289, 326] on button "Ver resumen" at bounding box center [276, 334] width 76 height 28
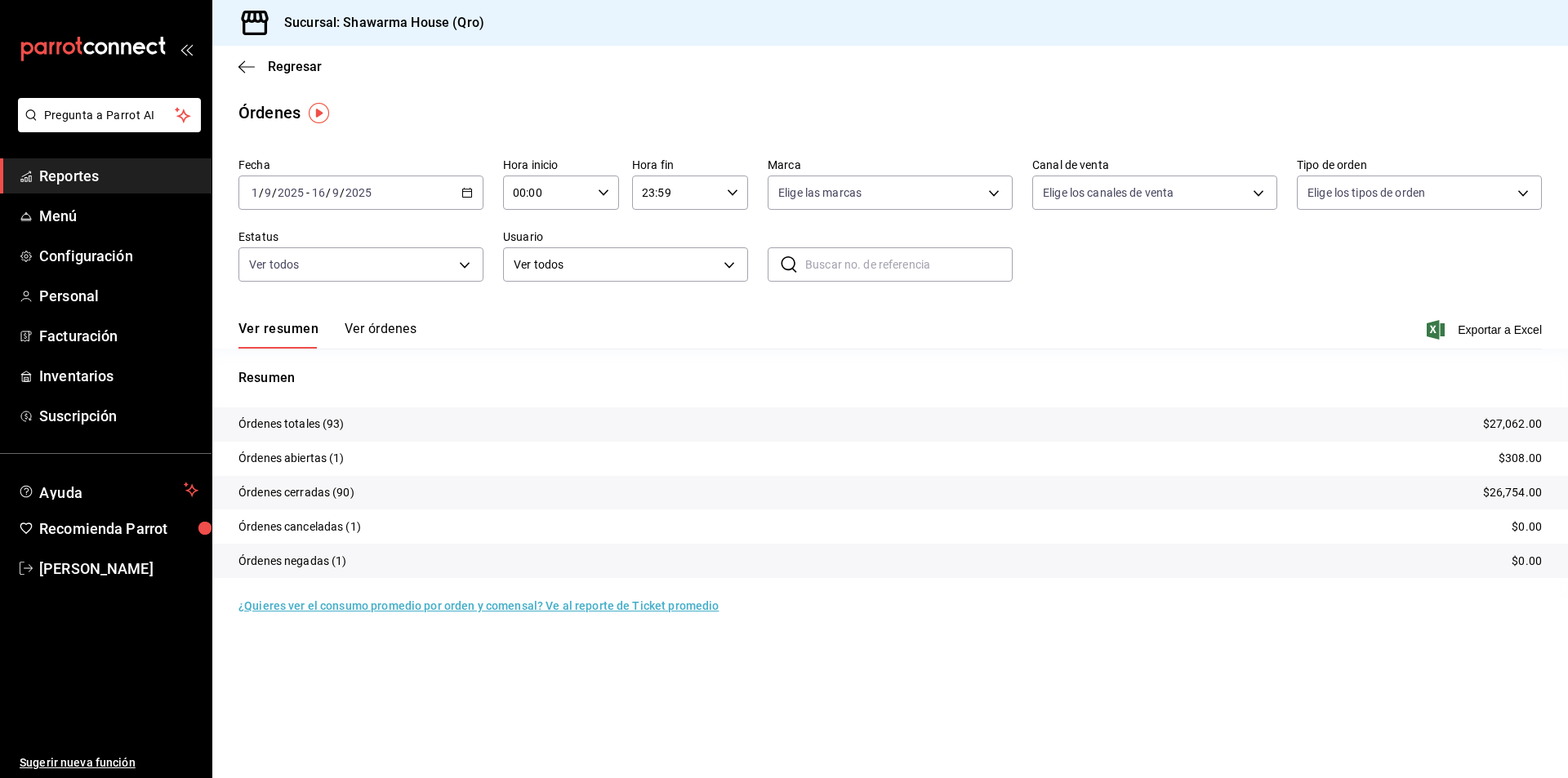
drag, startPoint x: 157, startPoint y: 184, endPoint x: 166, endPoint y: 195, distance: 14.2
click at [156, 185] on span "Reportes" at bounding box center [119, 176] width 160 height 22
